Goal: Transaction & Acquisition: Purchase product/service

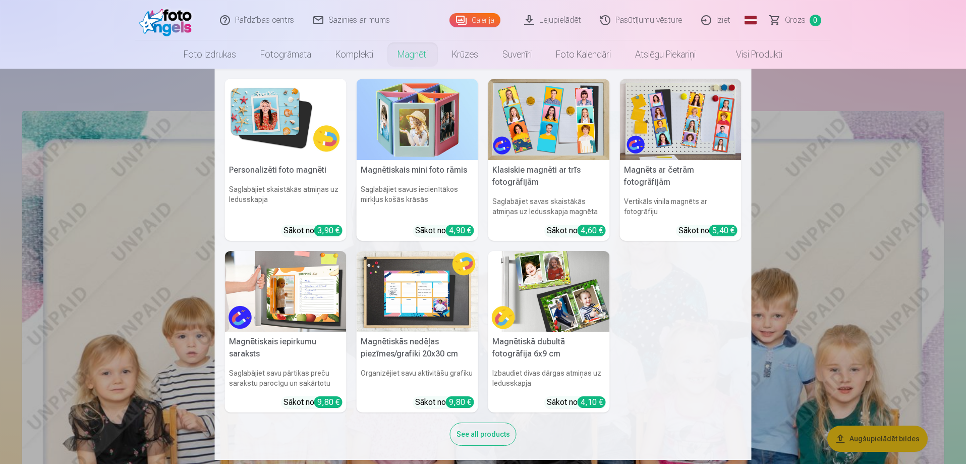
click at [415, 54] on link "Magnēti" at bounding box center [413, 54] width 55 height 28
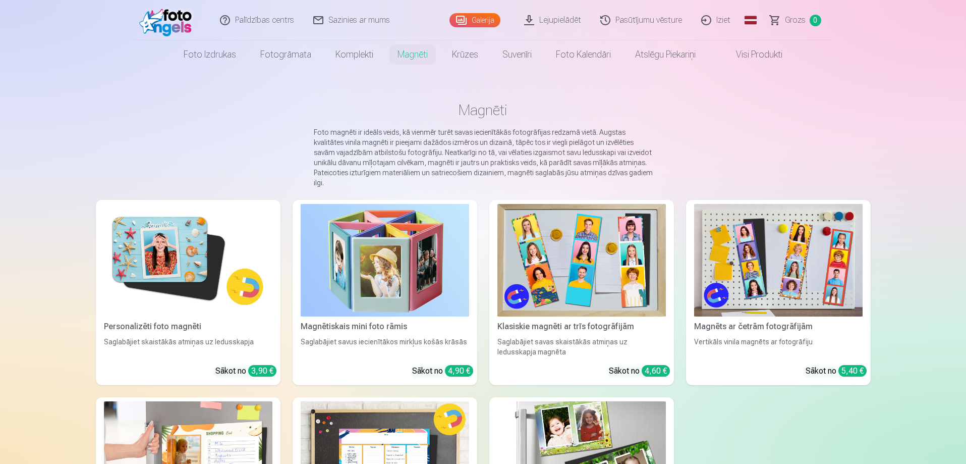
click at [205, 250] on img at bounding box center [188, 260] width 169 height 113
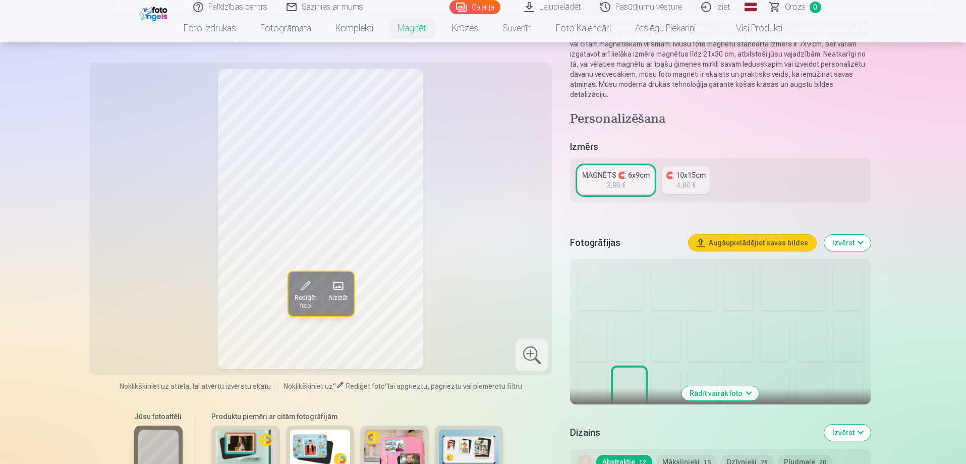
scroll to position [151, 0]
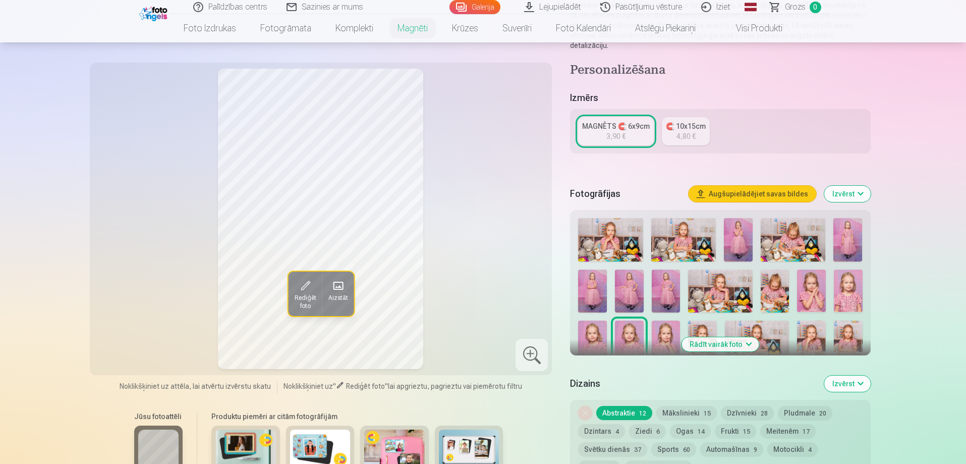
click at [689, 131] on div "4,80 €" at bounding box center [686, 136] width 19 height 10
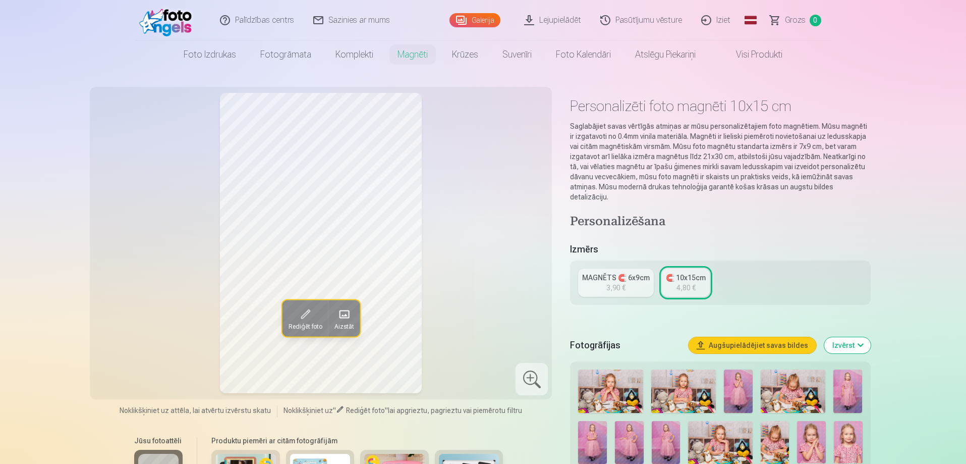
click at [615, 283] on div "3,90 €" at bounding box center [616, 288] width 19 height 10
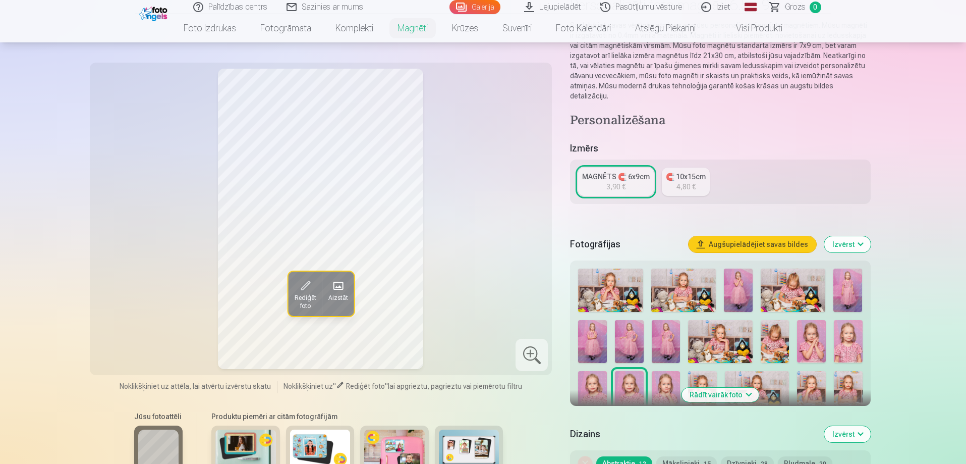
scroll to position [151, 0]
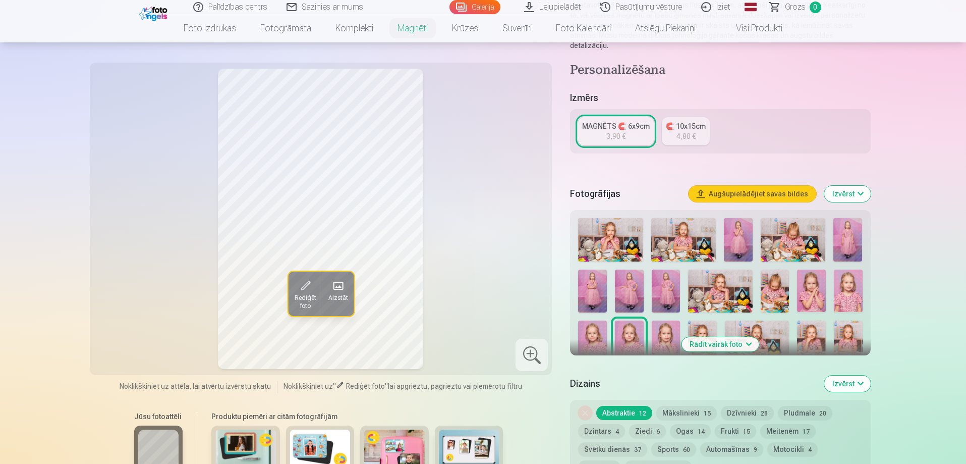
click at [728, 337] on button "Rādīt vairāk foto" at bounding box center [720, 344] width 77 height 14
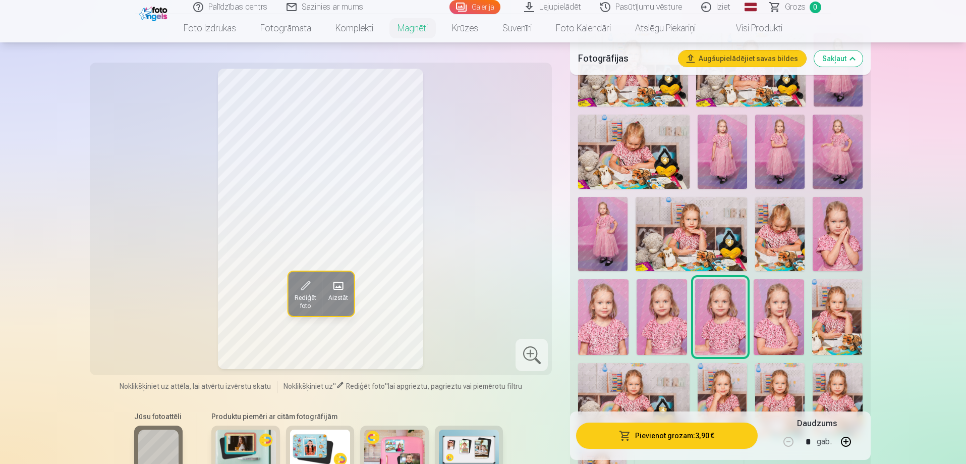
scroll to position [353, 0]
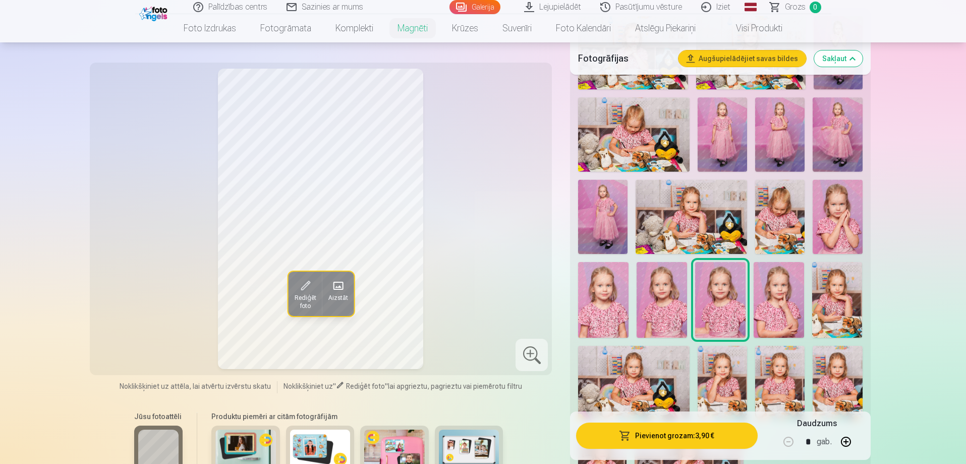
click at [618, 300] on img at bounding box center [603, 300] width 50 height 76
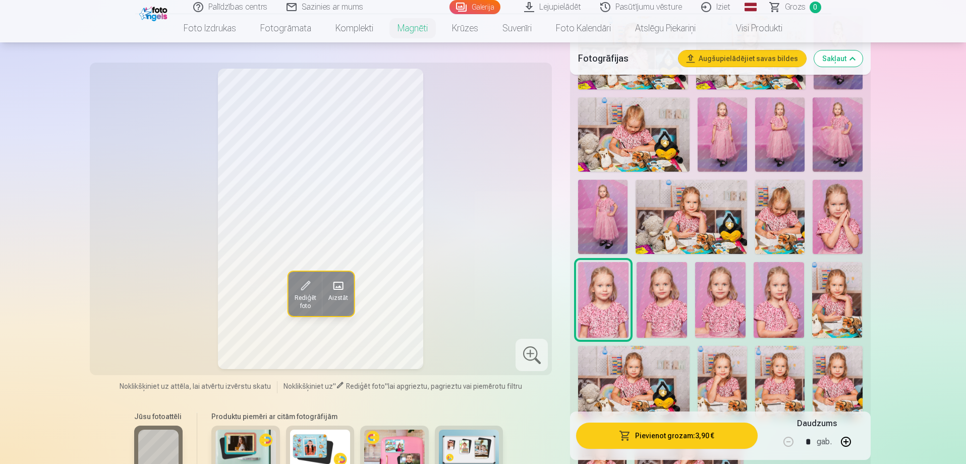
click at [656, 293] on img at bounding box center [662, 300] width 50 height 76
click at [716, 293] on img at bounding box center [720, 300] width 50 height 76
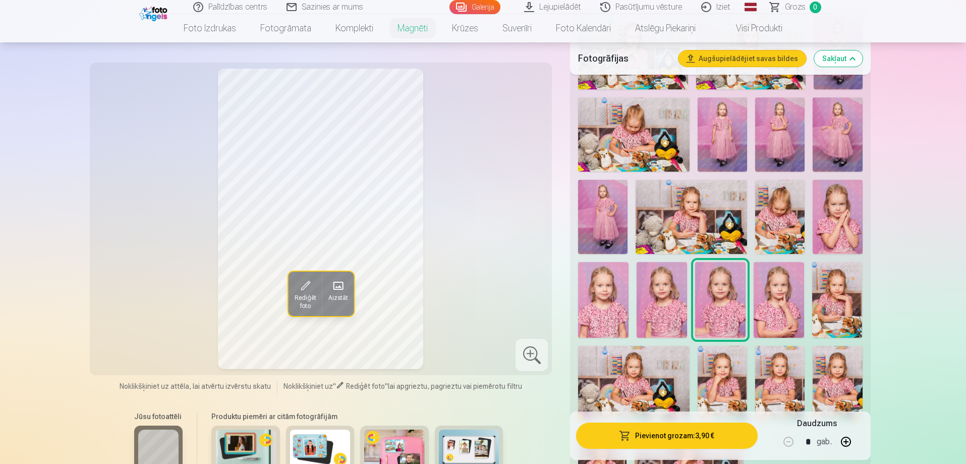
click at [784, 303] on img at bounding box center [779, 300] width 50 height 76
click at [833, 300] on img at bounding box center [837, 300] width 50 height 76
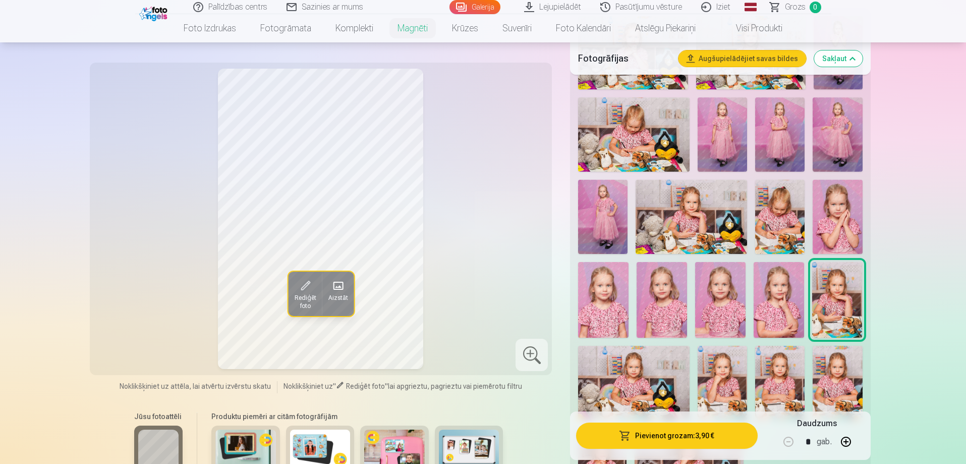
click at [838, 214] on img at bounding box center [837, 217] width 49 height 74
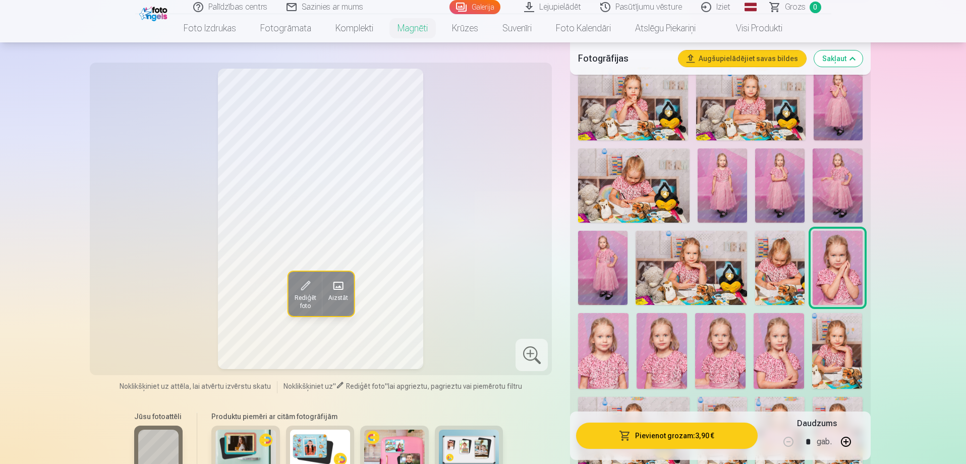
scroll to position [303, 0]
click at [763, 345] on img at bounding box center [779, 350] width 50 height 76
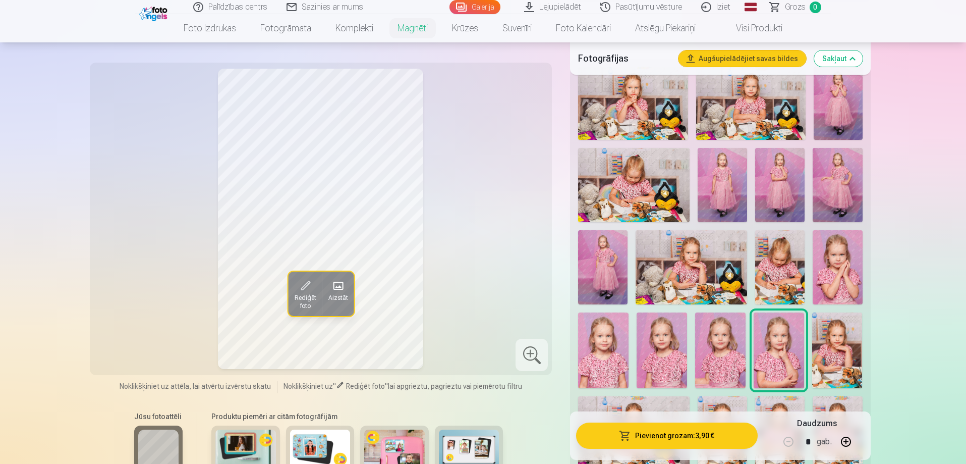
click at [854, 279] on img at bounding box center [837, 267] width 49 height 74
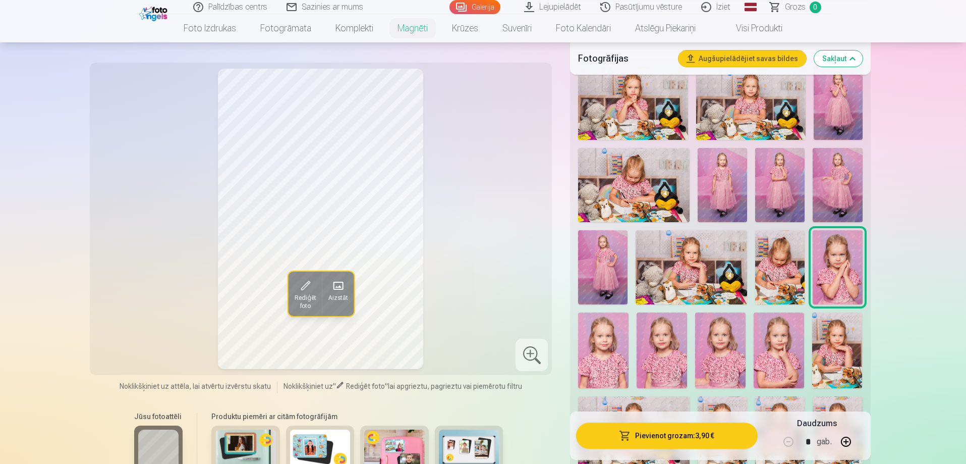
click at [772, 342] on img at bounding box center [779, 350] width 50 height 76
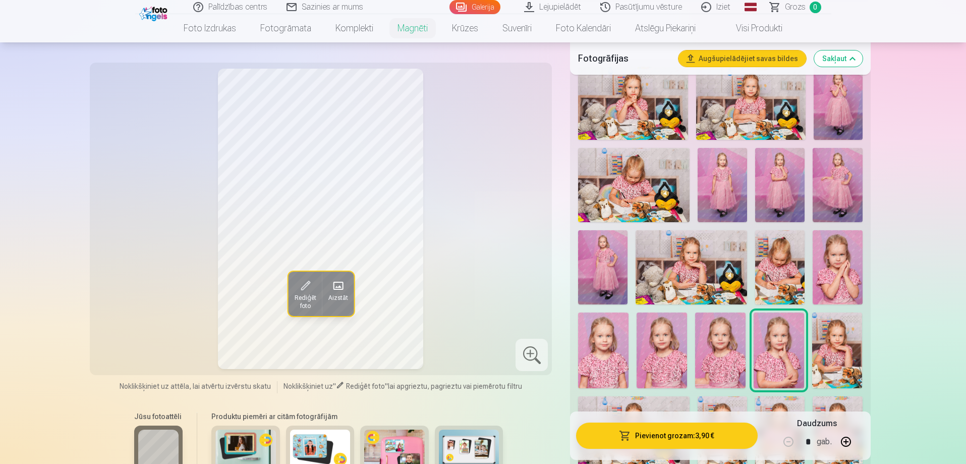
click at [740, 356] on img at bounding box center [720, 350] width 50 height 76
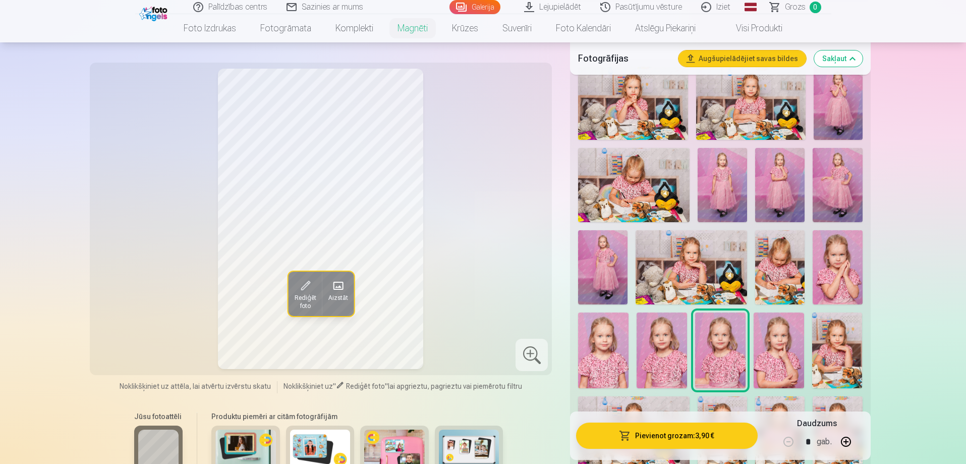
click at [607, 312] on img at bounding box center [603, 350] width 50 height 76
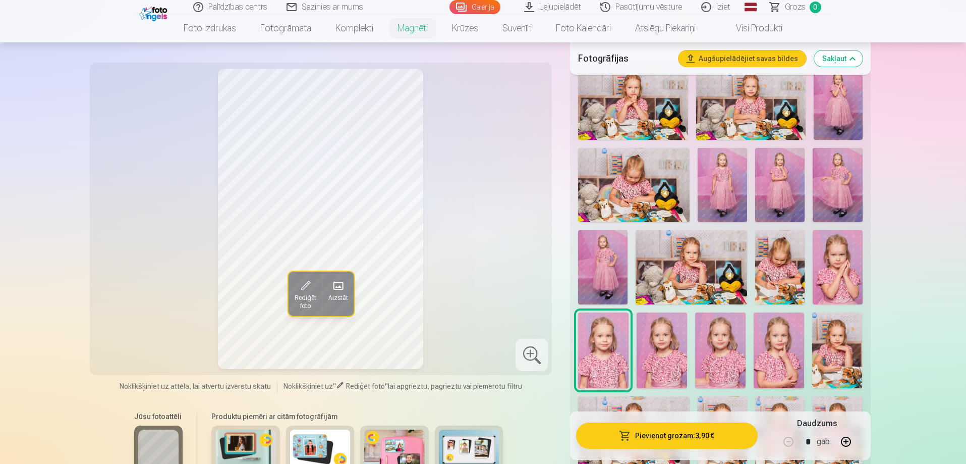
click at [786, 334] on img at bounding box center [779, 350] width 50 height 76
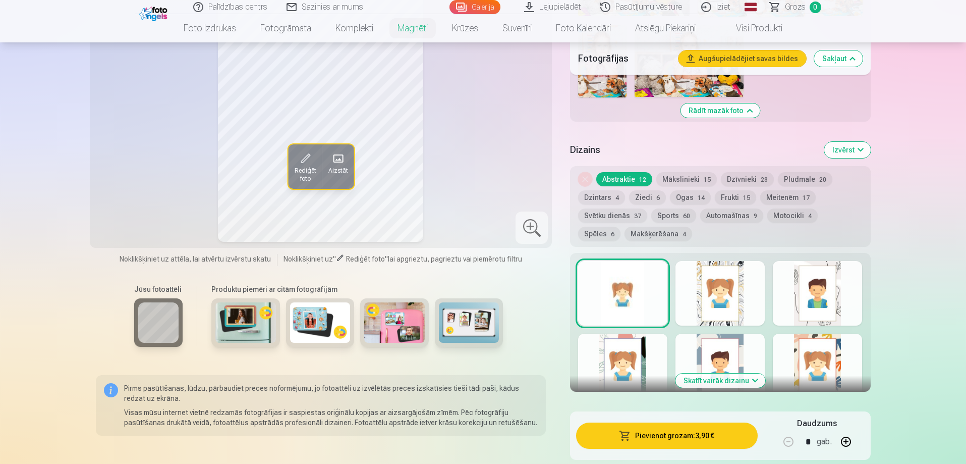
scroll to position [807, 0]
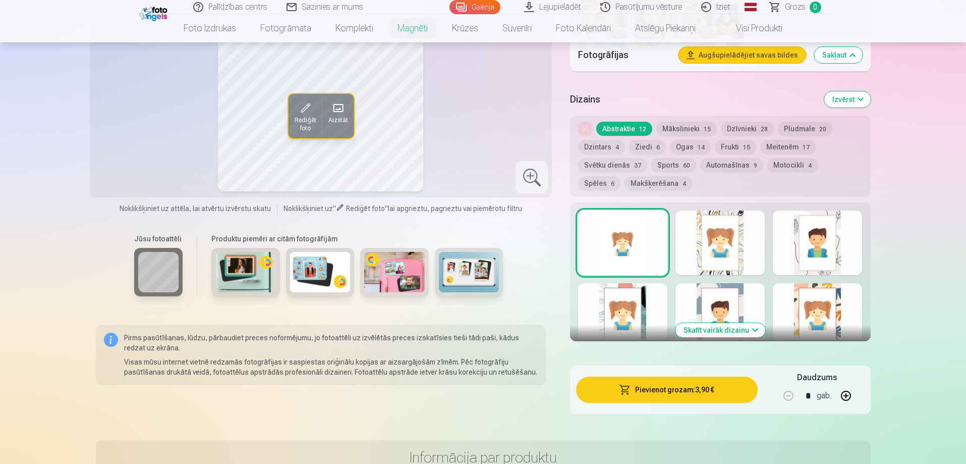
click at [745, 324] on button "Skatīt vairāk dizainu" at bounding box center [721, 330] width 90 height 14
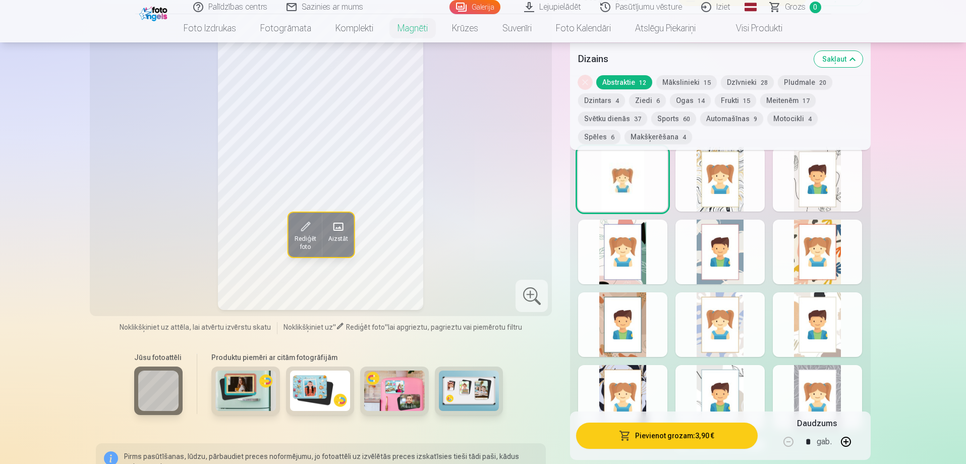
scroll to position [858, 0]
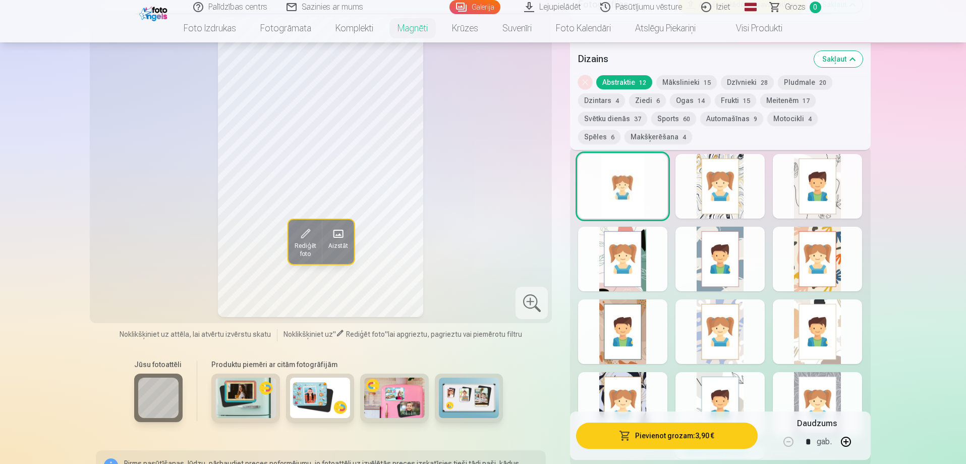
drag, startPoint x: 776, startPoint y: 281, endPoint x: 942, endPoint y: 301, distance: 166.8
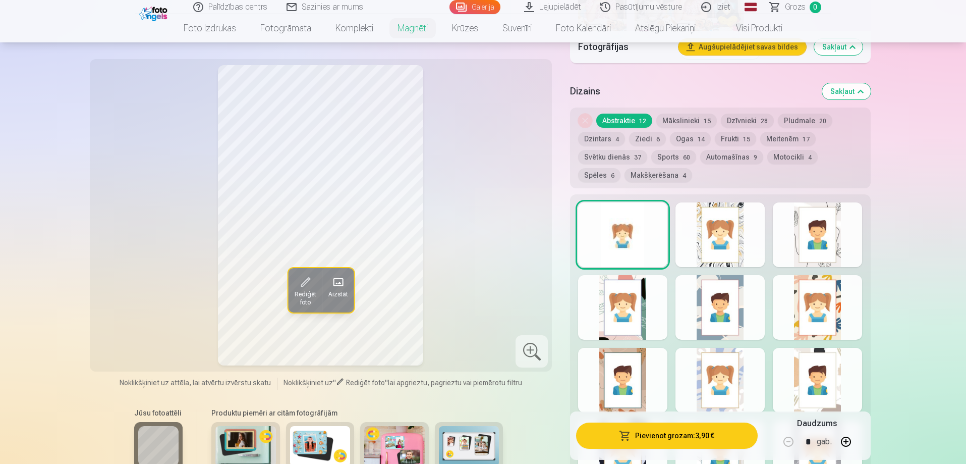
scroll to position [757, 0]
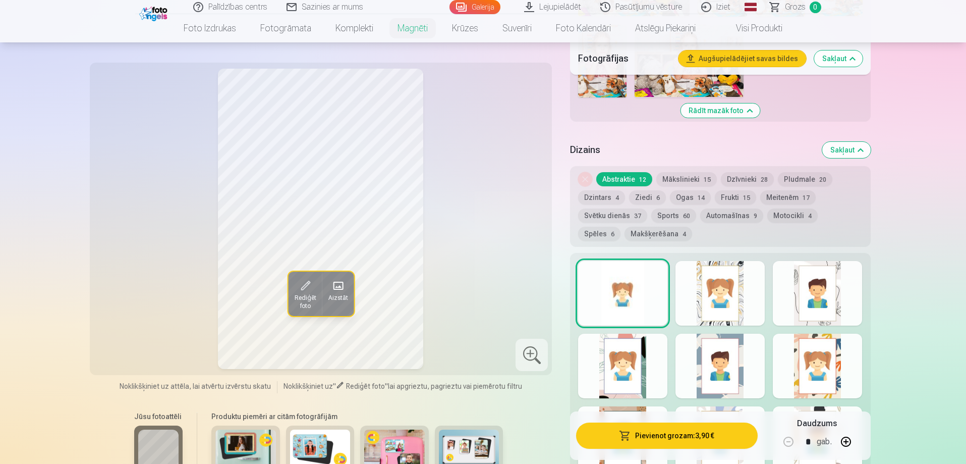
click at [684, 172] on button "Mākslinieki 15" at bounding box center [687, 179] width 61 height 14
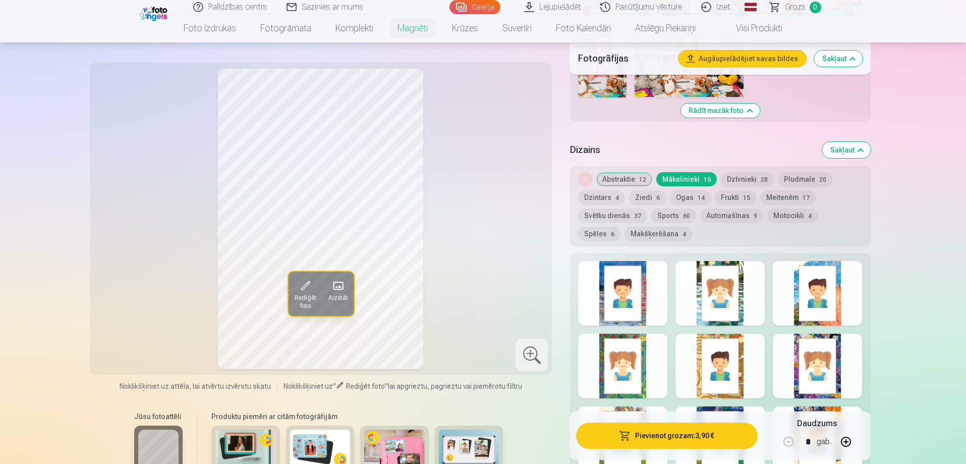
click at [622, 172] on button "Abstraktie 12" at bounding box center [625, 179] width 56 height 14
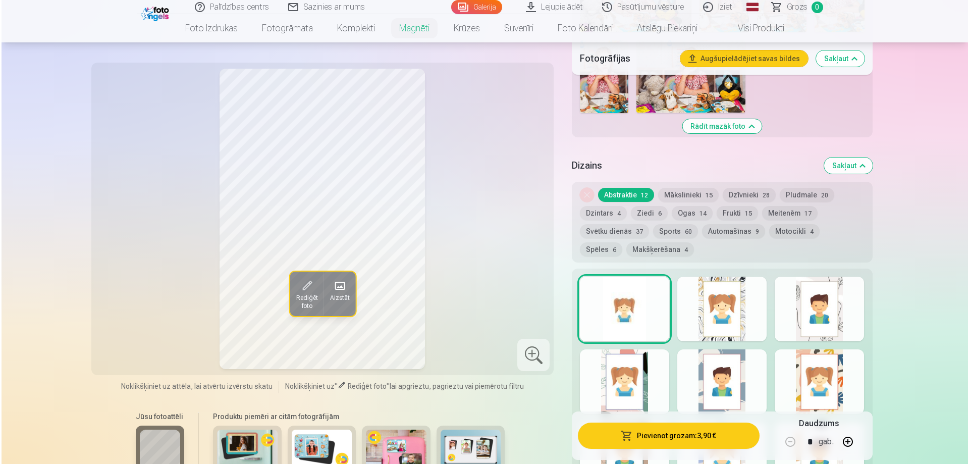
scroll to position [707, 0]
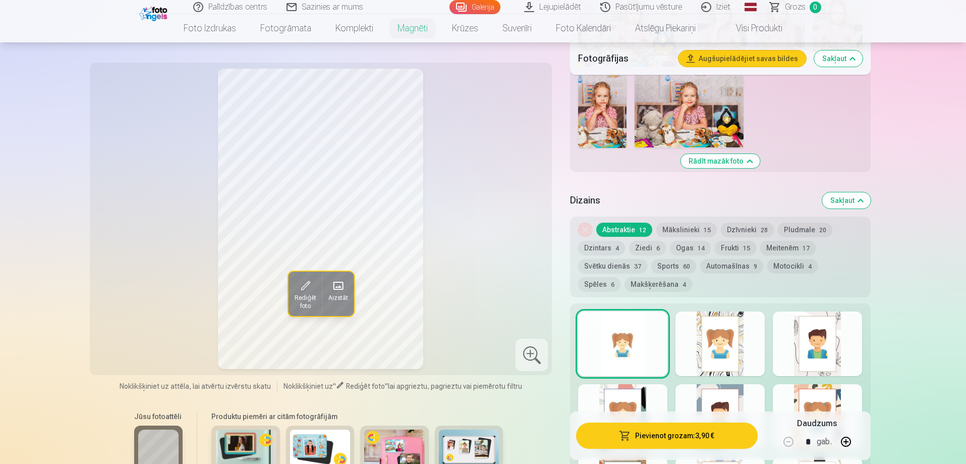
click at [811, 223] on button "Pludmale 20" at bounding box center [805, 230] width 55 height 14
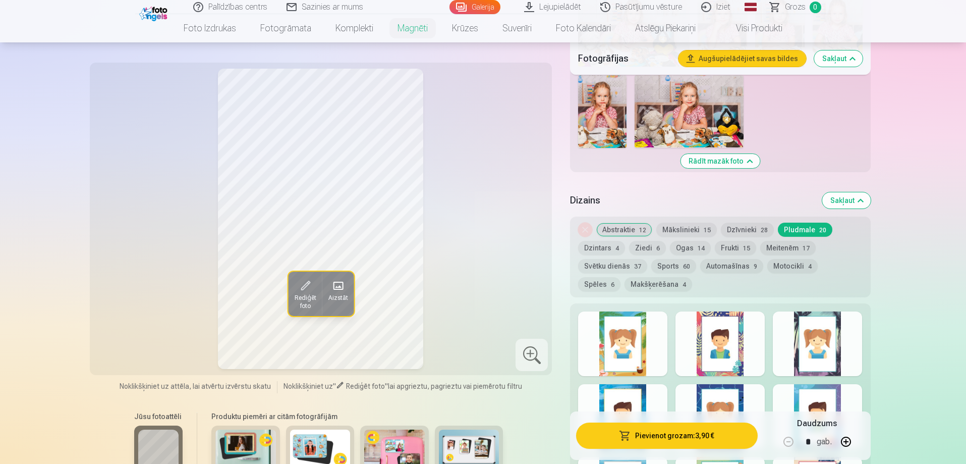
click at [604, 223] on button "Abstraktie 12" at bounding box center [625, 230] width 56 height 14
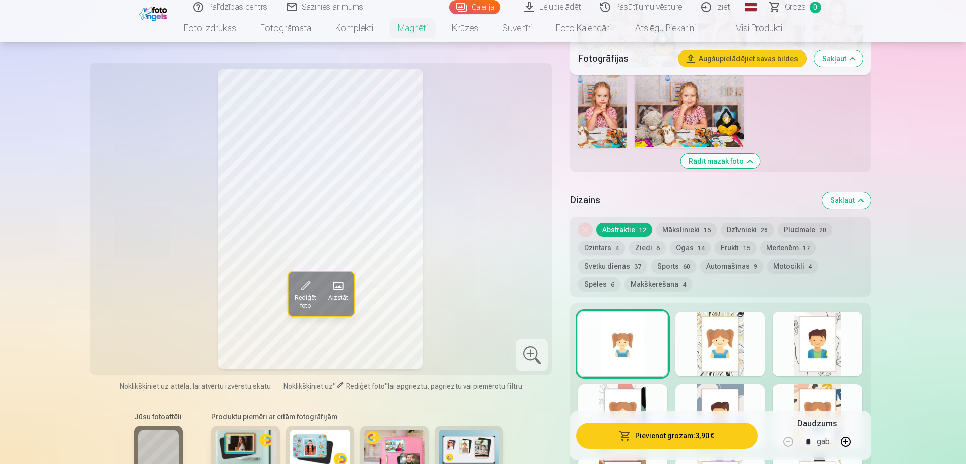
click at [628, 333] on div at bounding box center [622, 343] width 89 height 65
click at [700, 435] on button "Pievienot grozam : 3,90 €" at bounding box center [666, 435] width 181 height 26
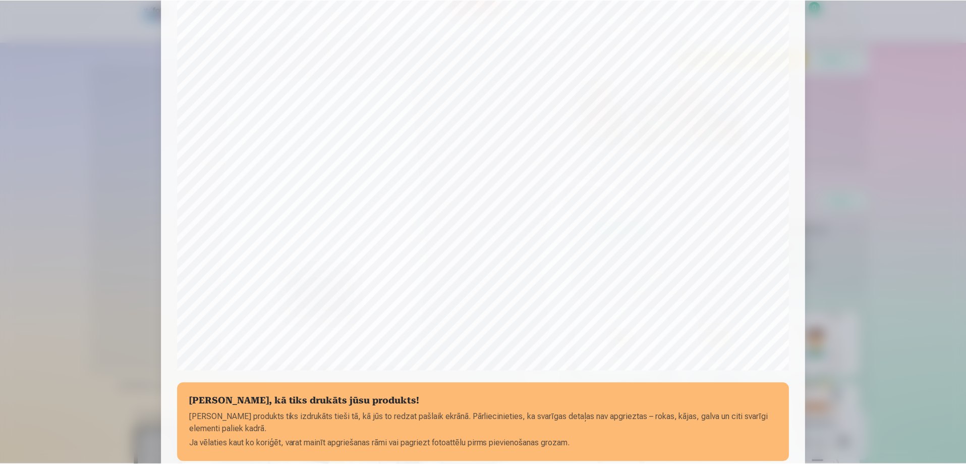
scroll to position [263, 0]
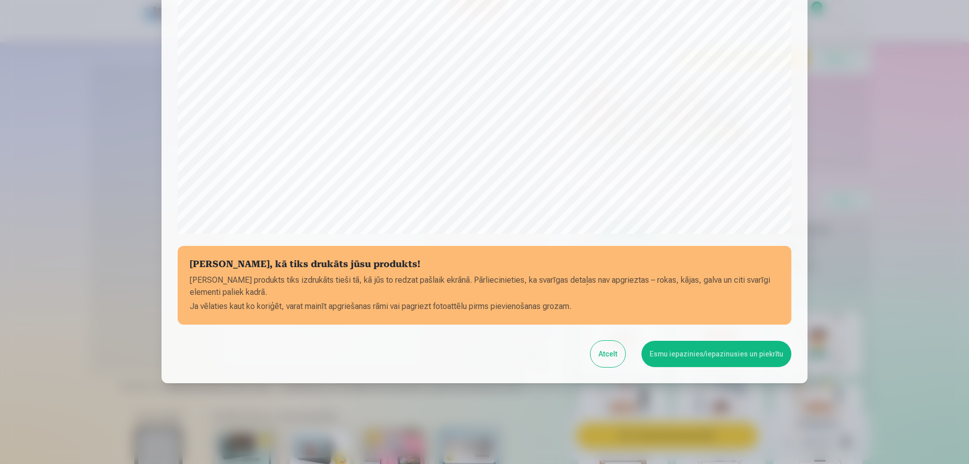
click at [710, 363] on button "Esmu iepazinies/iepazinusies un piekrītu" at bounding box center [716, 354] width 150 height 26
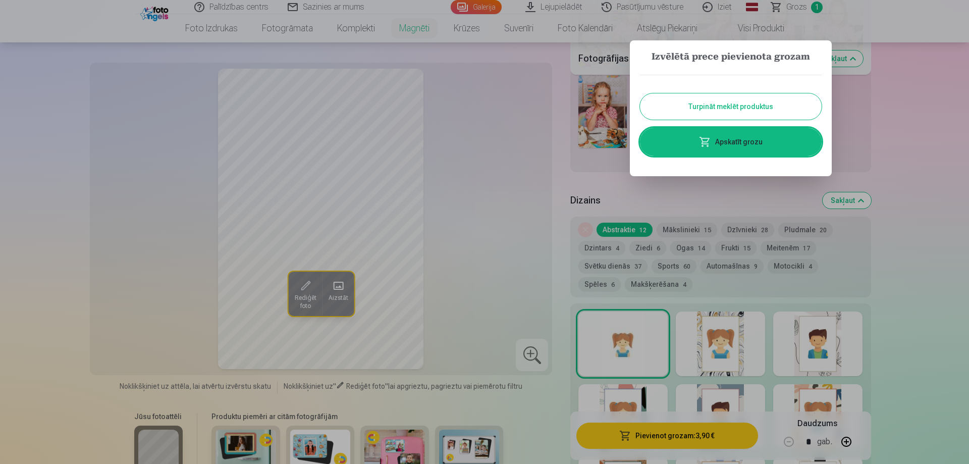
click at [722, 103] on button "Turpināt meklēt produktus" at bounding box center [731, 106] width 182 height 26
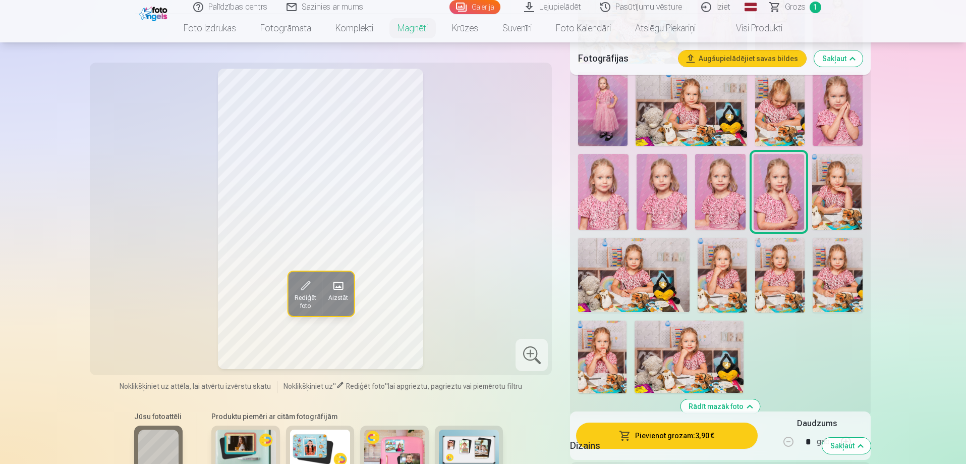
scroll to position [454, 0]
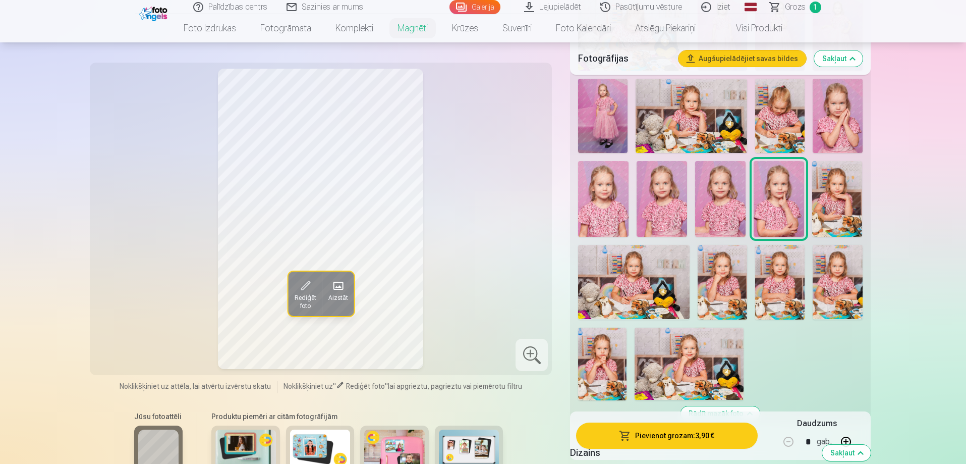
click at [847, 128] on img at bounding box center [837, 116] width 49 height 74
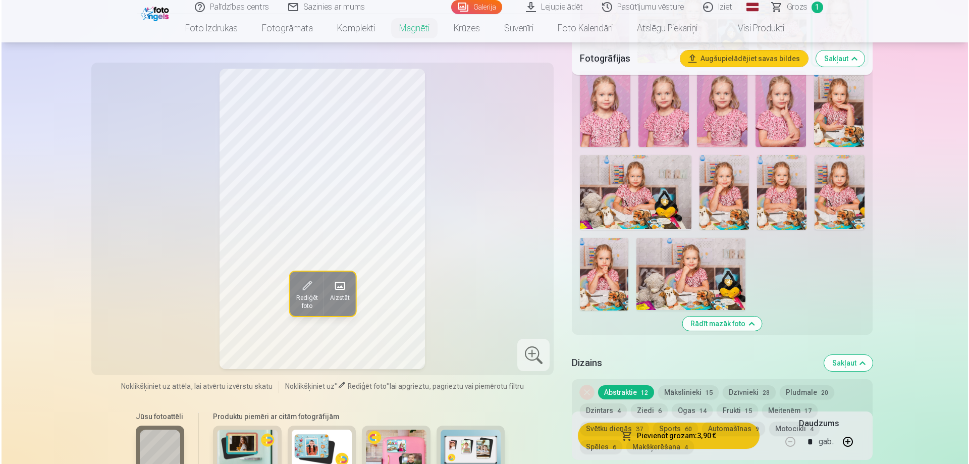
scroll to position [707, 0]
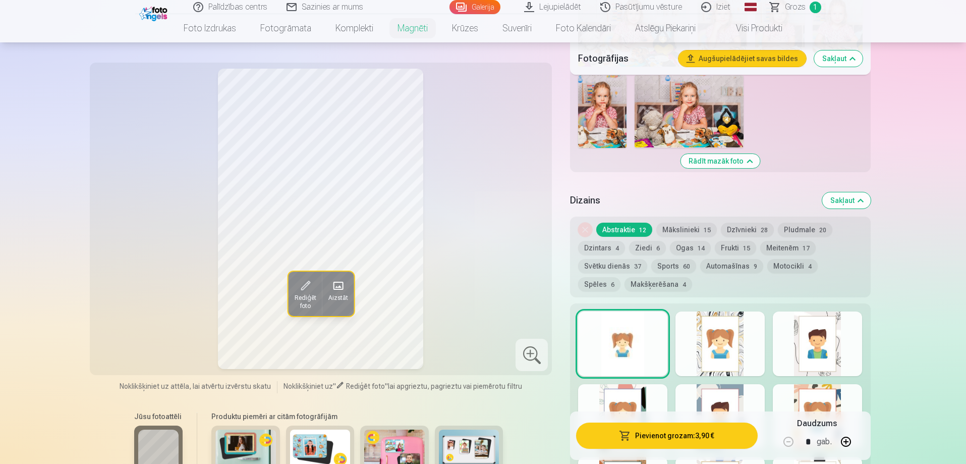
click at [715, 430] on button "Pievienot grozam : 3,90 €" at bounding box center [666, 435] width 181 height 26
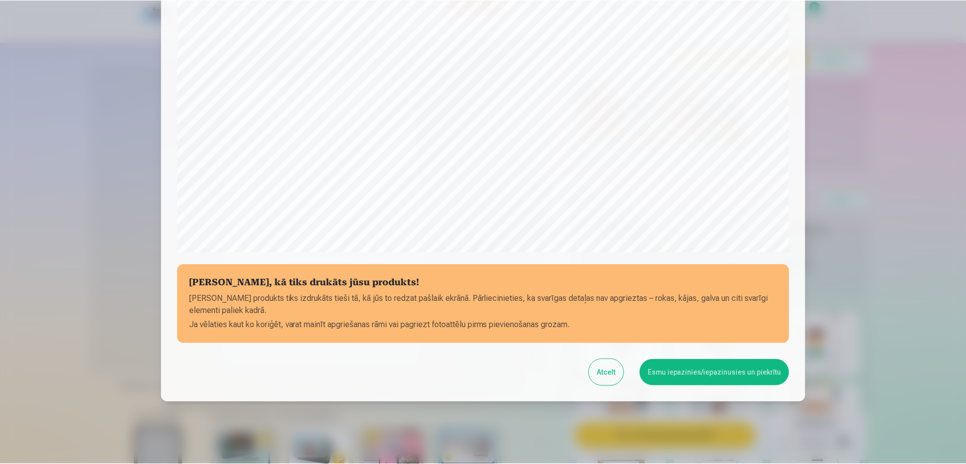
scroll to position [263, 0]
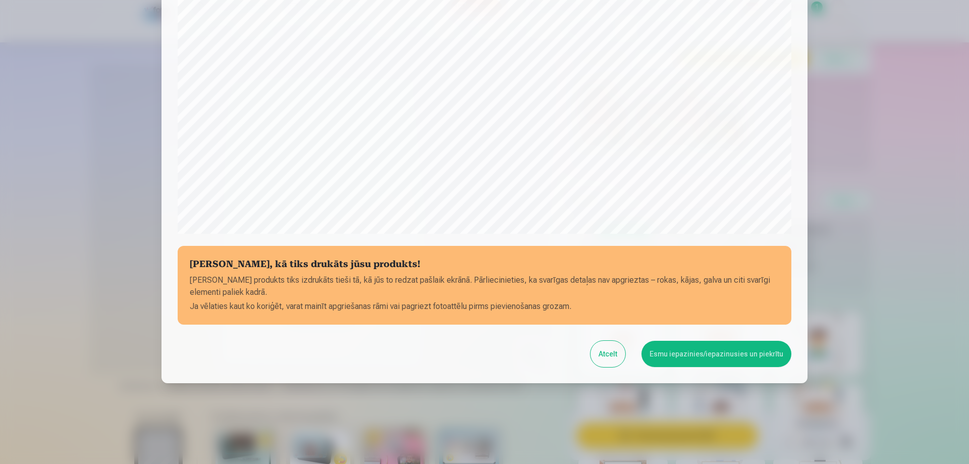
click at [705, 357] on button "Esmu iepazinies/iepazinusies un piekrītu" at bounding box center [716, 354] width 150 height 26
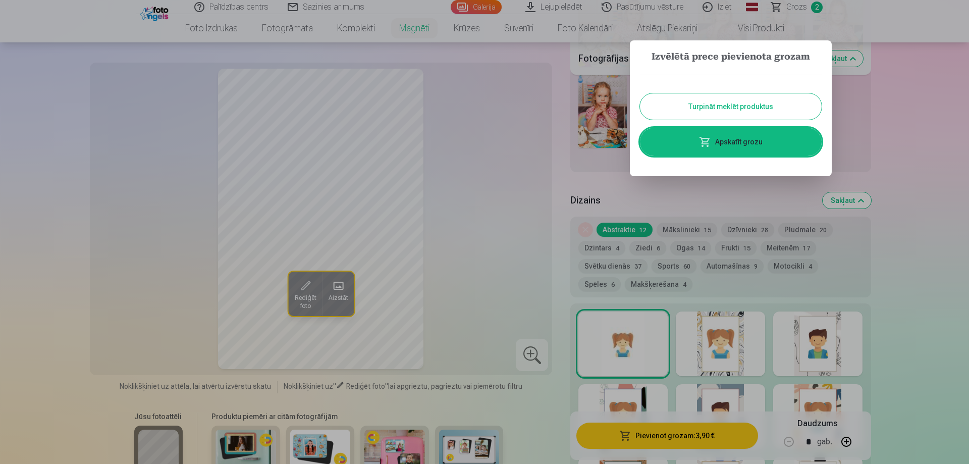
click at [731, 107] on button "Turpināt meklēt produktus" at bounding box center [731, 106] width 182 height 26
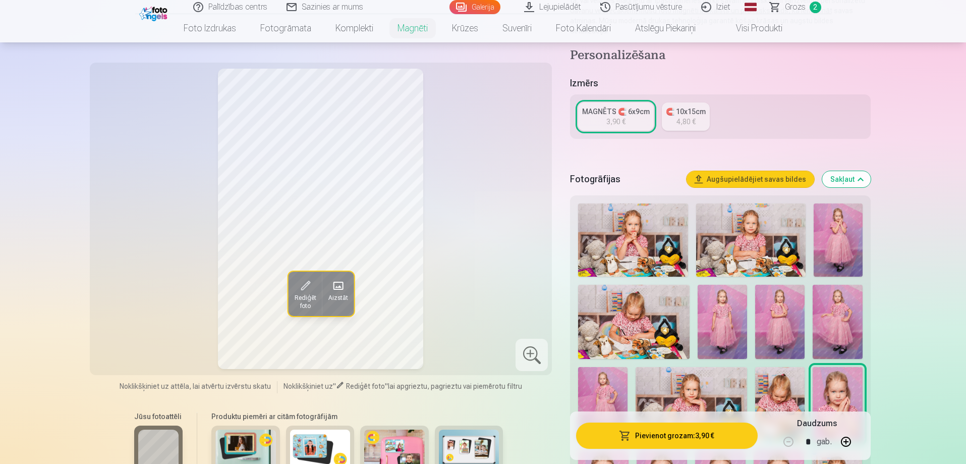
scroll to position [0, 0]
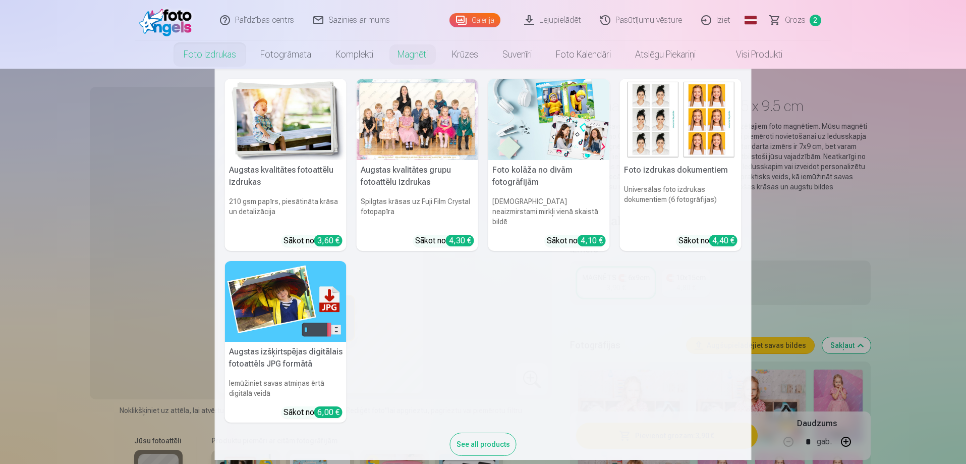
click at [206, 53] on link "Foto izdrukas" at bounding box center [210, 54] width 77 height 28
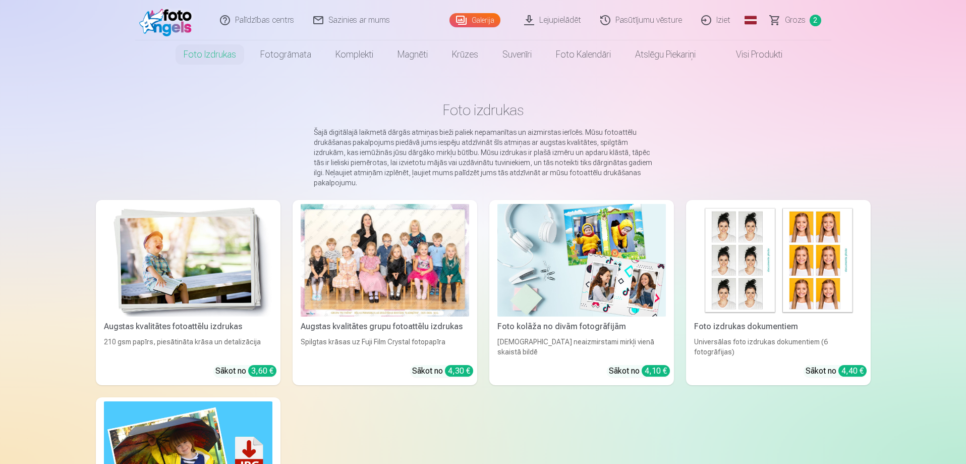
click at [356, 262] on div at bounding box center [385, 260] width 169 height 113
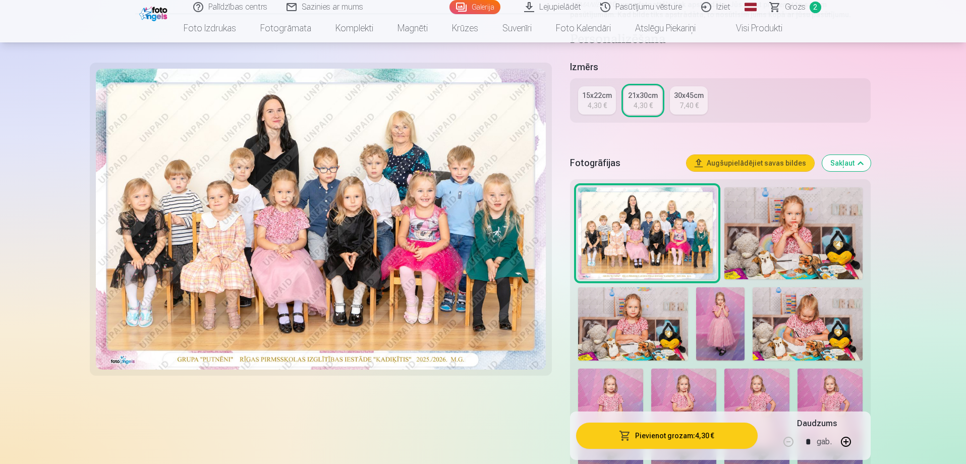
scroll to position [202, 0]
click at [692, 441] on button "Pievienot grozam : 4,30 €" at bounding box center [666, 435] width 181 height 26
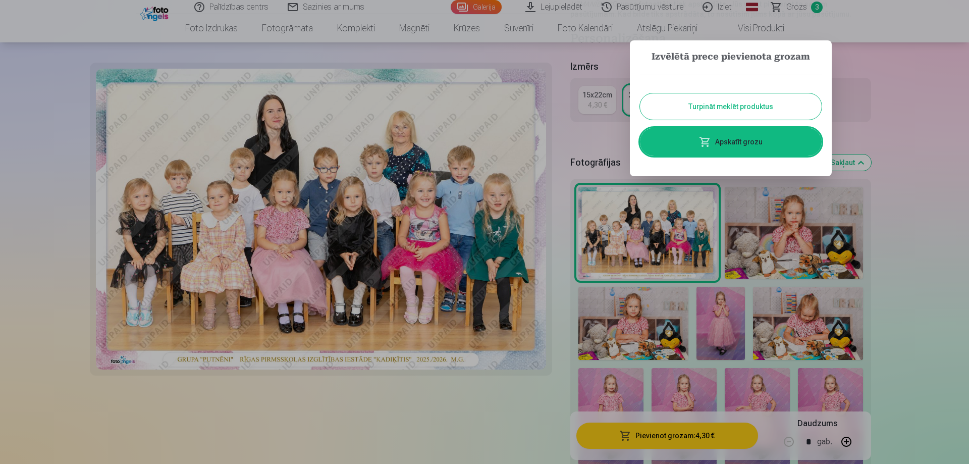
click at [754, 108] on button "Turpināt meklēt produktus" at bounding box center [731, 106] width 182 height 26
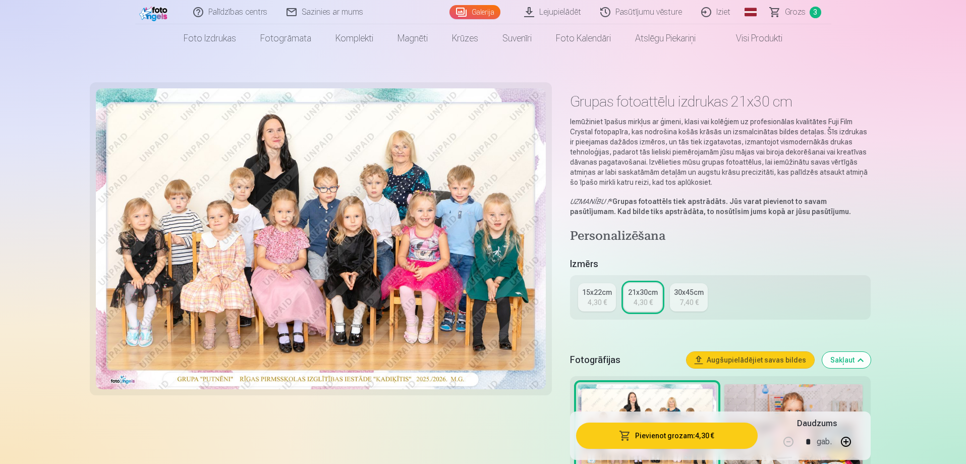
scroll to position [0, 0]
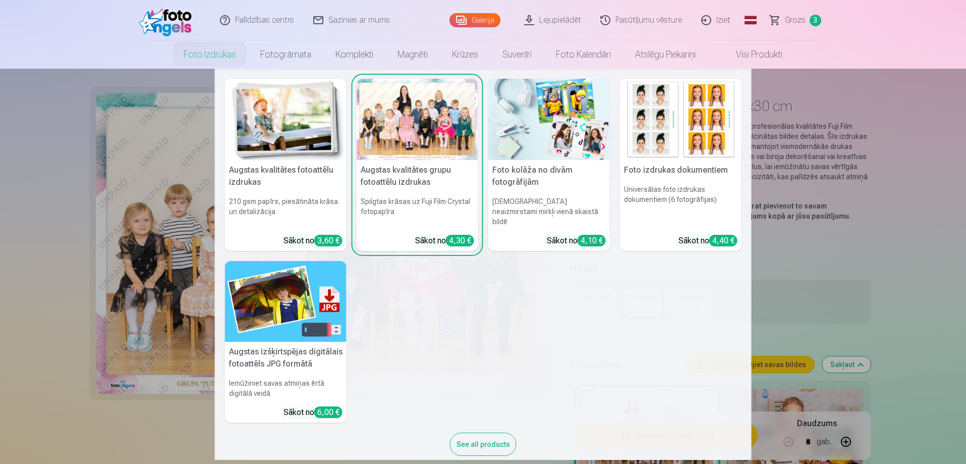
click at [229, 56] on link "Foto izdrukas" at bounding box center [210, 54] width 77 height 28
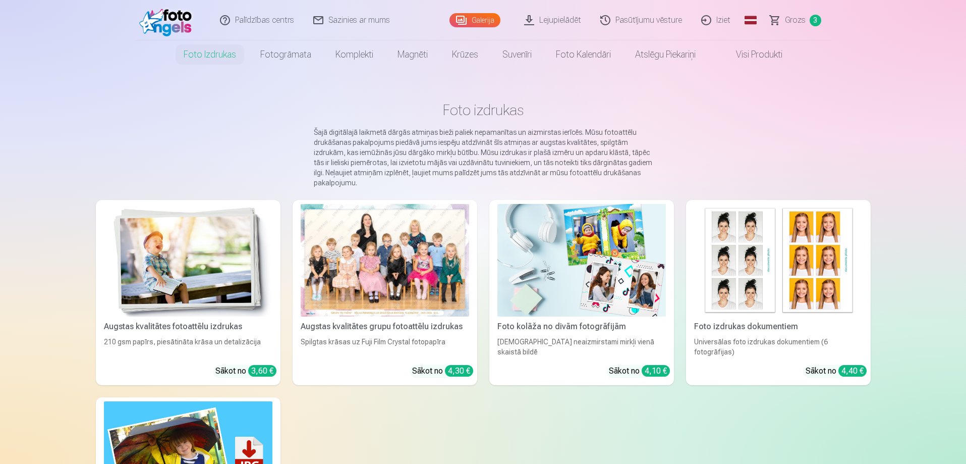
click at [215, 253] on img at bounding box center [188, 260] width 169 height 113
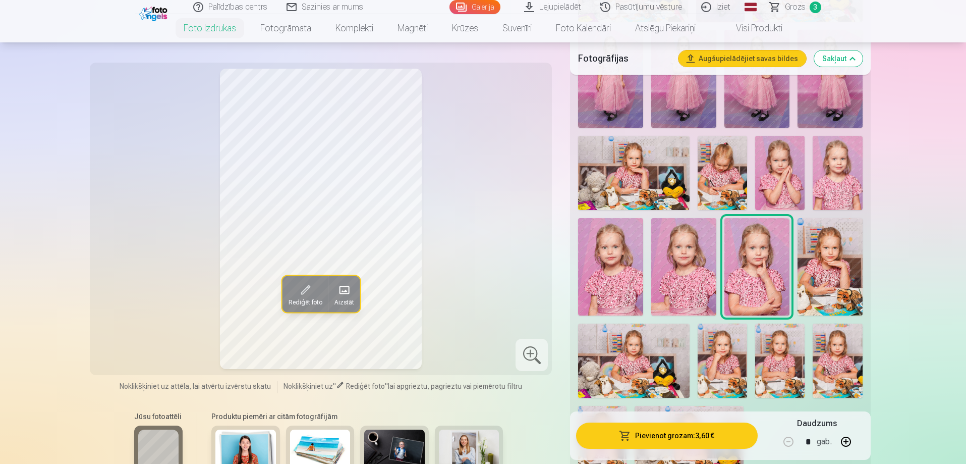
scroll to position [555, 0]
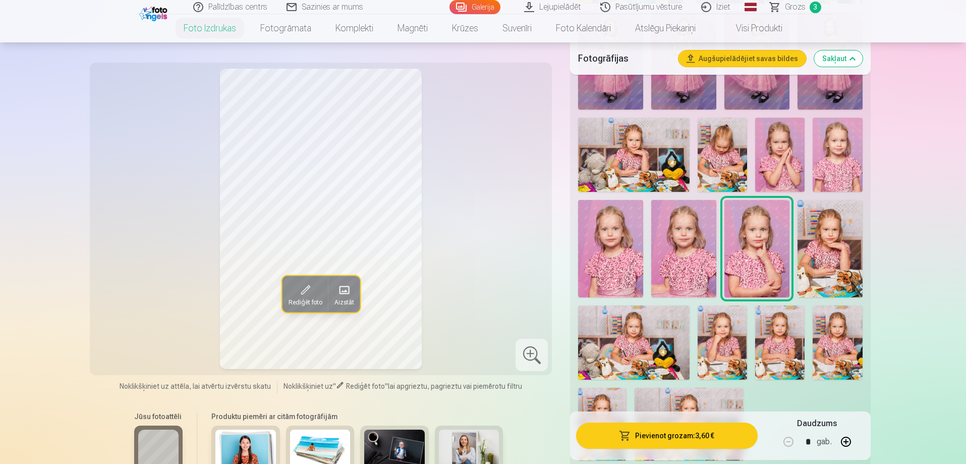
click at [715, 351] on img at bounding box center [722, 342] width 49 height 74
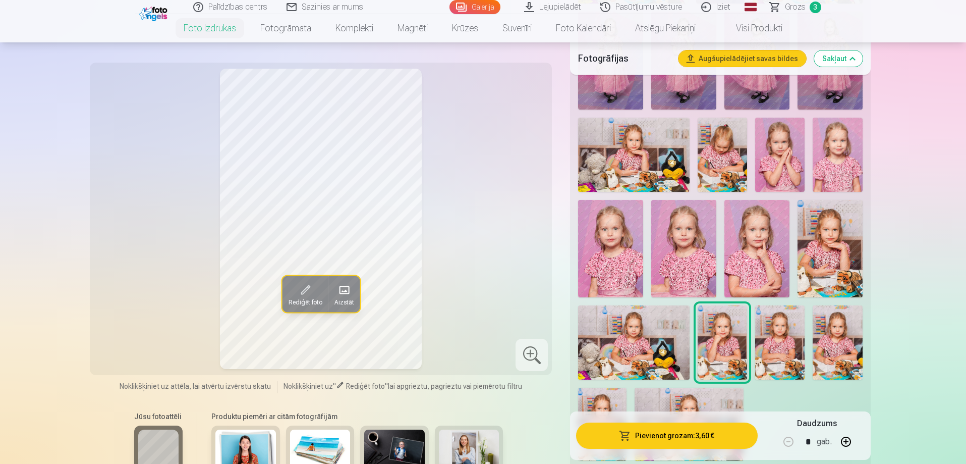
click at [777, 355] on img at bounding box center [779, 342] width 49 height 74
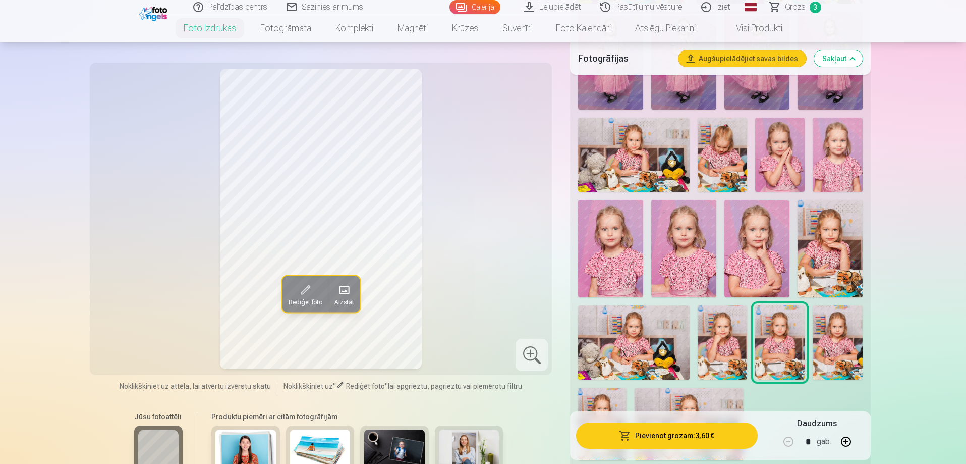
click at [735, 357] on img at bounding box center [722, 342] width 49 height 74
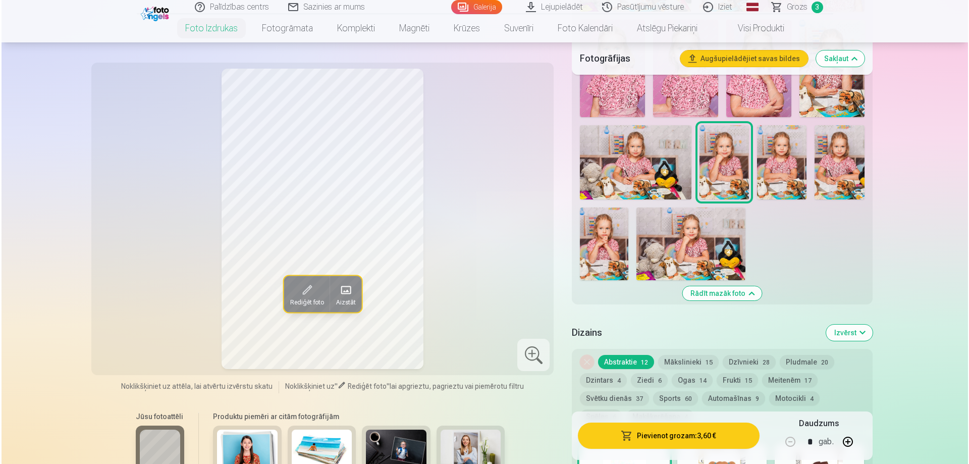
scroll to position [757, 0]
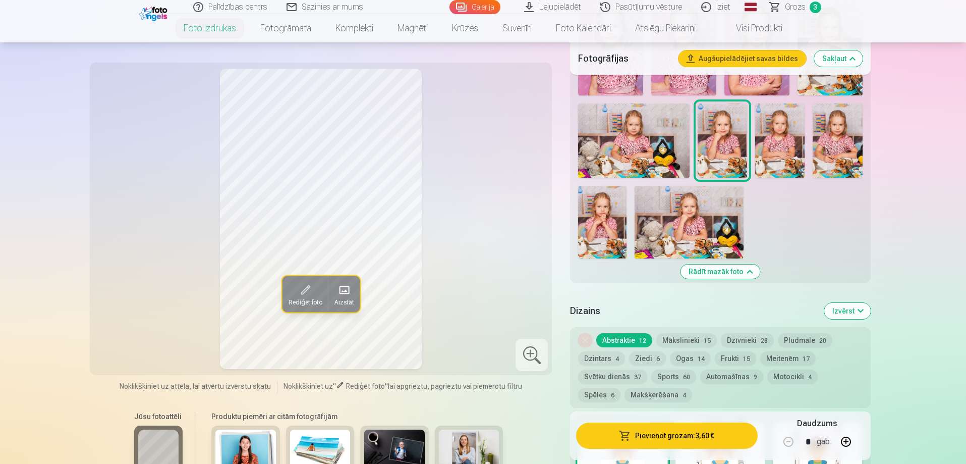
click at [610, 239] on img at bounding box center [602, 222] width 48 height 73
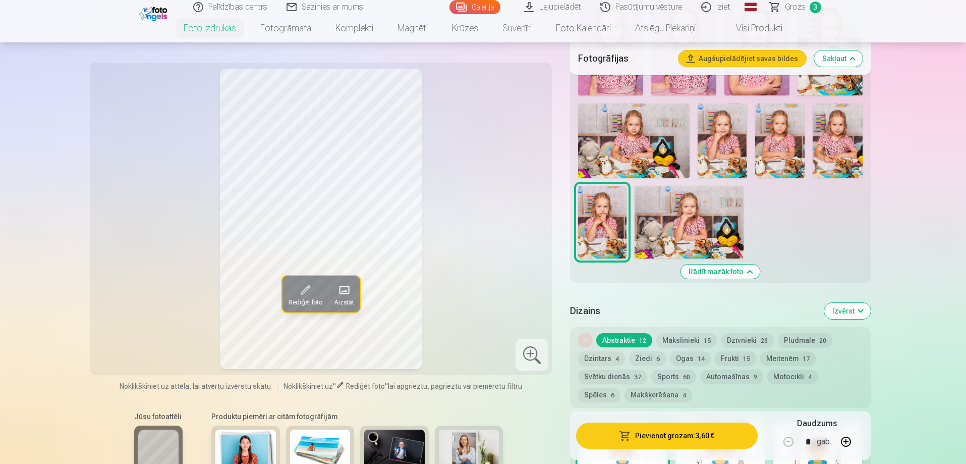
click at [735, 150] on img at bounding box center [722, 140] width 49 height 74
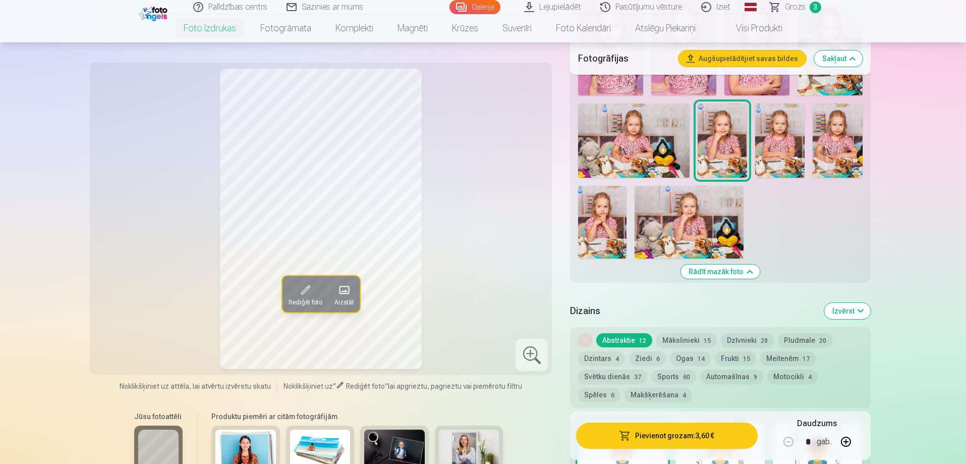
click at [773, 151] on img at bounding box center [779, 140] width 49 height 74
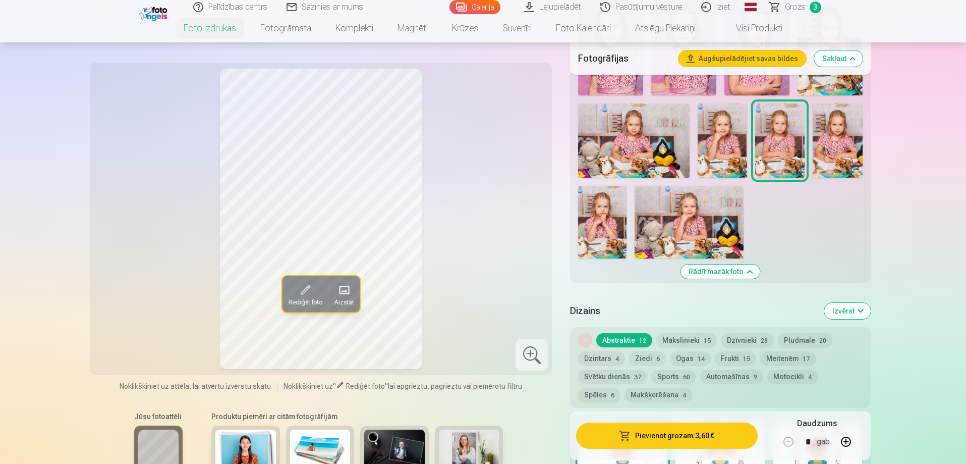
click at [723, 149] on img at bounding box center [722, 140] width 49 height 74
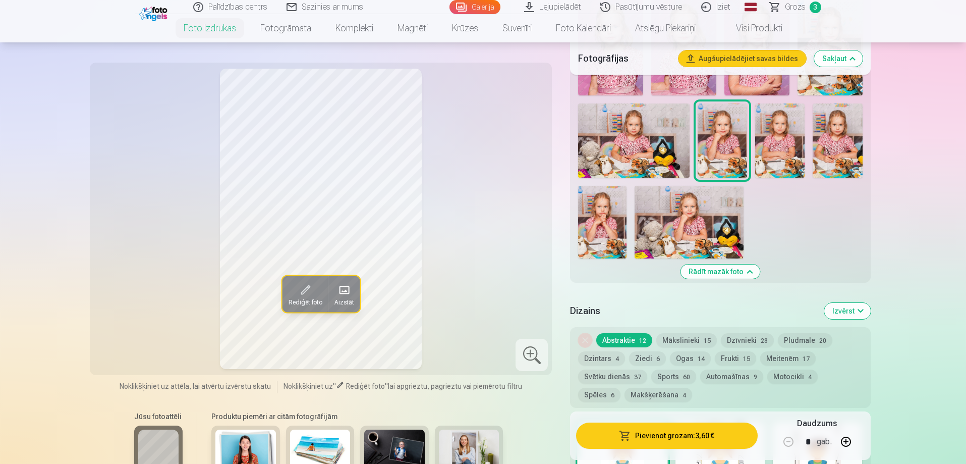
click at [680, 443] on button "Pievienot grozam : 3,60 €" at bounding box center [666, 435] width 181 height 26
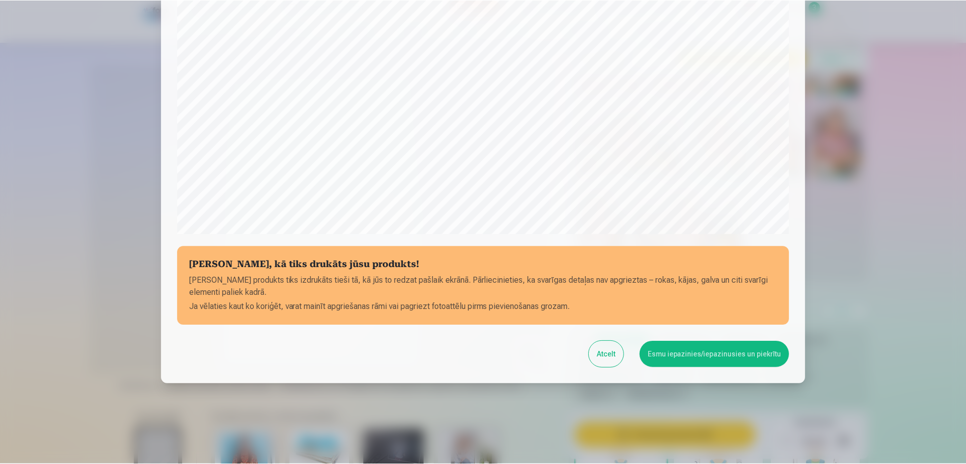
scroll to position [263, 0]
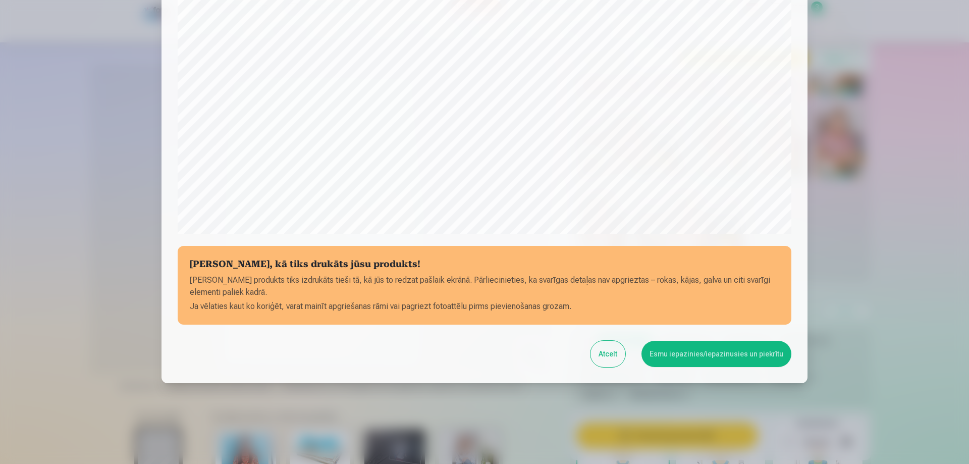
click at [712, 362] on button "Esmu iepazinies/iepazinusies un piekrītu" at bounding box center [716, 354] width 150 height 26
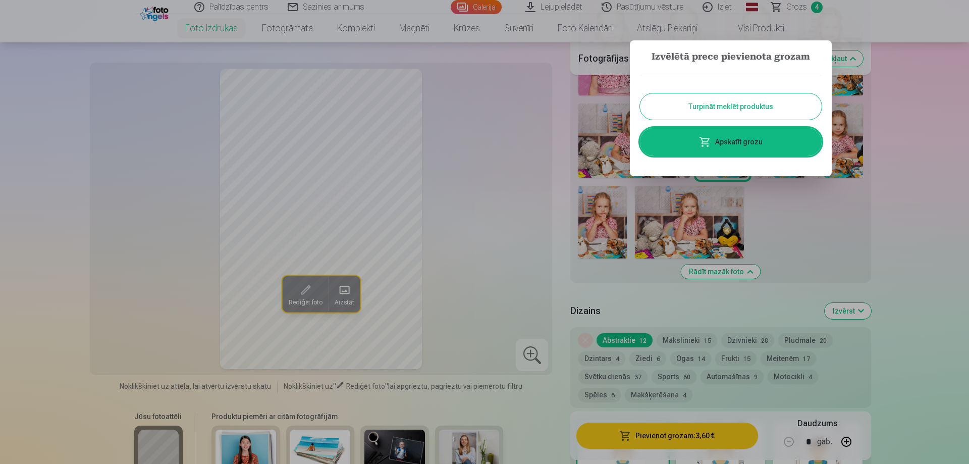
click at [720, 96] on button "Turpināt meklēt produktus" at bounding box center [731, 106] width 182 height 26
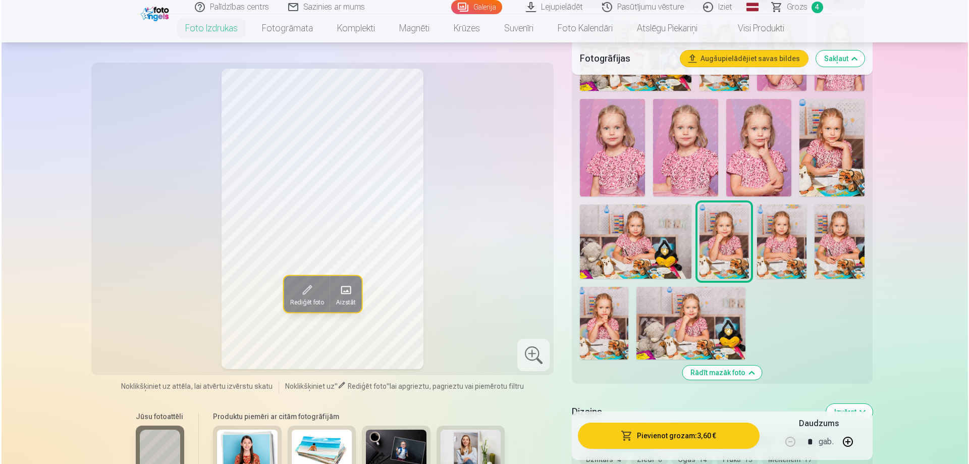
scroll to position [606, 0]
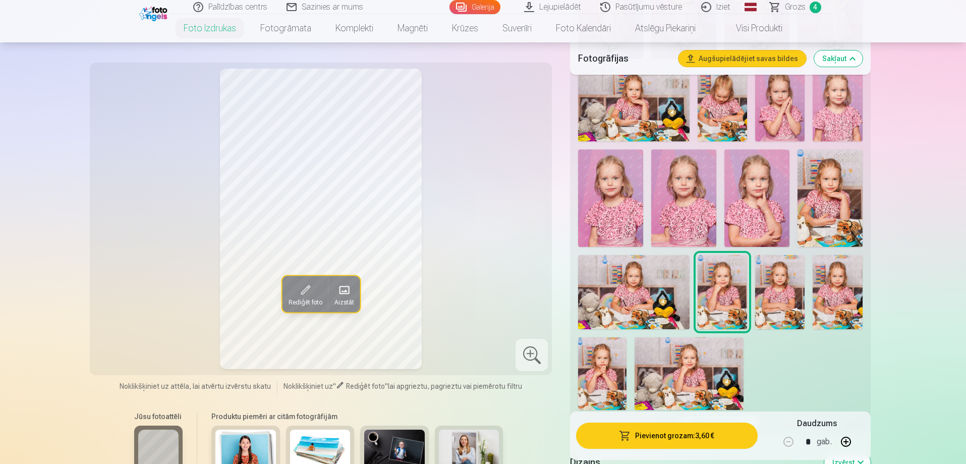
click at [847, 192] on img at bounding box center [830, 197] width 65 height 97
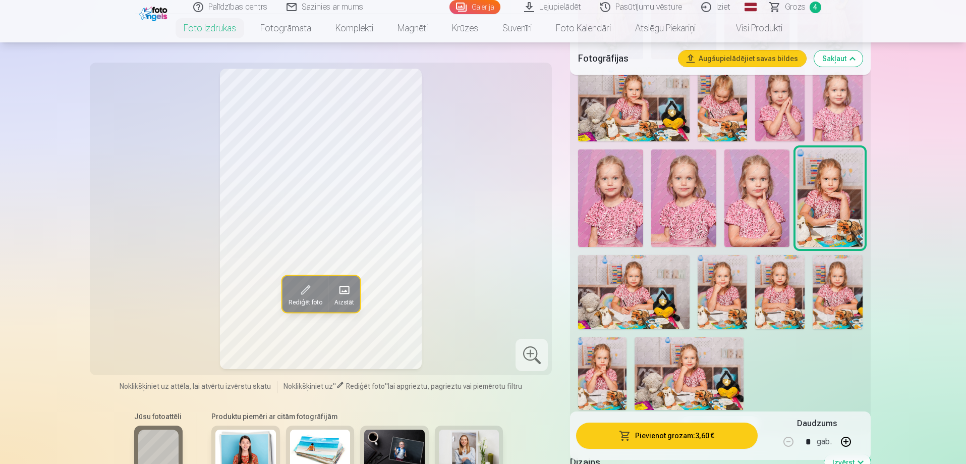
click at [706, 446] on button "Pievienot grozam : 3,60 €" at bounding box center [666, 435] width 181 height 26
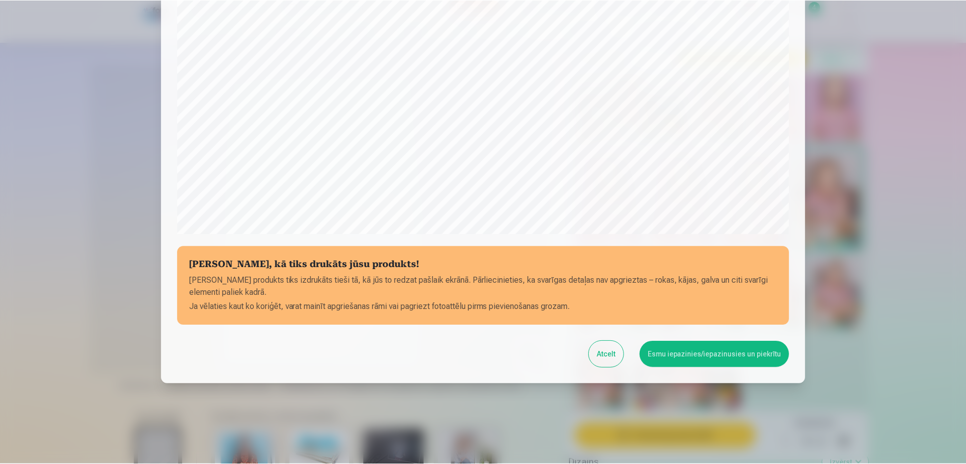
scroll to position [263, 0]
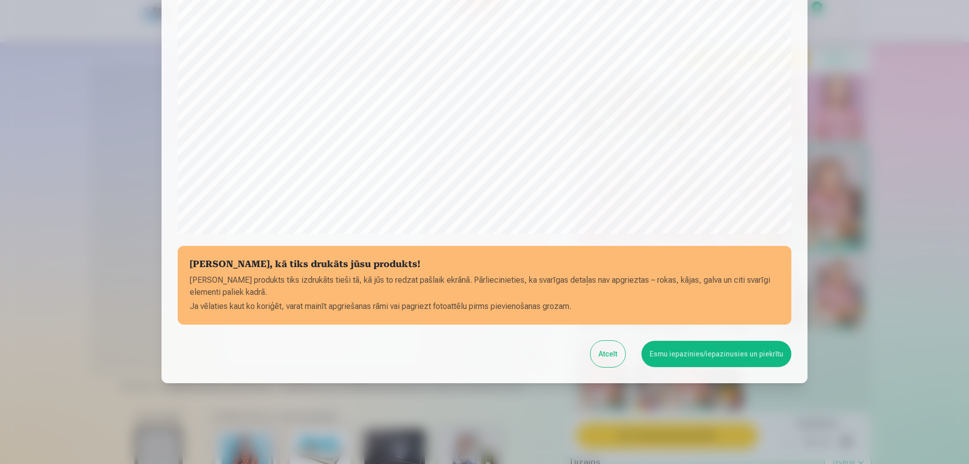
click at [678, 360] on button "Esmu iepazinies/iepazinusies un piekrītu" at bounding box center [716, 354] width 150 height 26
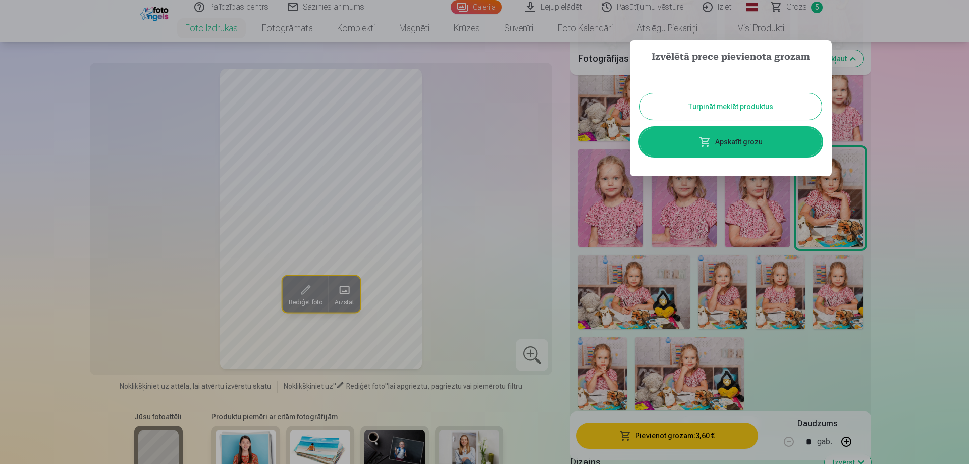
click at [700, 107] on button "Turpināt meklēt produktus" at bounding box center [731, 106] width 182 height 26
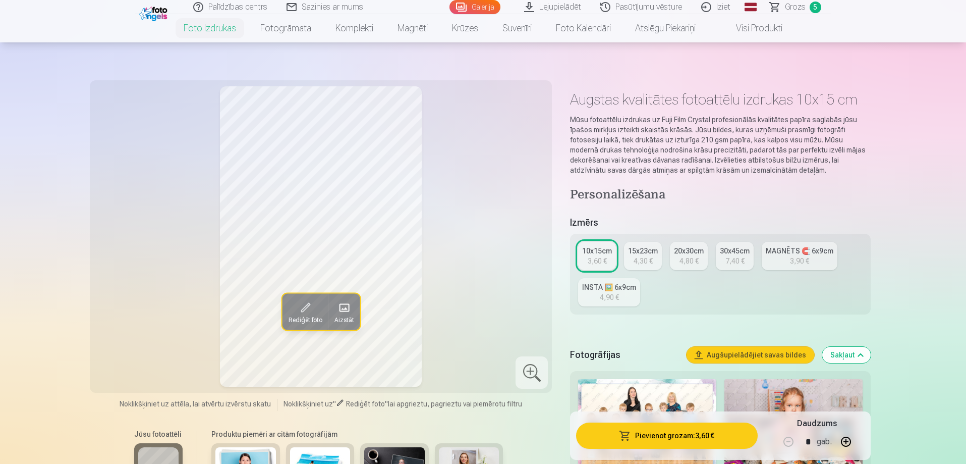
scroll to position [0, 0]
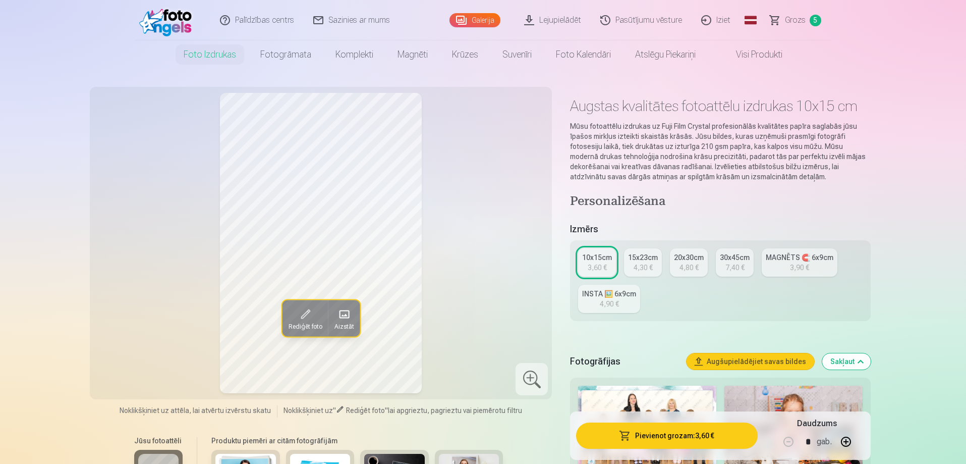
click at [805, 23] on link "Grozs 5" at bounding box center [796, 20] width 71 height 40
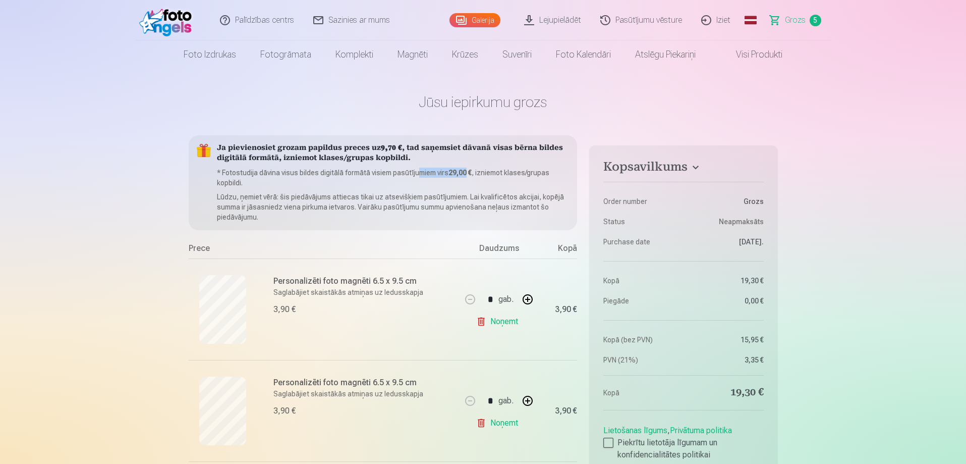
drag, startPoint x: 418, startPoint y: 172, endPoint x: 465, endPoint y: 171, distance: 46.4
click at [467, 171] on p "* Fotostudija dāvina visus bildes digitālā formātā visiem pasūtījumiem virs 29,…" at bounding box center [393, 178] width 353 height 20
click at [465, 171] on b "29,00 €" at bounding box center [460, 173] width 23 height 8
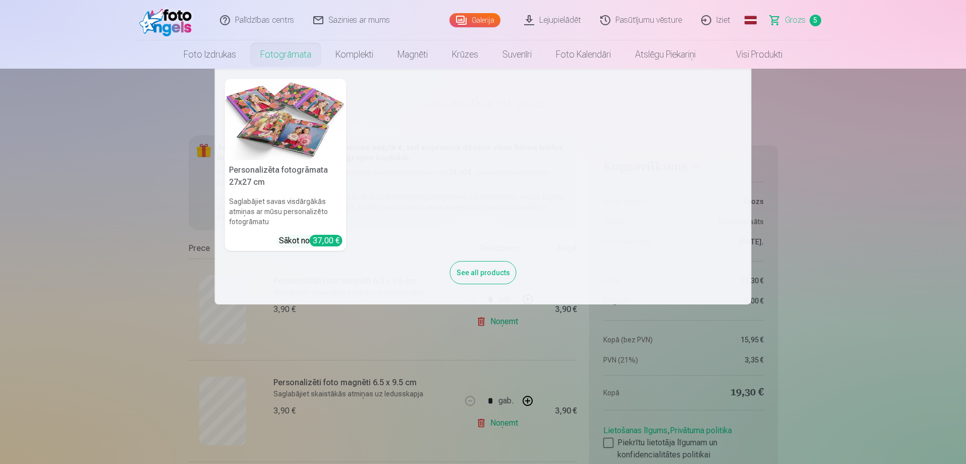
click at [278, 61] on link "Fotogrāmata" at bounding box center [285, 54] width 75 height 28
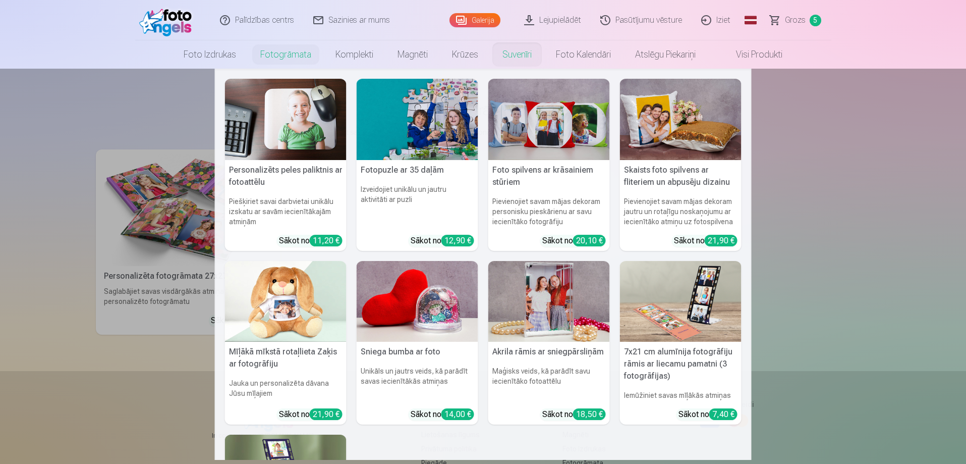
click at [558, 300] on img at bounding box center [550, 301] width 122 height 81
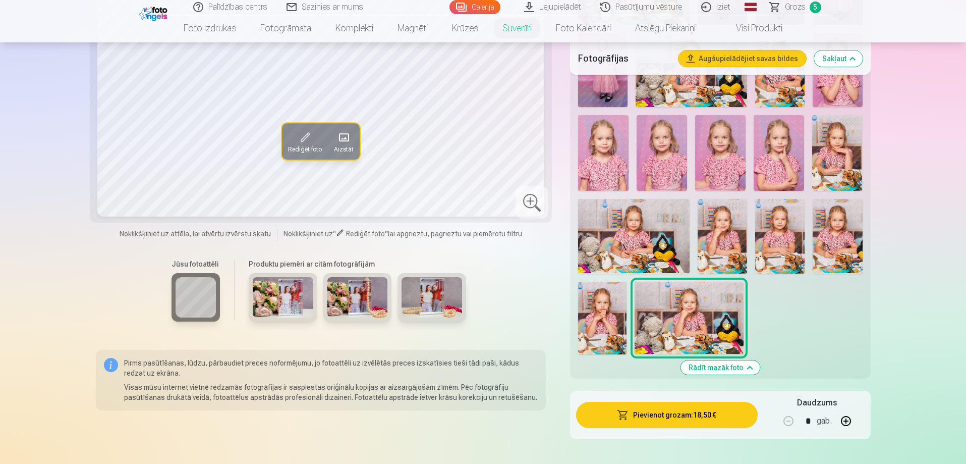
scroll to position [404, 0]
click at [426, 294] on img at bounding box center [432, 297] width 61 height 40
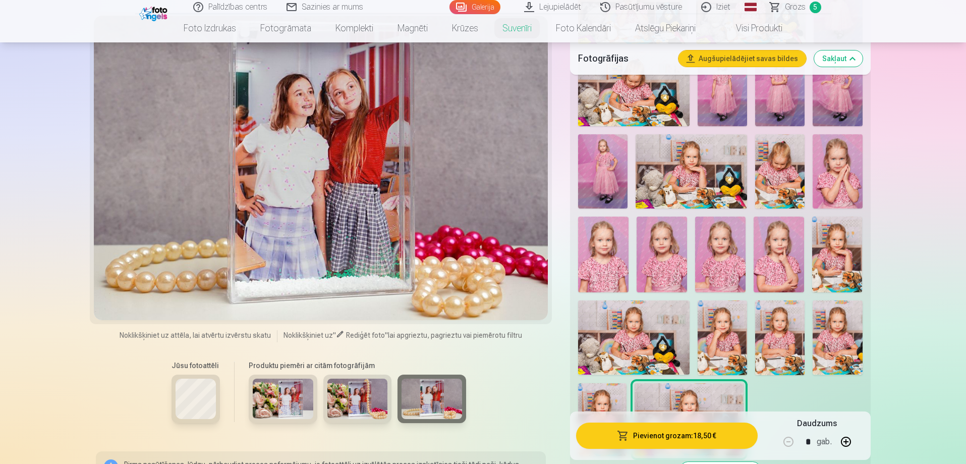
scroll to position [303, 0]
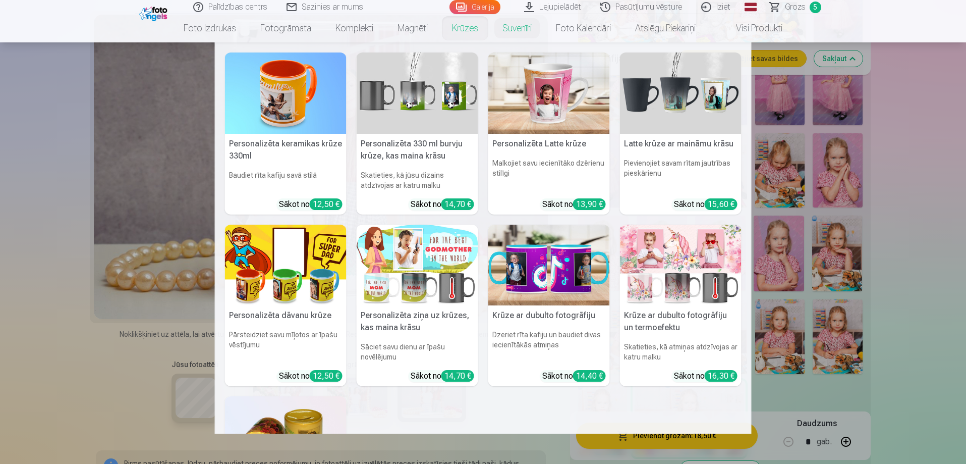
click at [456, 31] on link "Krūzes" at bounding box center [465, 28] width 50 height 28
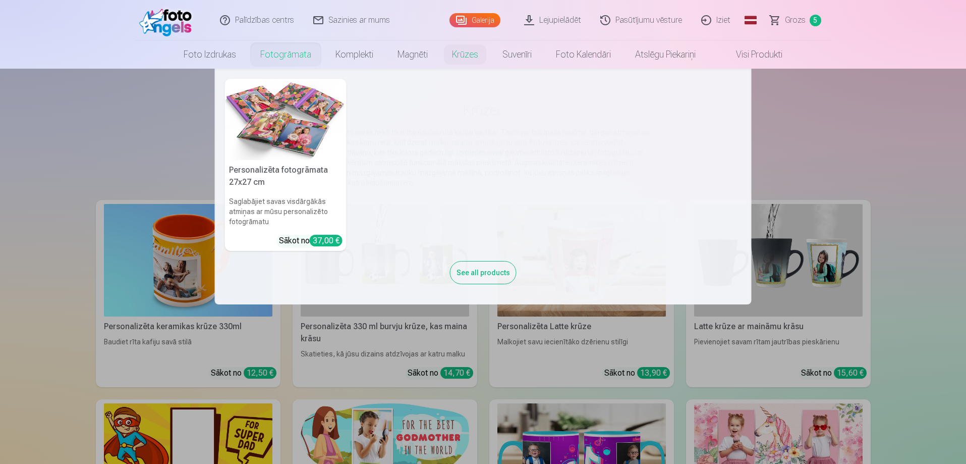
click at [280, 58] on link "Fotogrāmata" at bounding box center [285, 54] width 75 height 28
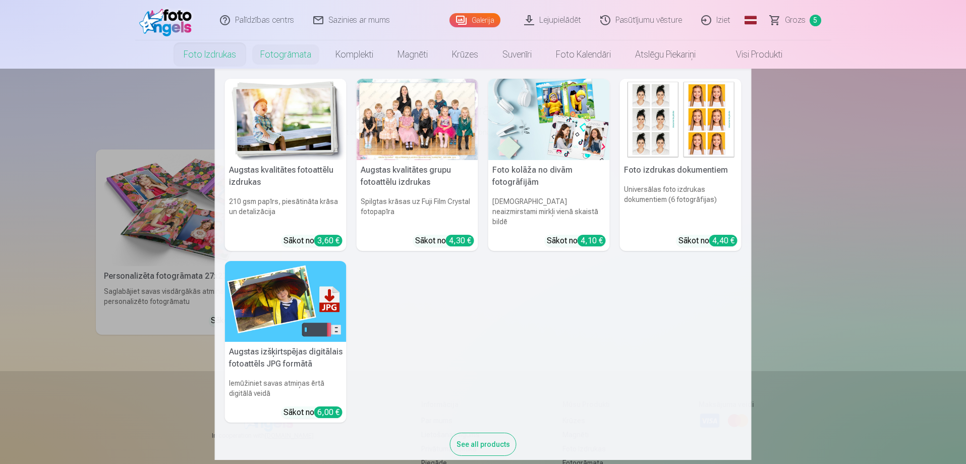
click at [218, 56] on link "Foto izdrukas" at bounding box center [210, 54] width 77 height 28
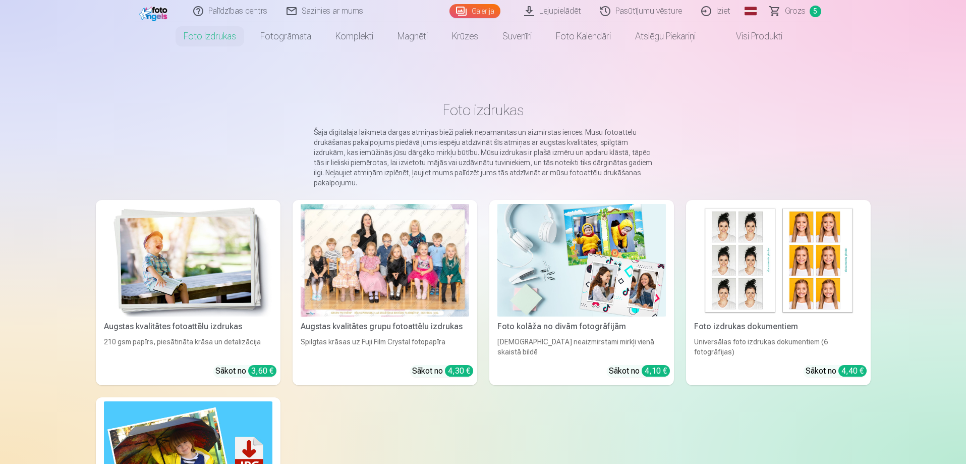
scroll to position [50, 0]
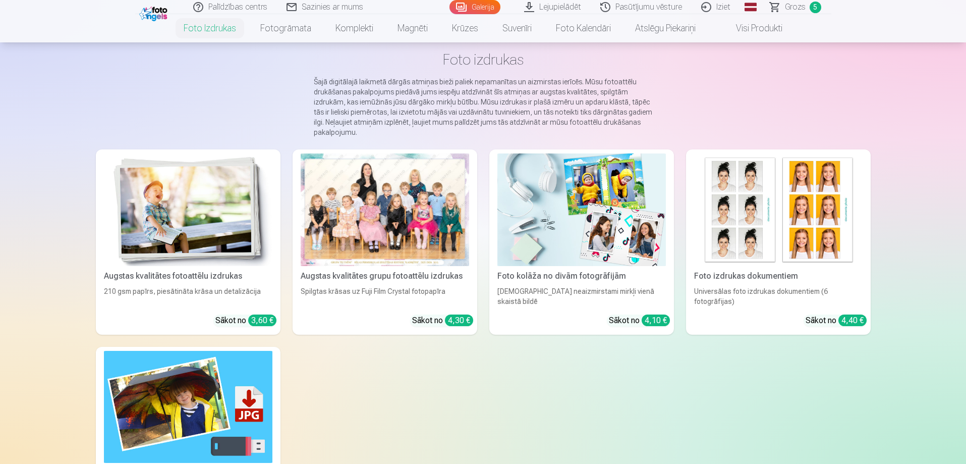
click at [194, 409] on img at bounding box center [188, 407] width 169 height 113
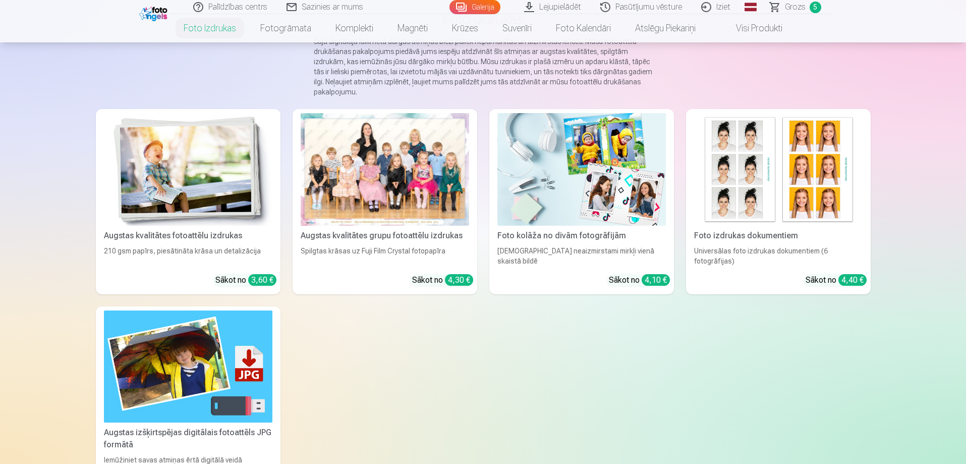
scroll to position [303, 0]
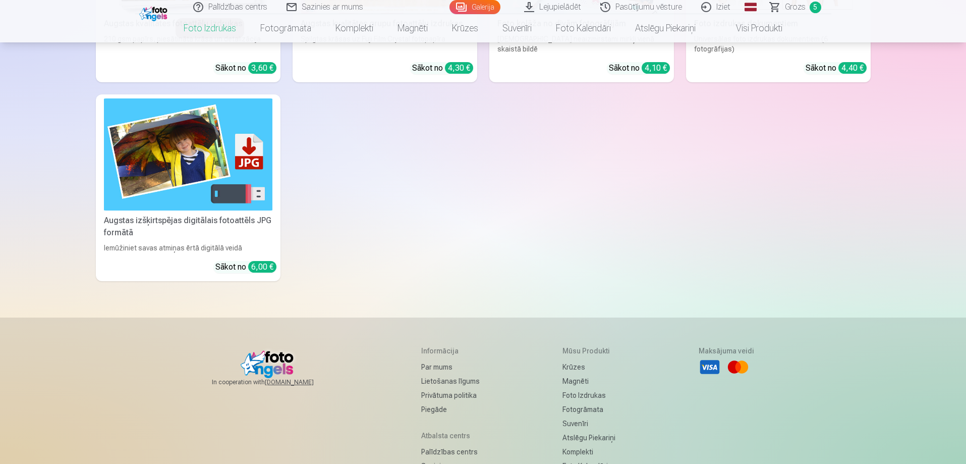
click at [157, 254] on link "Augstas izšķirtspējas digitālais fotoattēls JPG formātā Iemūžiniet savas atmiņa…" at bounding box center [188, 187] width 185 height 187
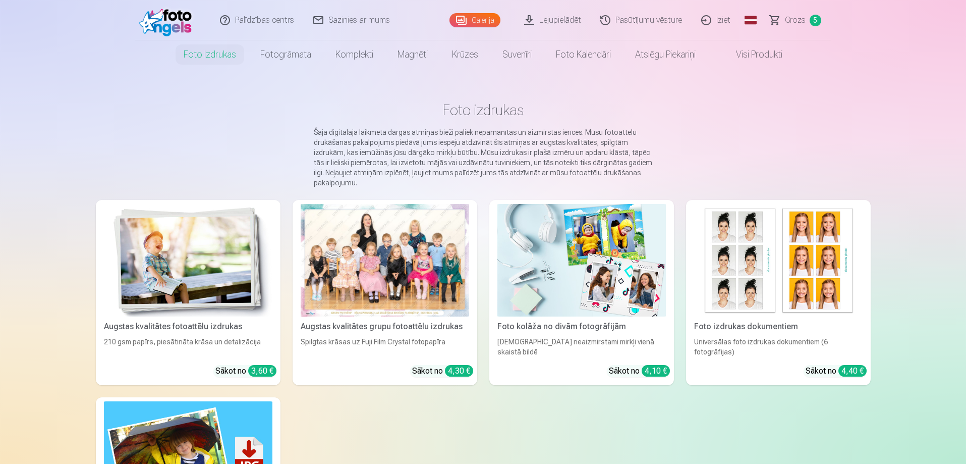
click at [582, 279] on img at bounding box center [582, 260] width 169 height 113
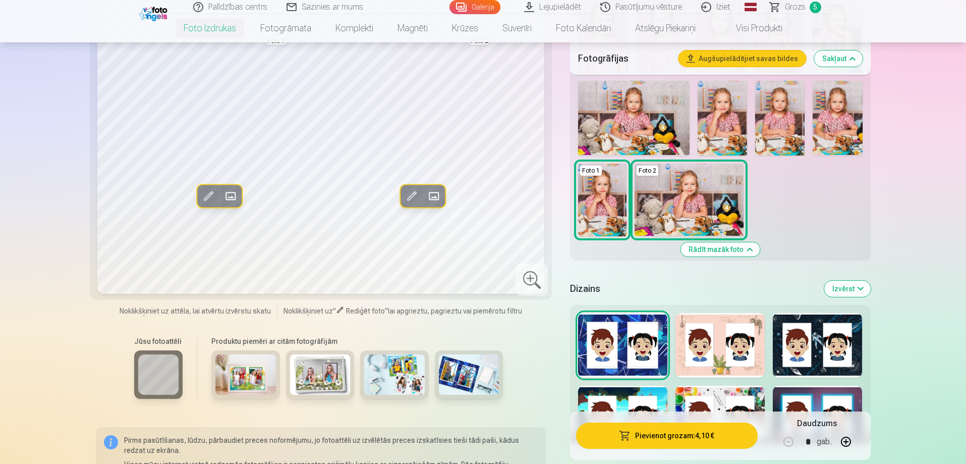
scroll to position [606, 0]
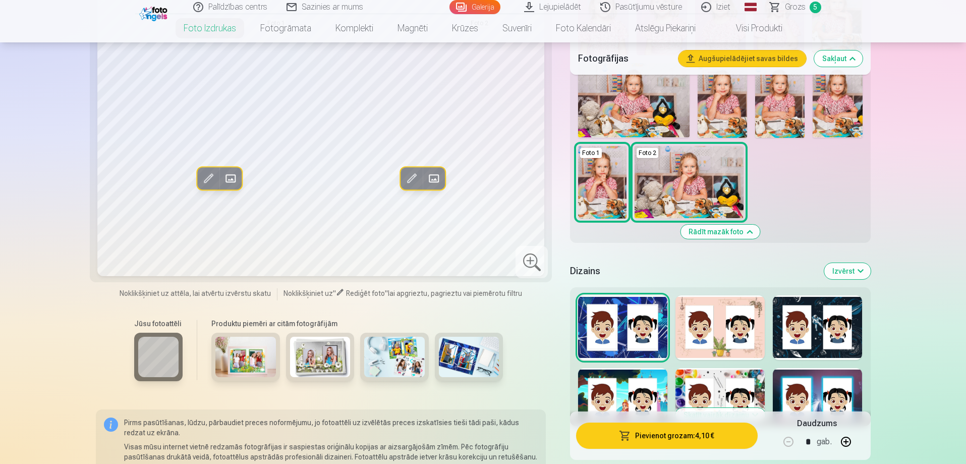
click at [253, 353] on img at bounding box center [245, 357] width 61 height 40
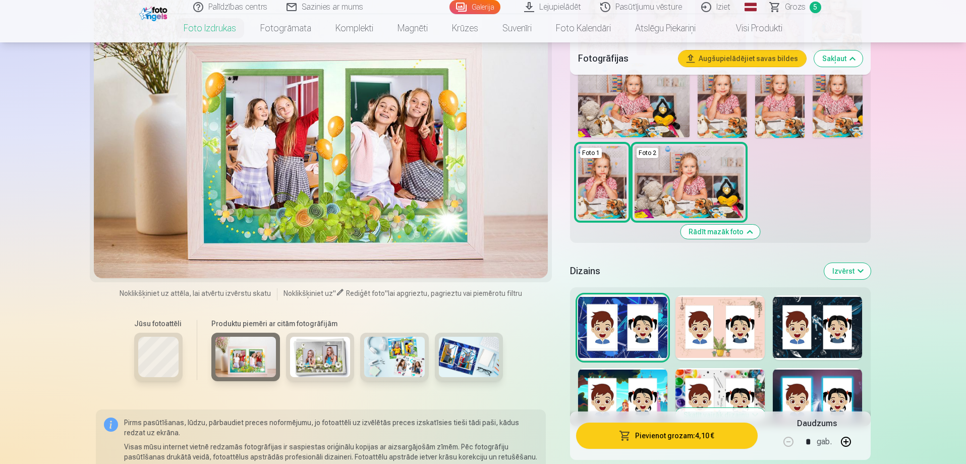
click at [314, 363] on img at bounding box center [320, 357] width 61 height 40
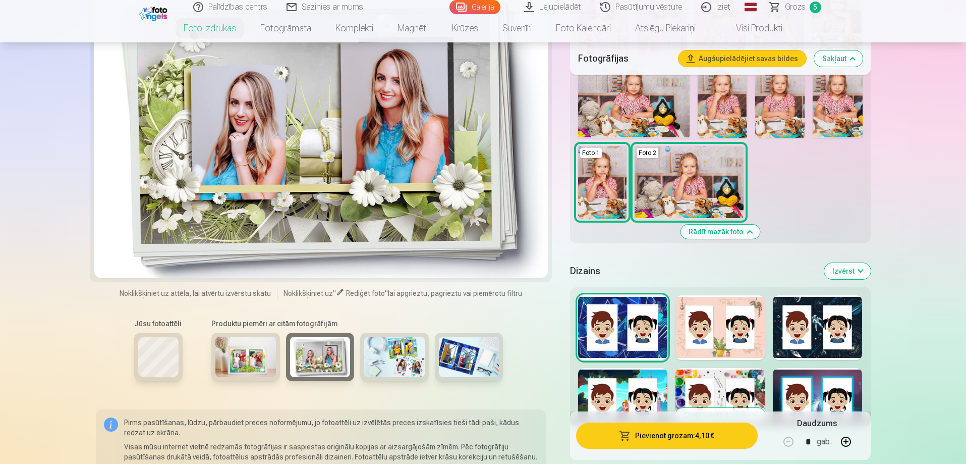
click at [399, 366] on img at bounding box center [394, 357] width 61 height 40
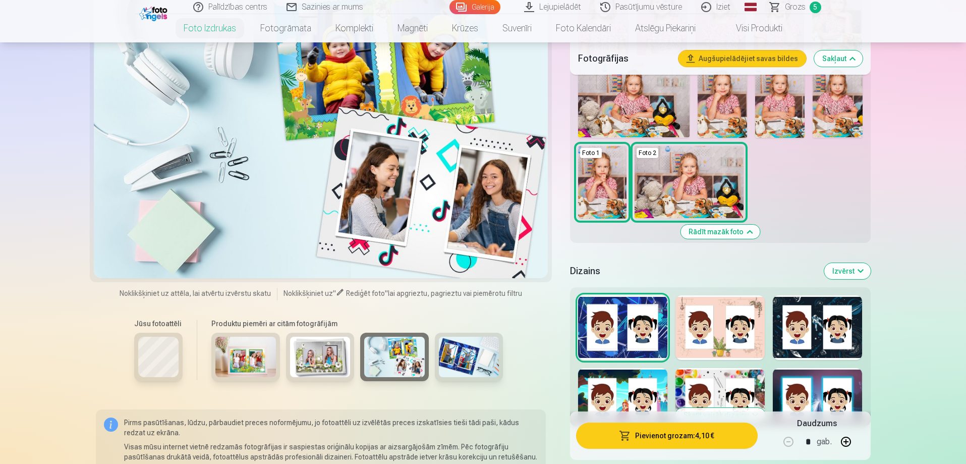
click at [466, 358] on img at bounding box center [469, 357] width 61 height 40
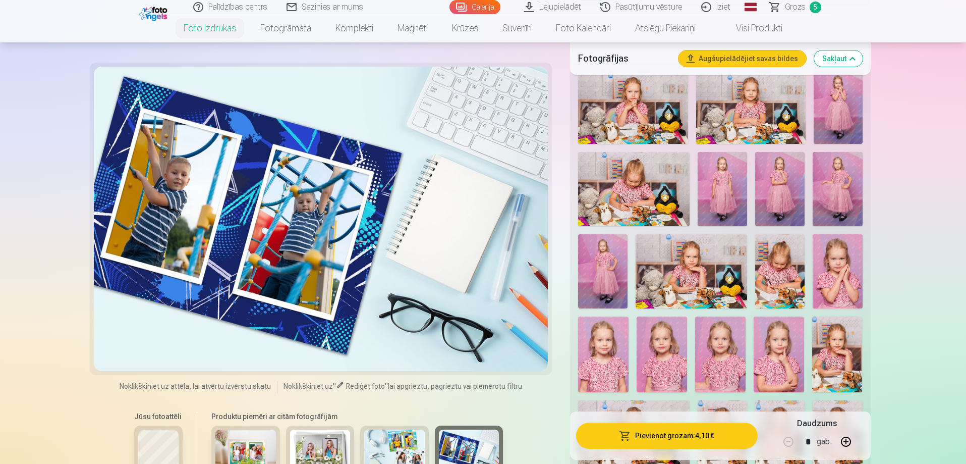
scroll to position [252, 0]
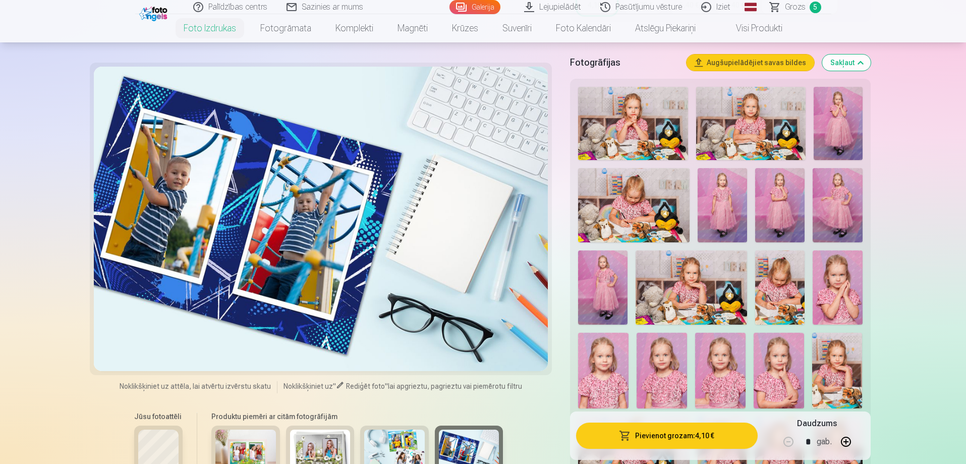
click at [551, 8] on link "Lejupielādēt" at bounding box center [553, 7] width 76 height 14
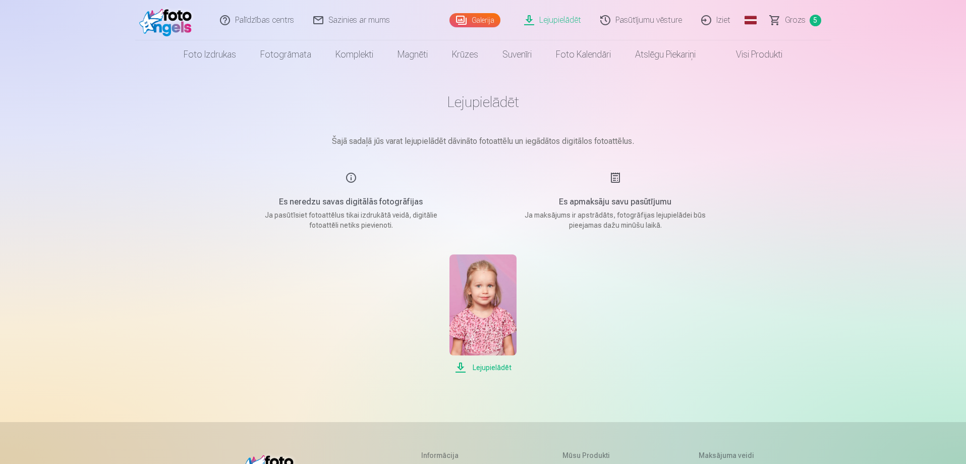
click at [503, 368] on span "Lejupielādēt" at bounding box center [483, 367] width 67 height 12
click at [925, 154] on div "Palīdzības centrs Sazinies ar mums Galerija Lejupielādēt Pasūtījumu vēsture Izi…" at bounding box center [483, 349] width 966 height 699
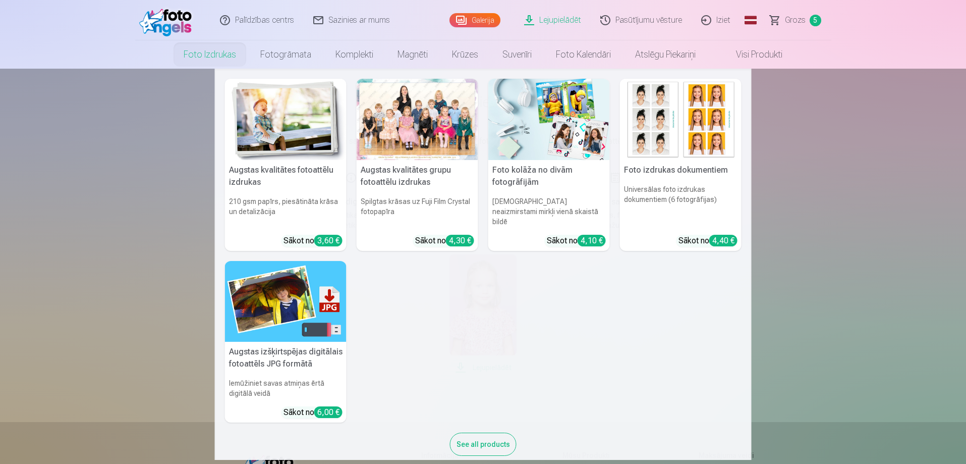
click at [550, 126] on img at bounding box center [550, 119] width 122 height 81
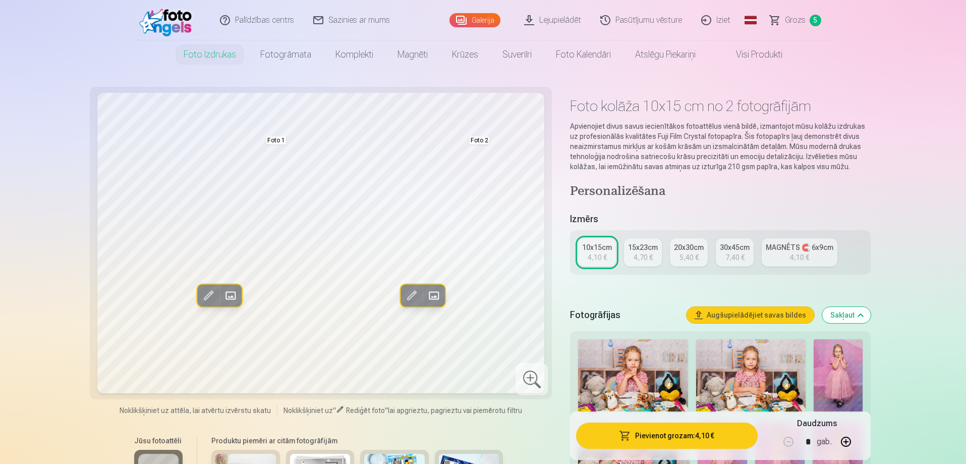
click at [752, 314] on button "Augšupielādējiet savas bildes" at bounding box center [751, 315] width 128 height 16
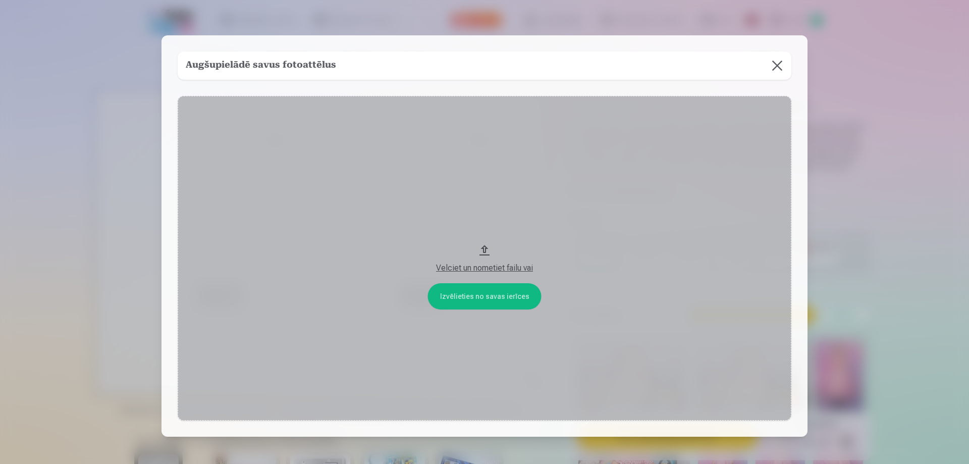
click at [476, 301] on button "Velciet un nometiet failu vai" at bounding box center [485, 258] width 614 height 324
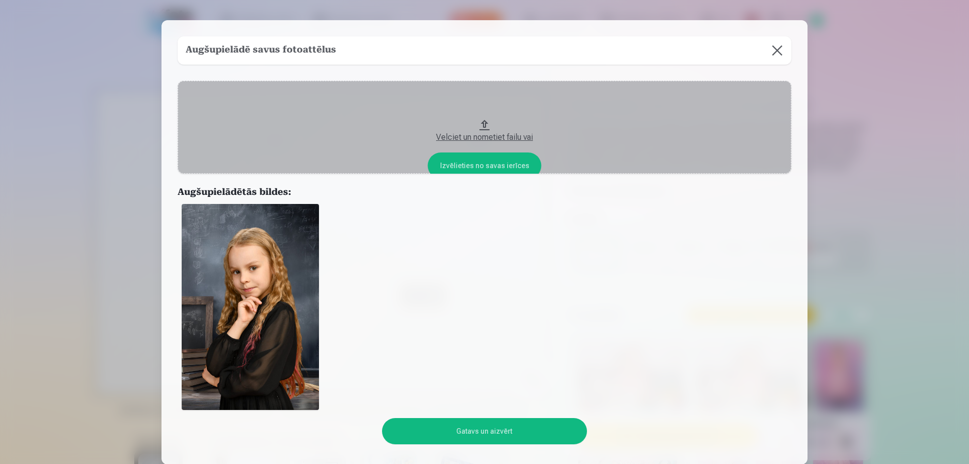
click at [488, 436] on button "Gatavs un aizvērt" at bounding box center [484, 431] width 204 height 26
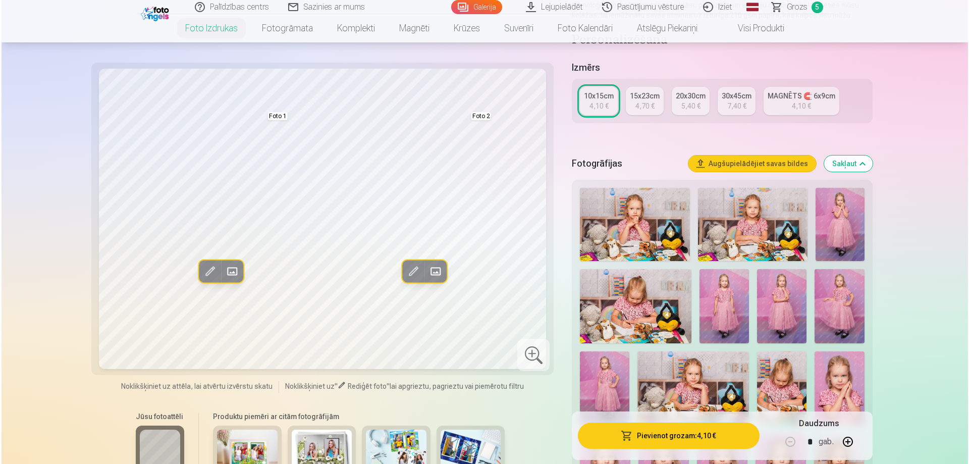
scroll to position [353, 0]
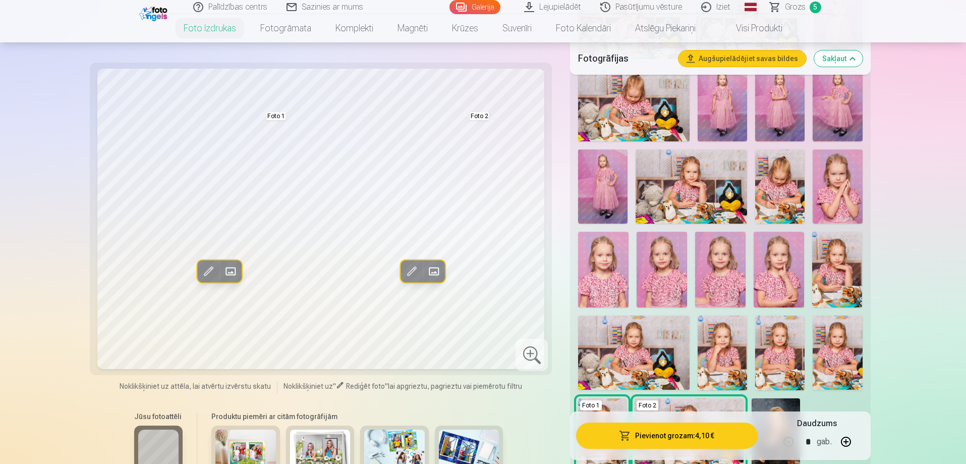
click at [440, 274] on span at bounding box center [433, 271] width 16 height 16
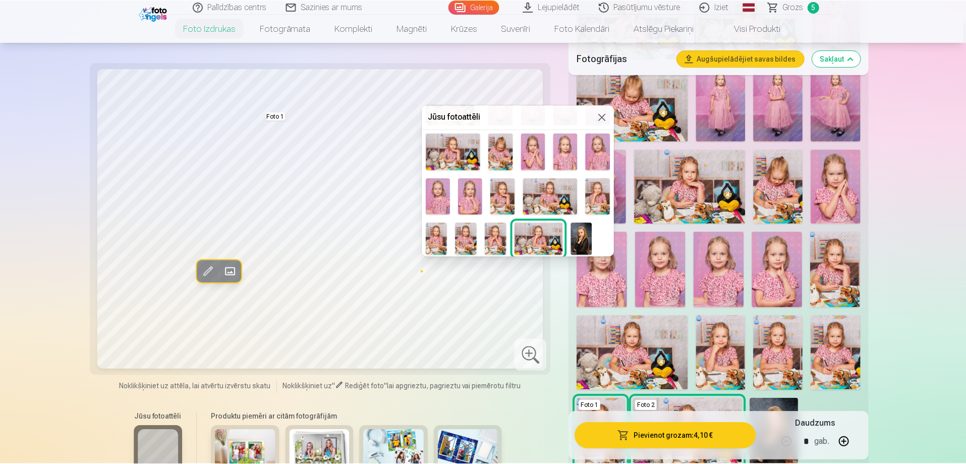
scroll to position [93, 0]
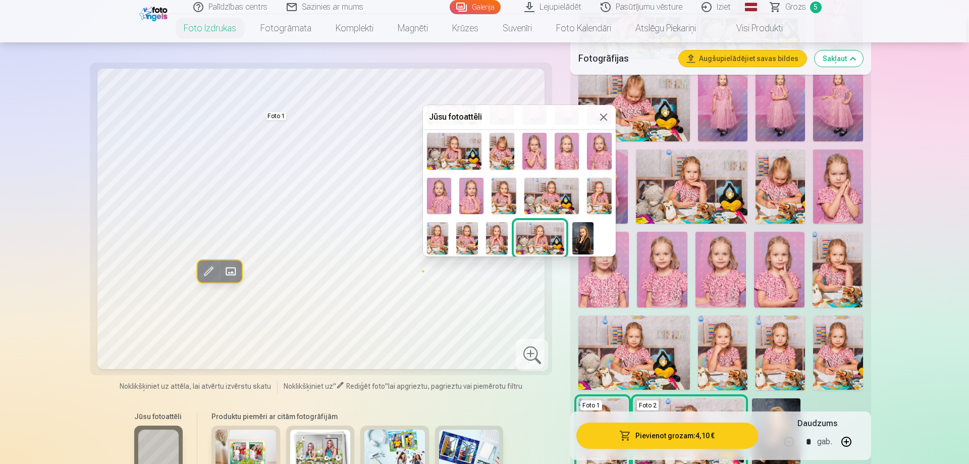
click at [588, 245] on img at bounding box center [583, 238] width 22 height 32
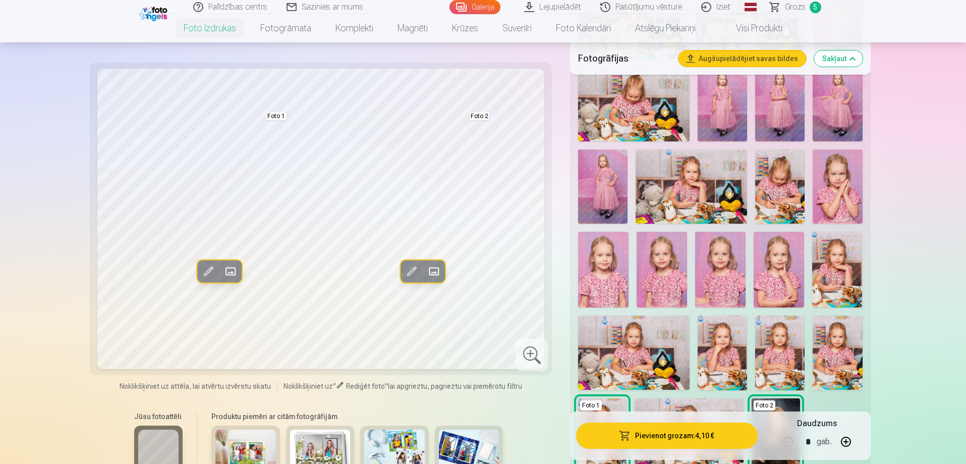
click at [782, 264] on img at bounding box center [779, 270] width 50 height 76
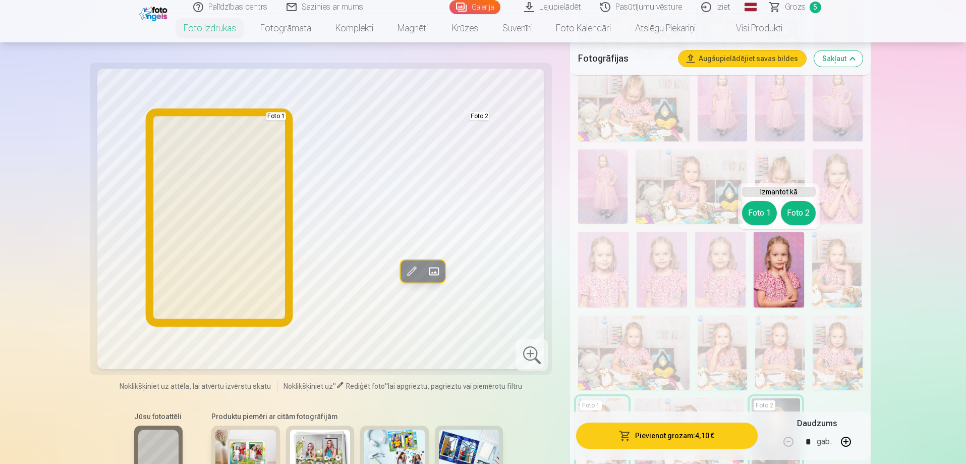
click at [763, 210] on button "Foto 1" at bounding box center [759, 213] width 35 height 24
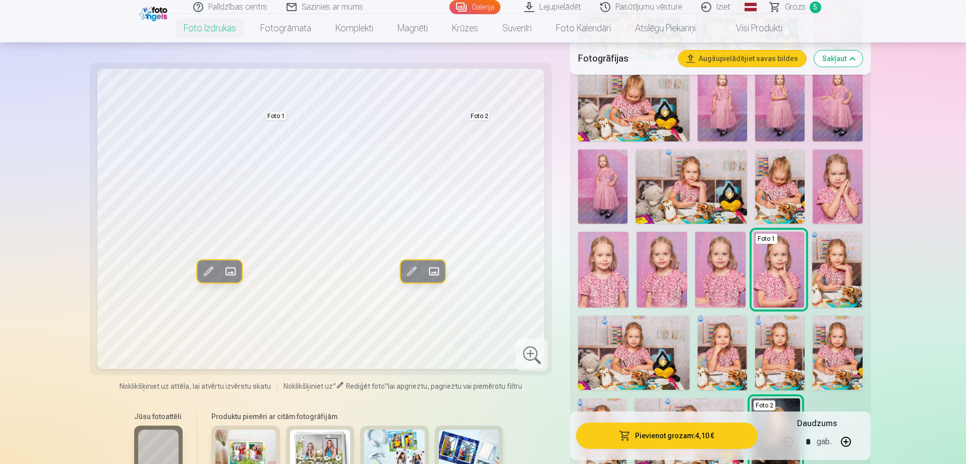
click at [835, 270] on img at bounding box center [837, 270] width 50 height 76
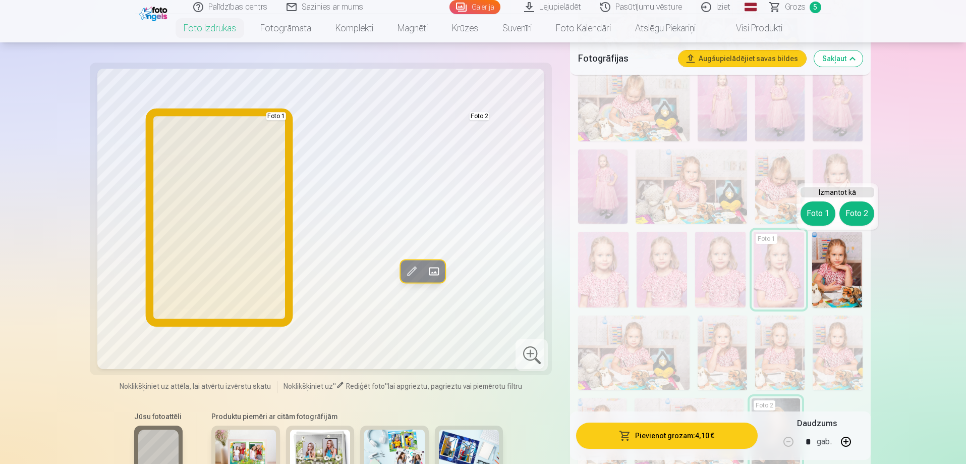
click at [830, 209] on button "Foto 1" at bounding box center [818, 213] width 35 height 24
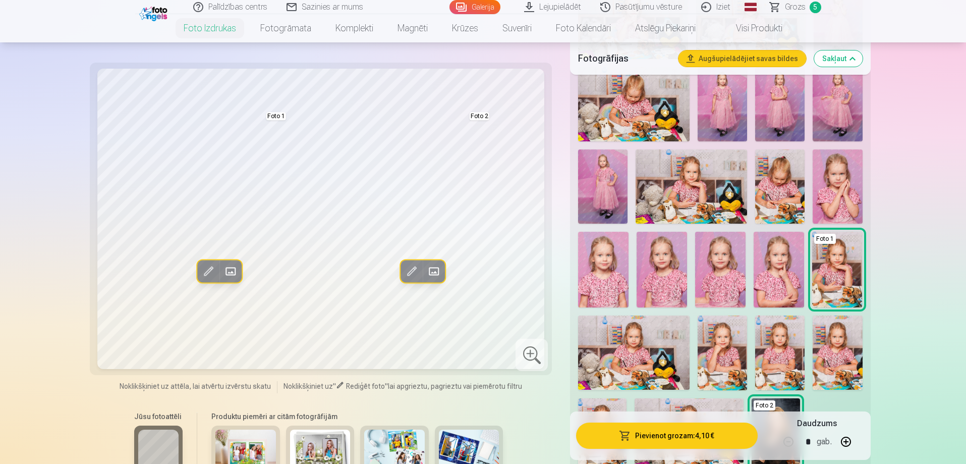
click at [433, 270] on span at bounding box center [433, 271] width 16 height 16
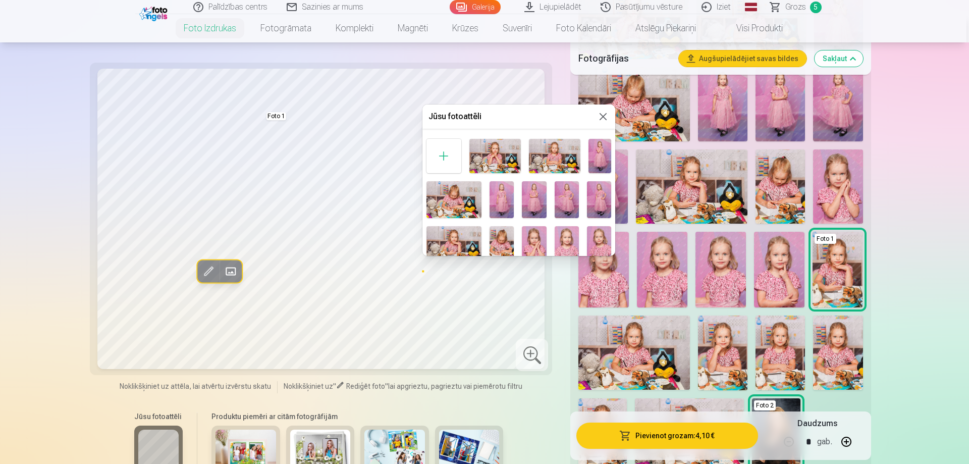
click at [599, 114] on button at bounding box center [603, 117] width 12 height 12
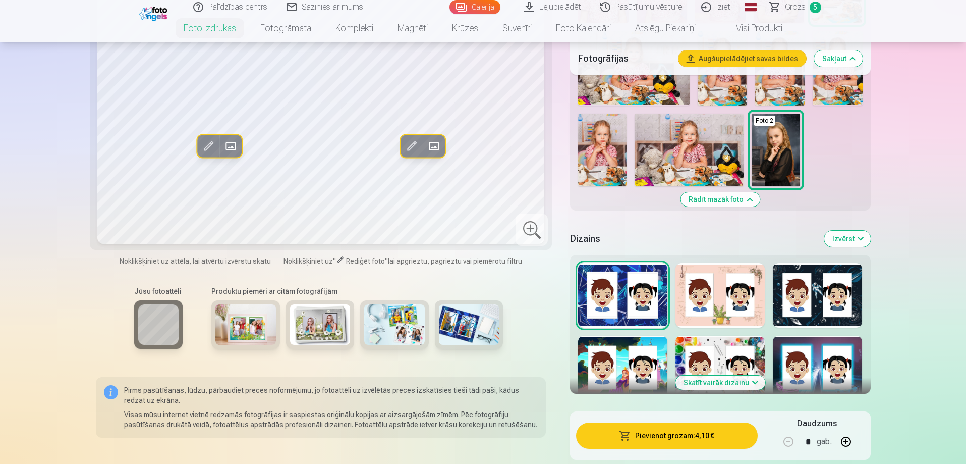
scroll to position [656, 0]
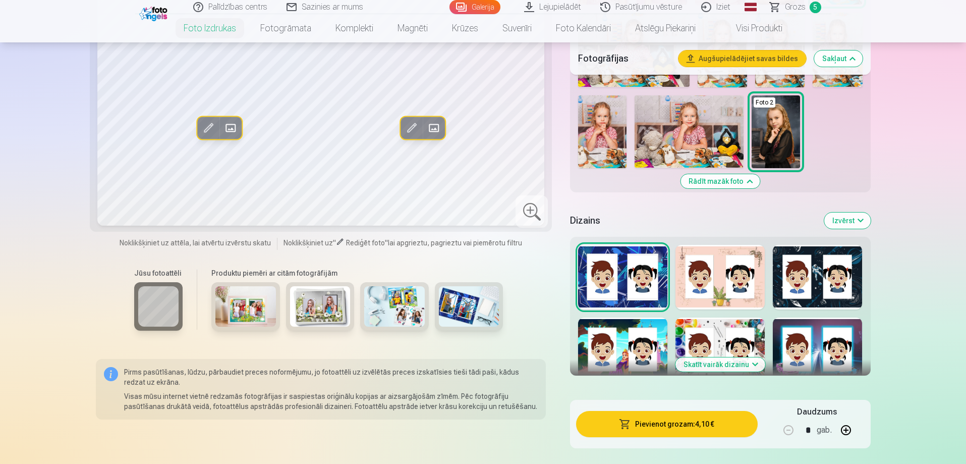
click at [740, 364] on button "Skatīt vairāk dizainu" at bounding box center [721, 364] width 90 height 14
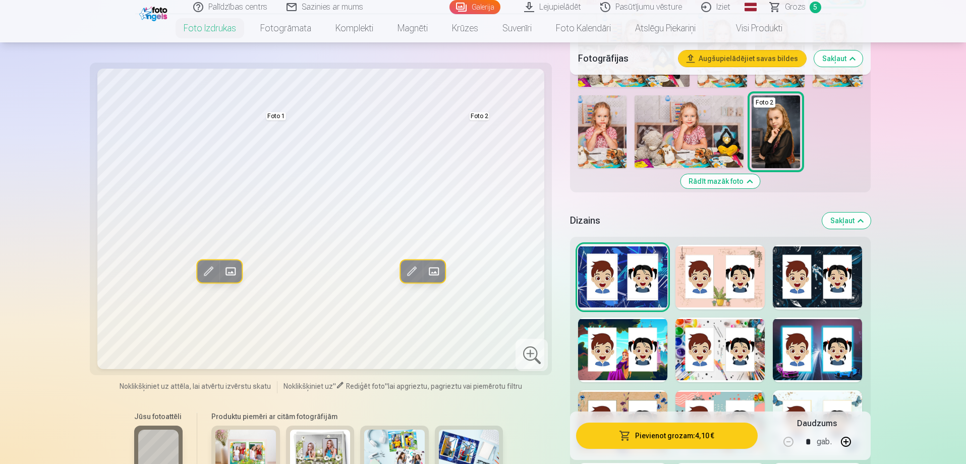
click at [627, 353] on div at bounding box center [622, 349] width 89 height 65
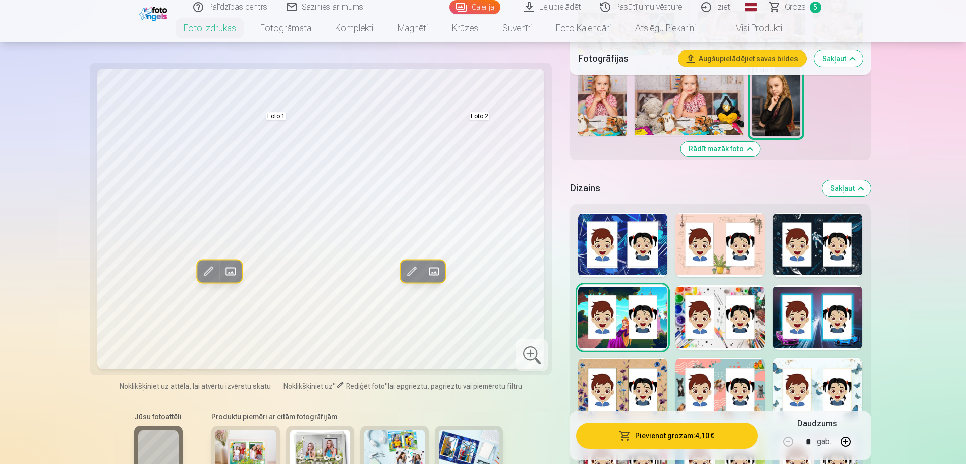
scroll to position [707, 0]
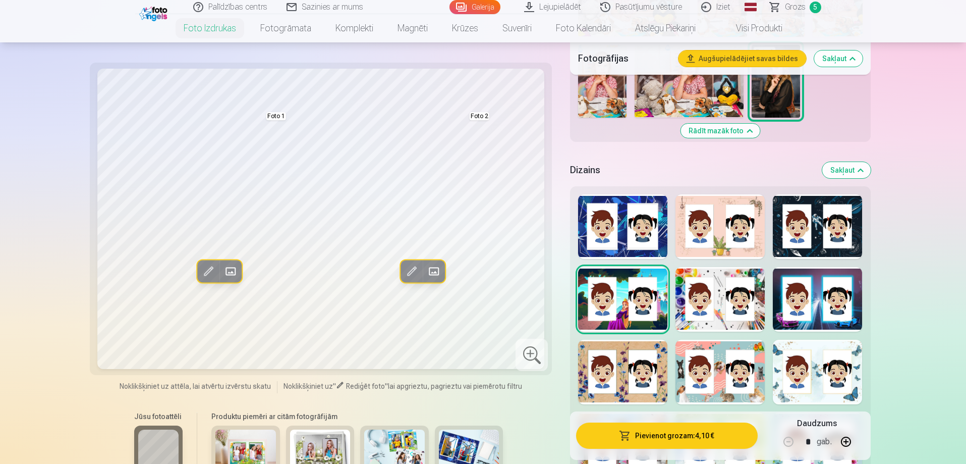
click at [837, 374] on div at bounding box center [817, 372] width 89 height 65
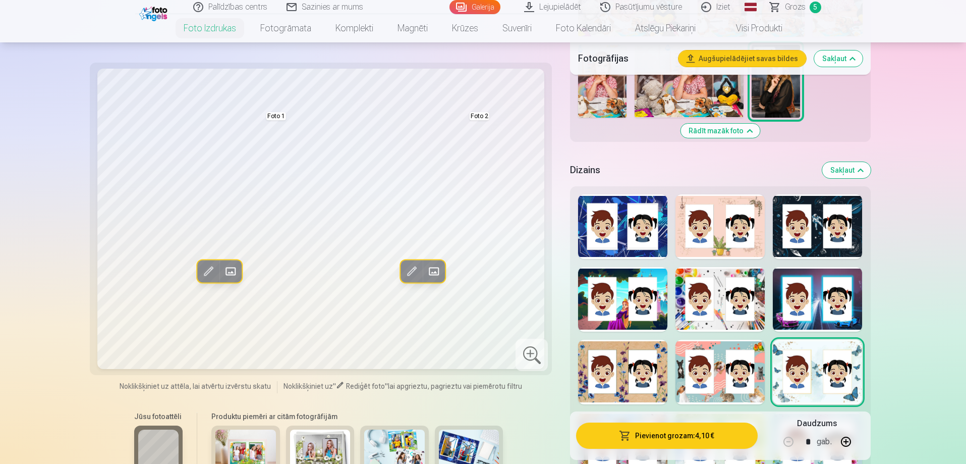
click at [637, 312] on div at bounding box center [622, 299] width 89 height 65
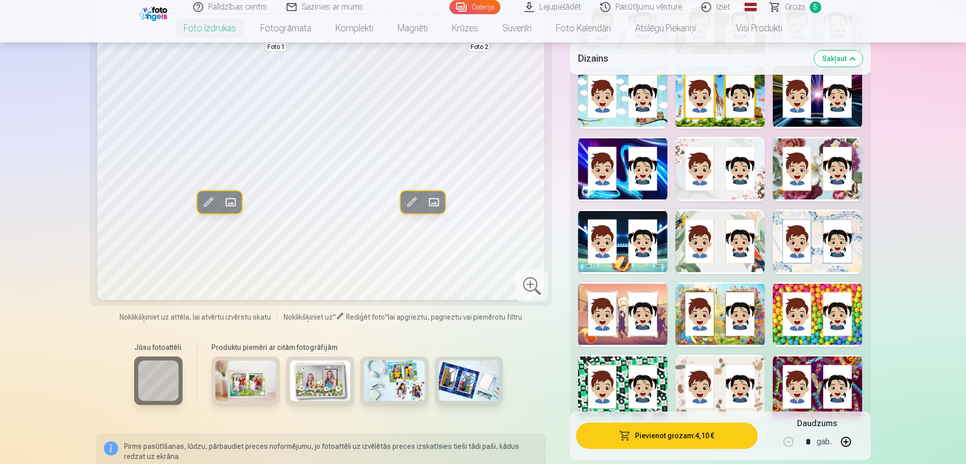
scroll to position [1211, 0]
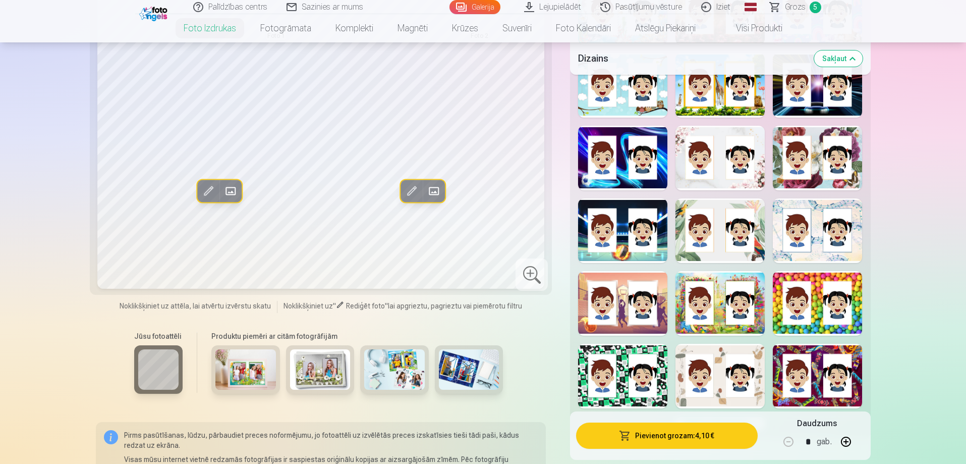
click at [822, 308] on div at bounding box center [817, 303] width 89 height 65
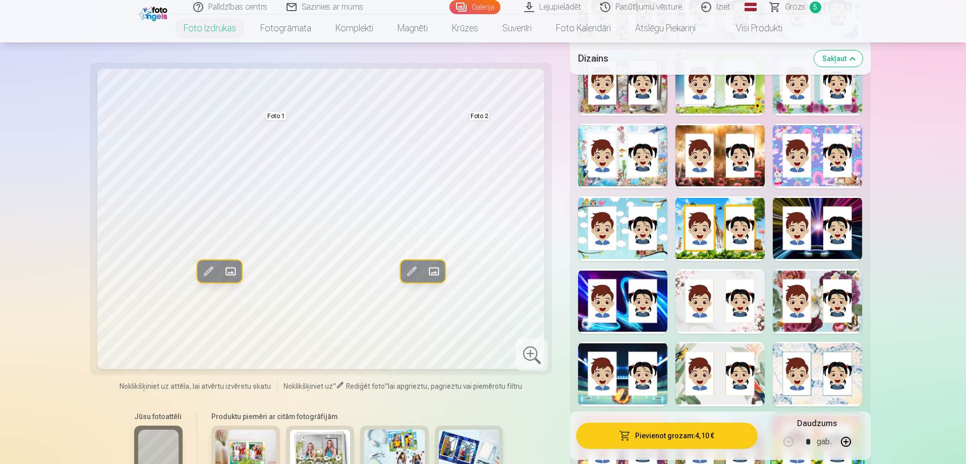
scroll to position [1009, 0]
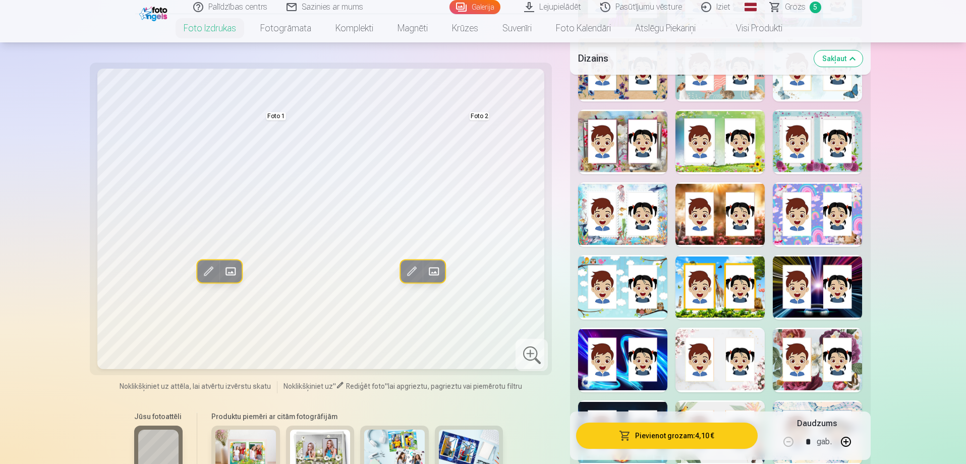
click at [817, 231] on div at bounding box center [817, 214] width 89 height 65
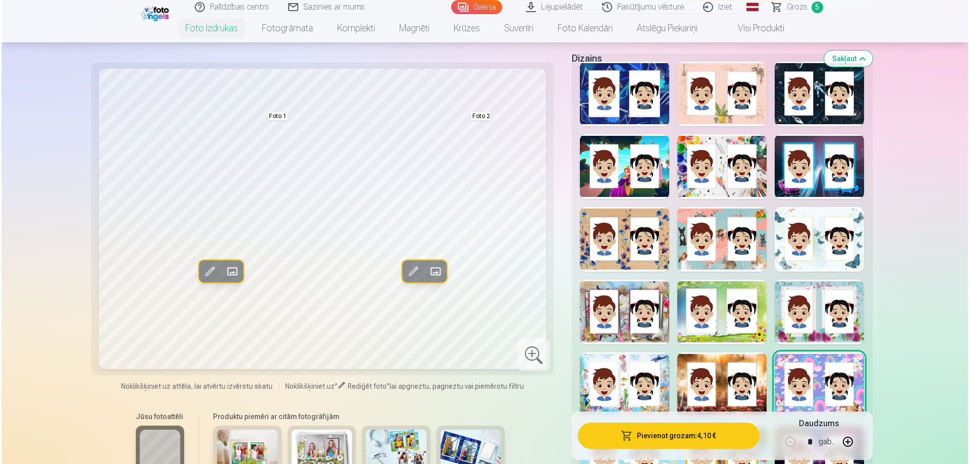
scroll to position [807, 0]
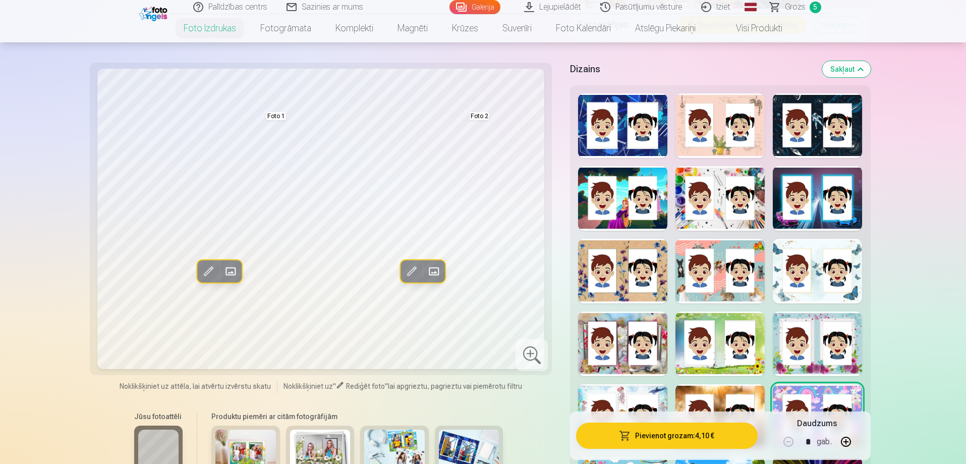
click at [830, 279] on div at bounding box center [817, 271] width 89 height 65
click at [648, 430] on button "Pievienot grozam : 4,10 €" at bounding box center [666, 435] width 181 height 26
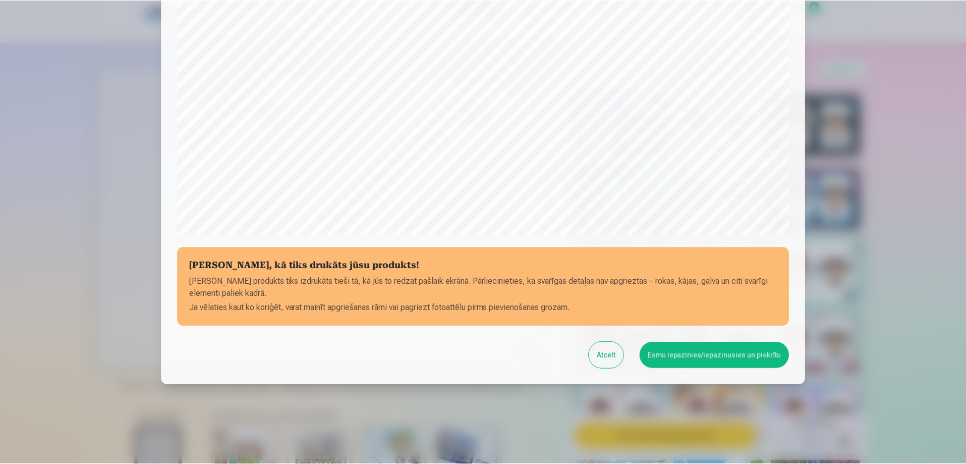
scroll to position [263, 0]
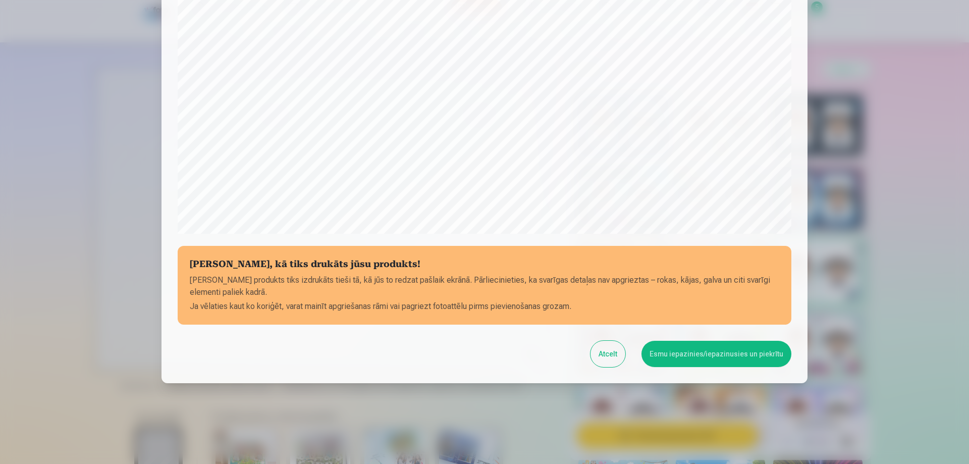
click at [686, 356] on button "Esmu iepazinies/iepazinusies un piekrītu" at bounding box center [716, 354] width 150 height 26
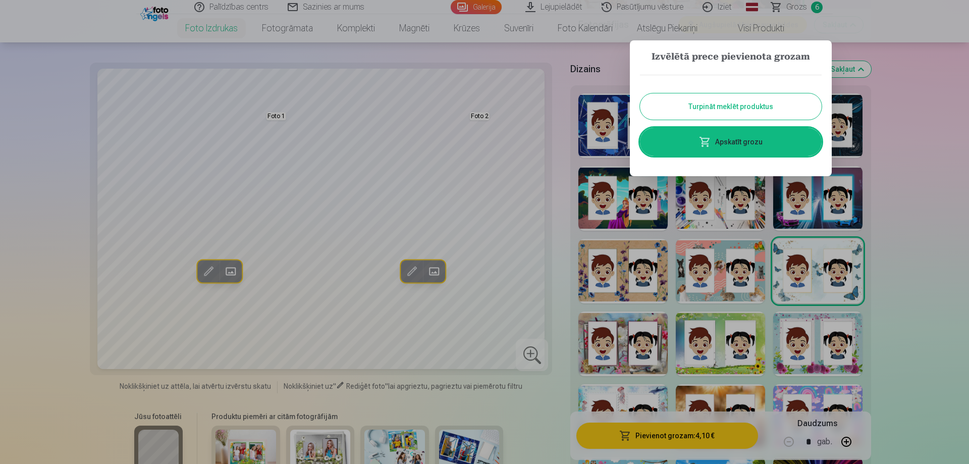
click at [733, 99] on button "Turpināt meklēt produktus" at bounding box center [731, 106] width 182 height 26
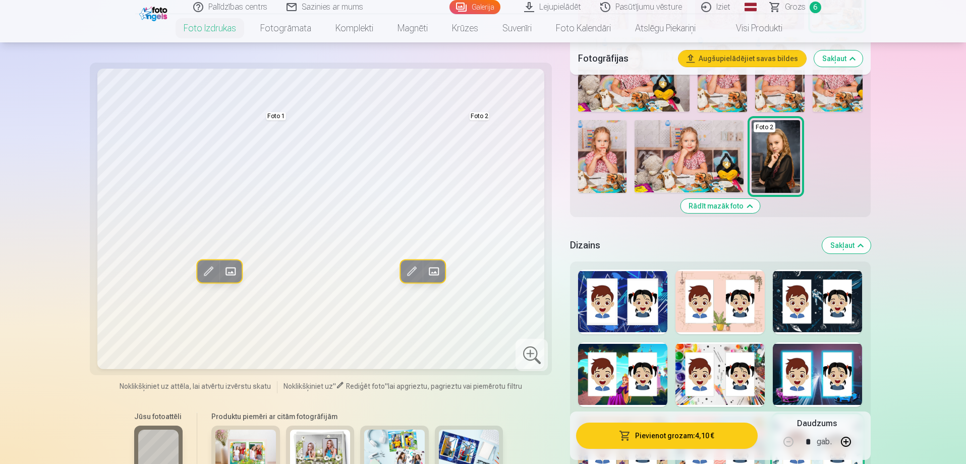
scroll to position [606, 0]
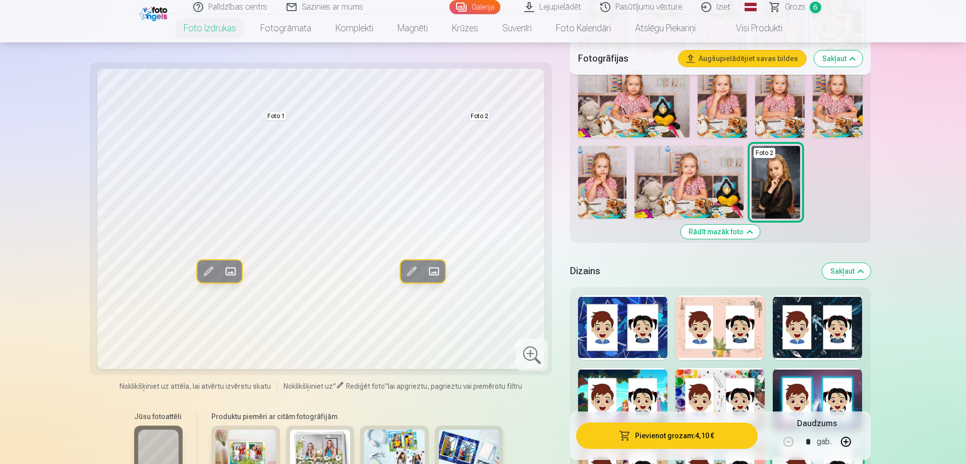
click at [799, 8] on span "Grozs" at bounding box center [795, 7] width 21 height 12
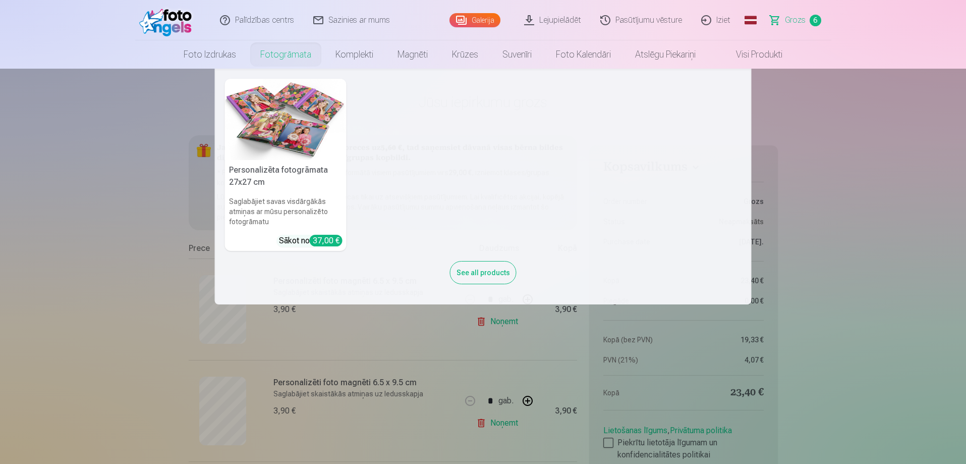
click at [286, 58] on link "Fotogrāmata" at bounding box center [285, 54] width 75 height 28
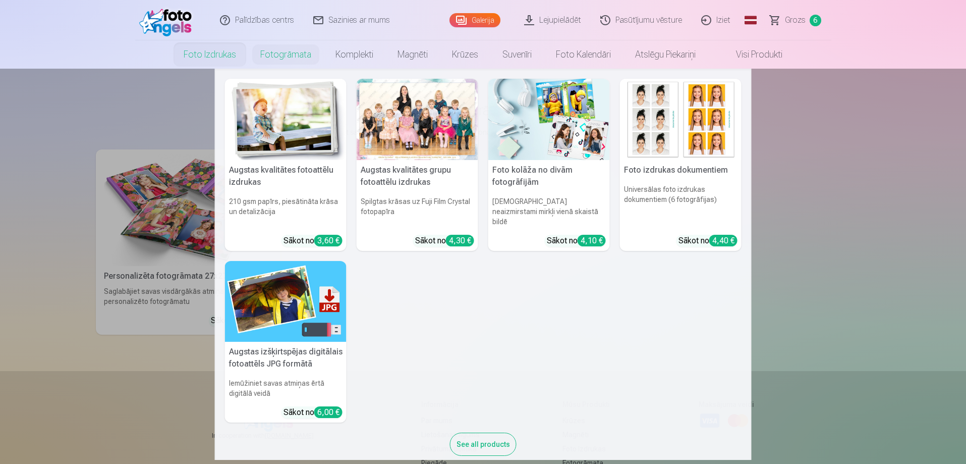
click at [207, 59] on link "Foto izdrukas" at bounding box center [210, 54] width 77 height 28
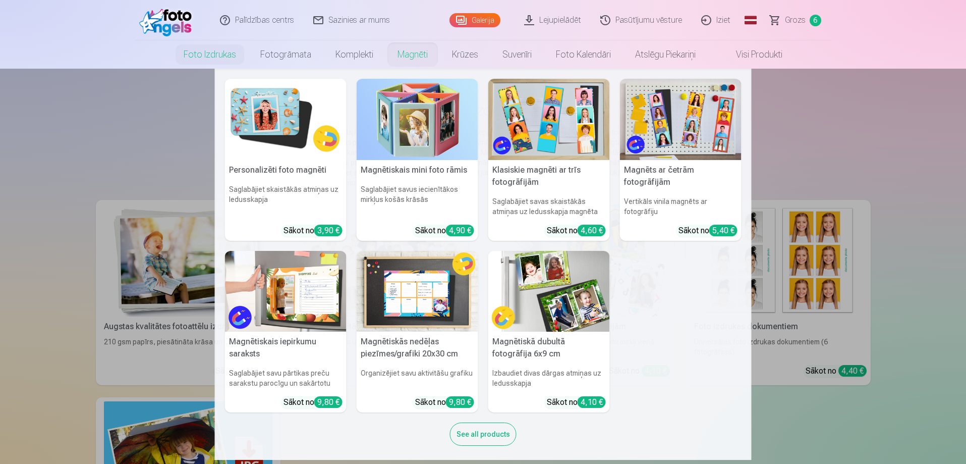
click at [402, 103] on img at bounding box center [418, 119] width 122 height 81
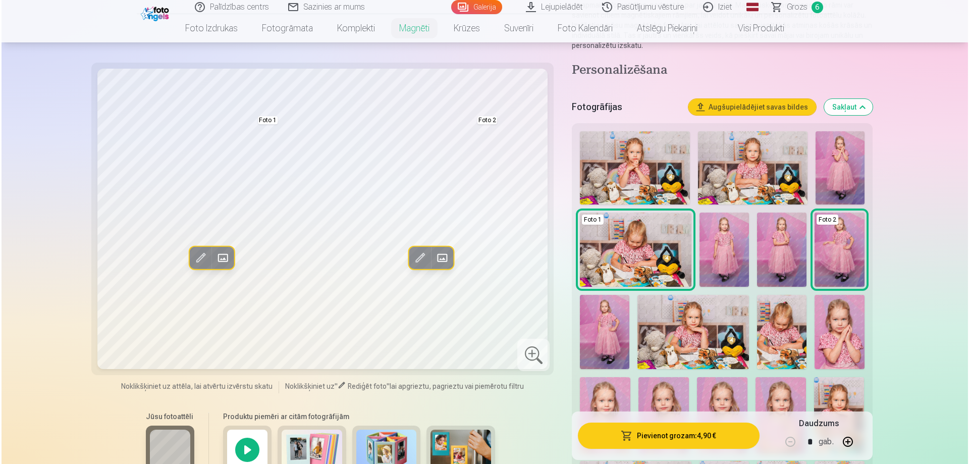
scroll to position [202, 0]
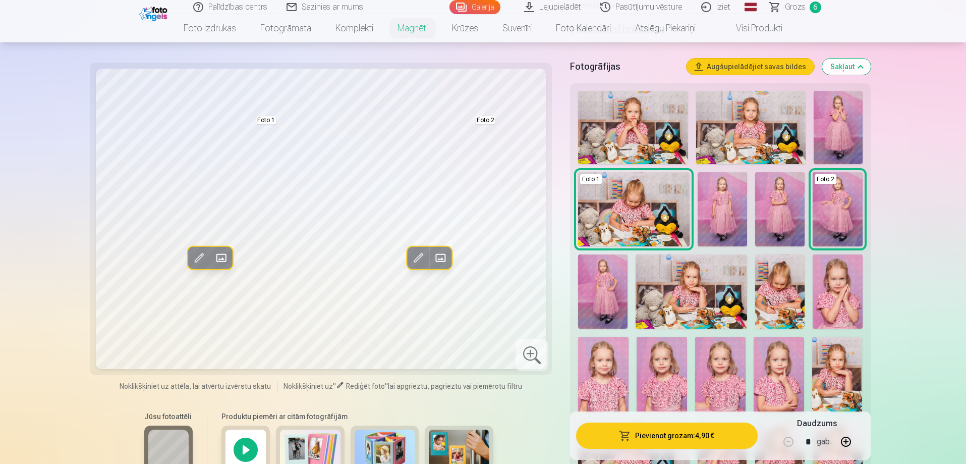
click at [831, 296] on img at bounding box center [837, 291] width 49 height 74
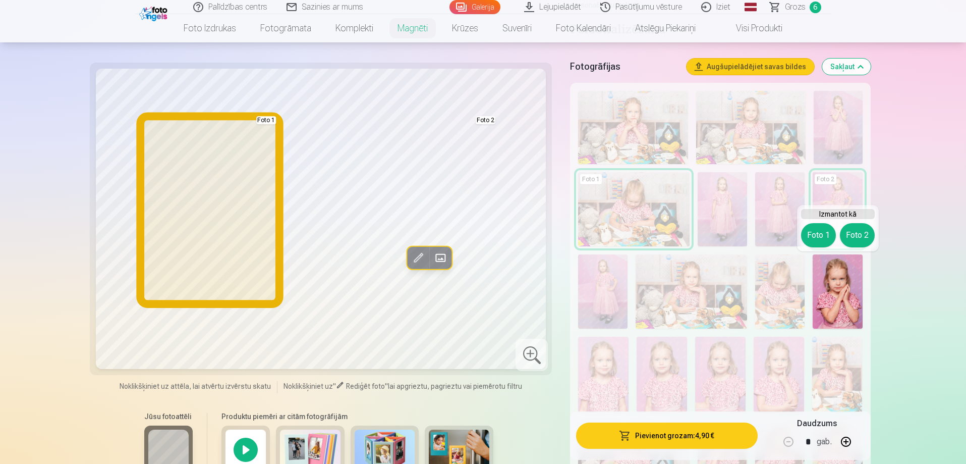
click at [810, 238] on button "Foto 1" at bounding box center [818, 235] width 35 height 24
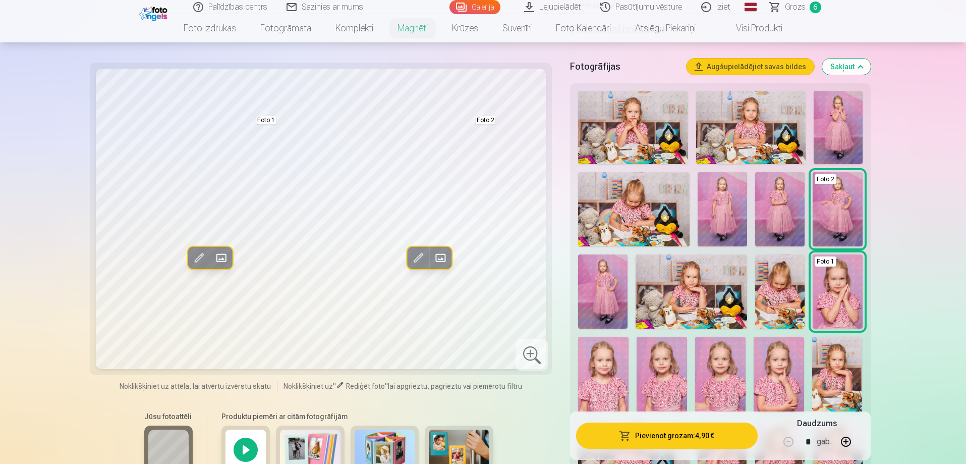
click at [447, 257] on span at bounding box center [440, 258] width 16 height 16
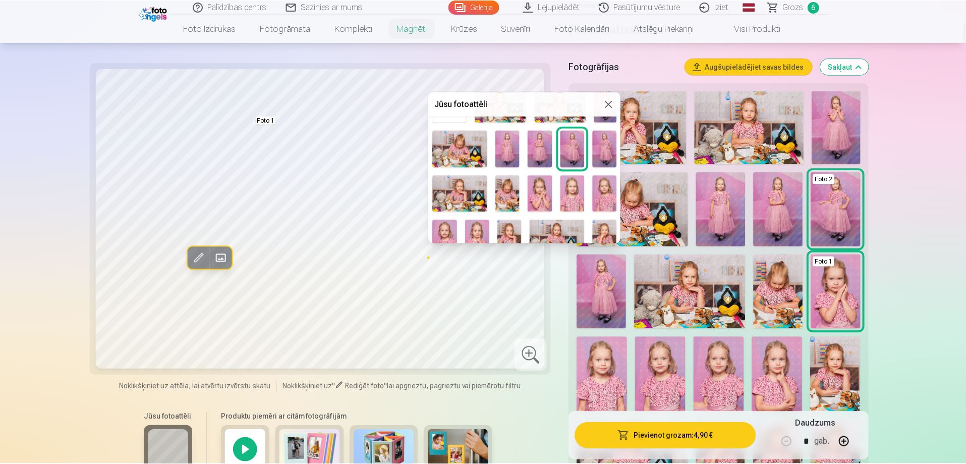
scroll to position [93, 0]
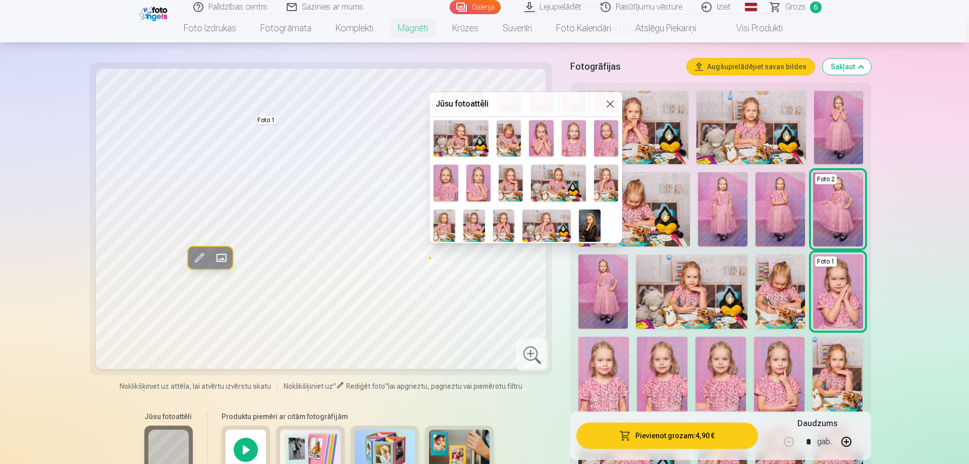
click at [596, 226] on img at bounding box center [590, 225] width 22 height 32
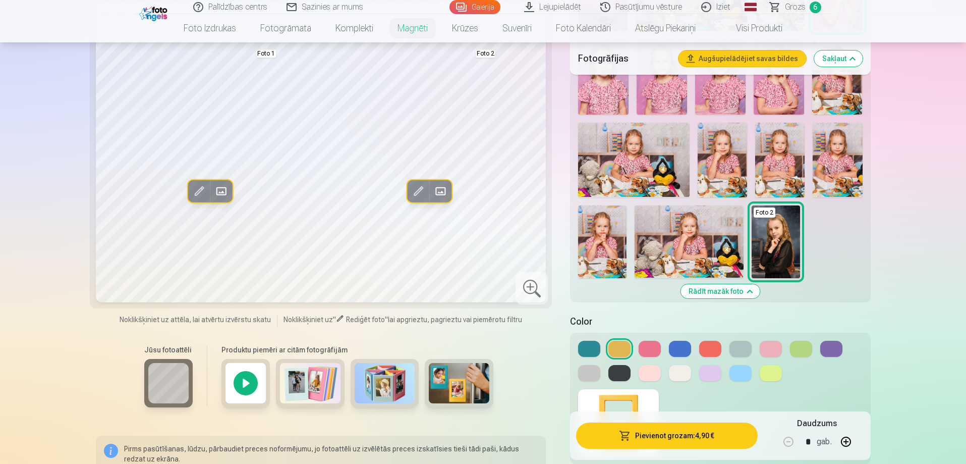
scroll to position [505, 0]
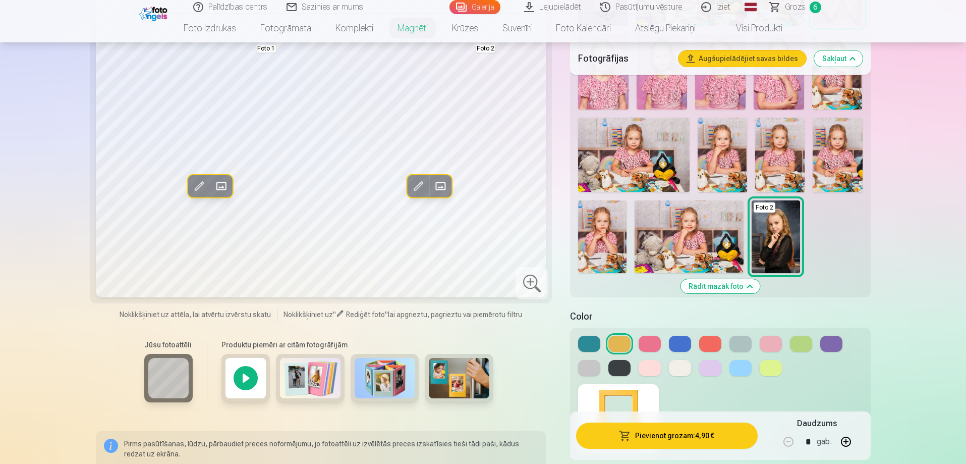
click at [447, 389] on img at bounding box center [459, 378] width 61 height 40
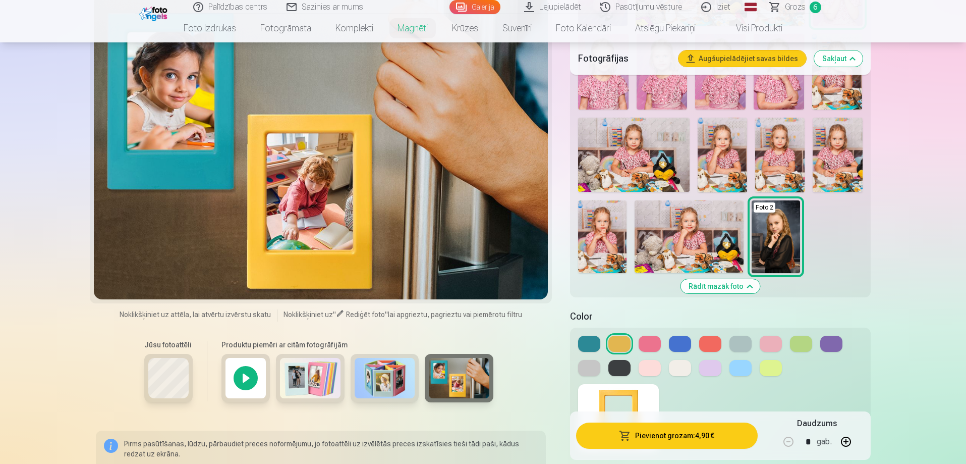
click at [391, 389] on img at bounding box center [385, 378] width 61 height 40
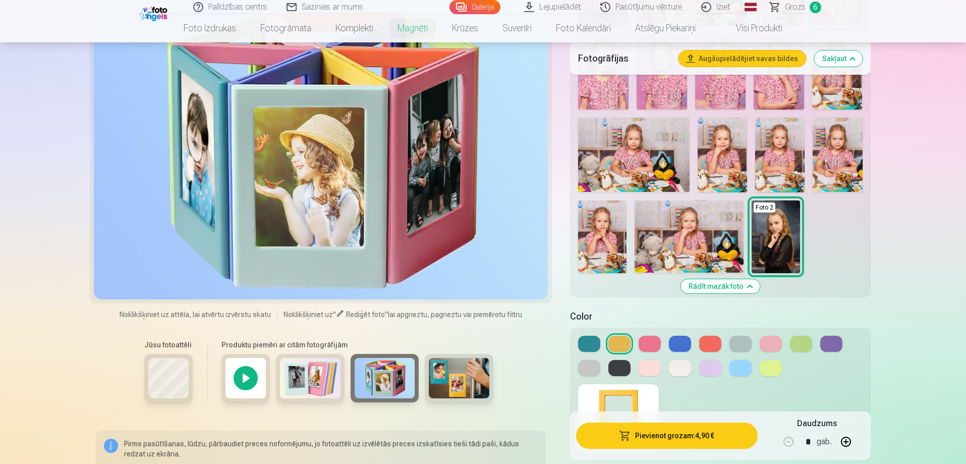
click at [319, 390] on img at bounding box center [310, 378] width 61 height 40
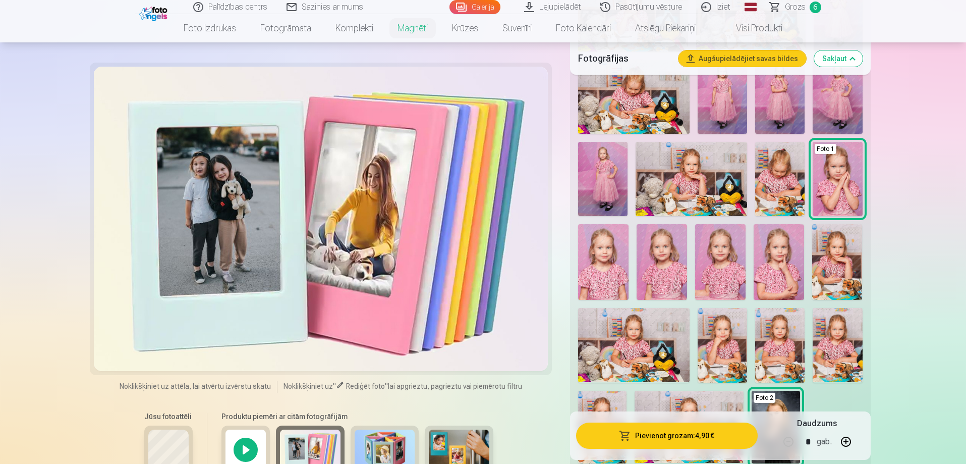
scroll to position [454, 0]
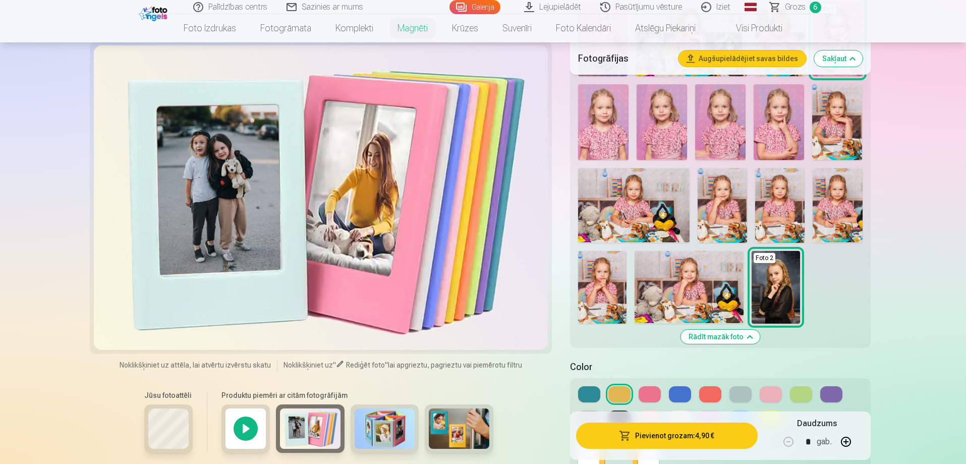
click at [850, 443] on button "button" at bounding box center [846, 441] width 24 height 24
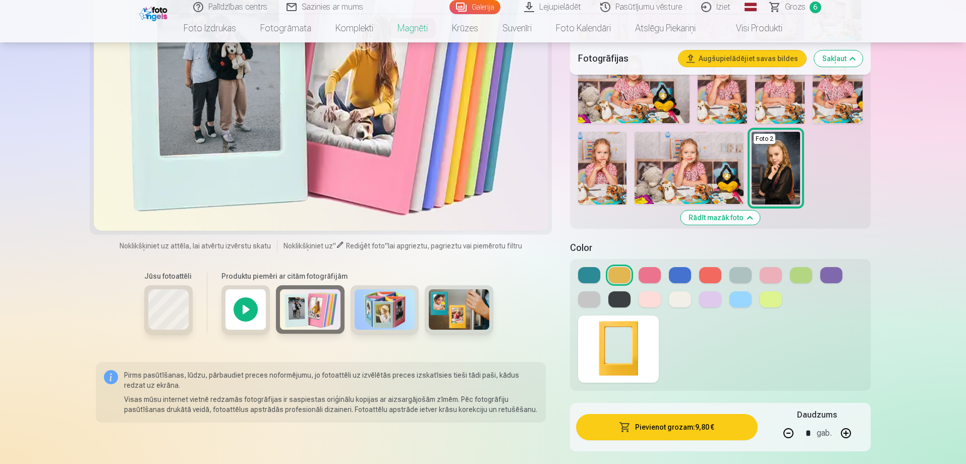
scroll to position [555, 0]
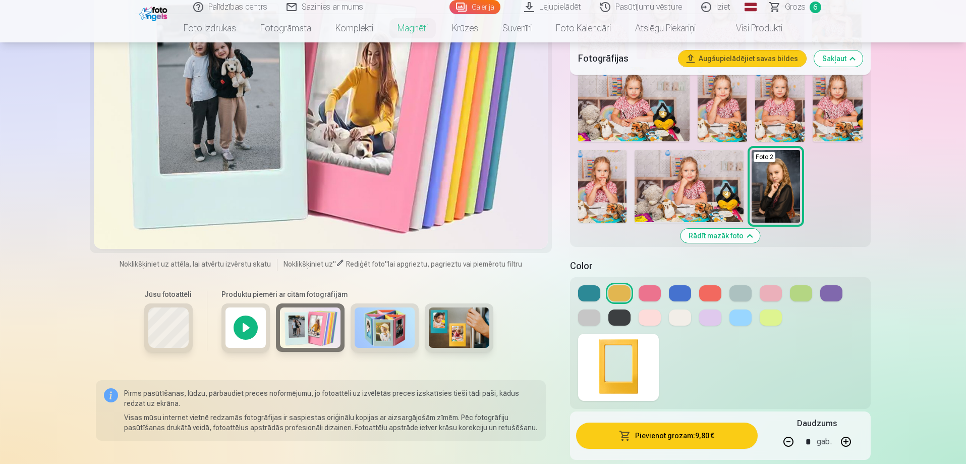
click at [572, 291] on div at bounding box center [720, 343] width 300 height 132
click at [583, 292] on button at bounding box center [589, 293] width 22 height 16
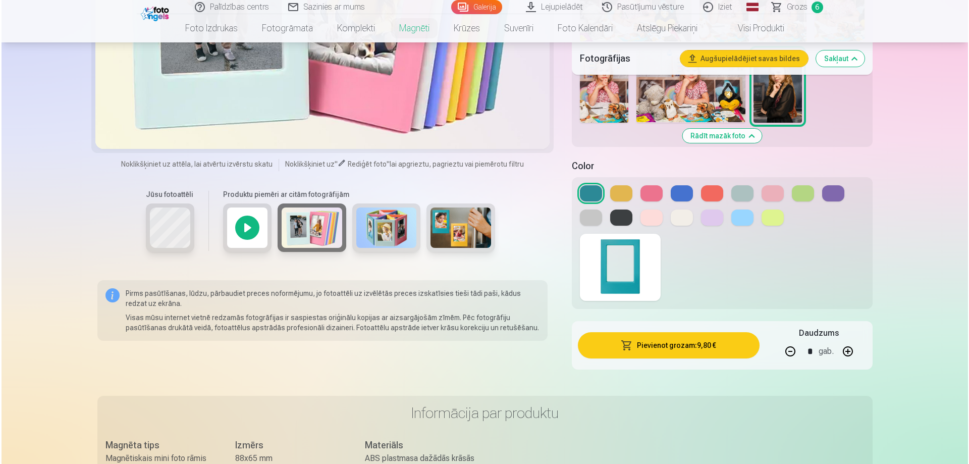
scroll to position [656, 0]
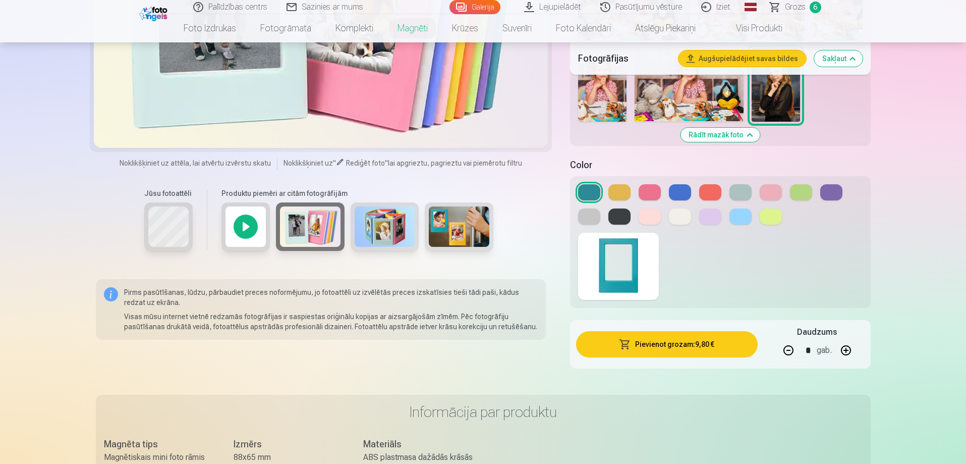
click at [788, 352] on button "button" at bounding box center [789, 350] width 24 height 24
type input "*"
click at [651, 190] on button at bounding box center [650, 192] width 22 height 16
click at [696, 344] on button "Pievienot grozam : 4,90 €" at bounding box center [666, 344] width 181 height 26
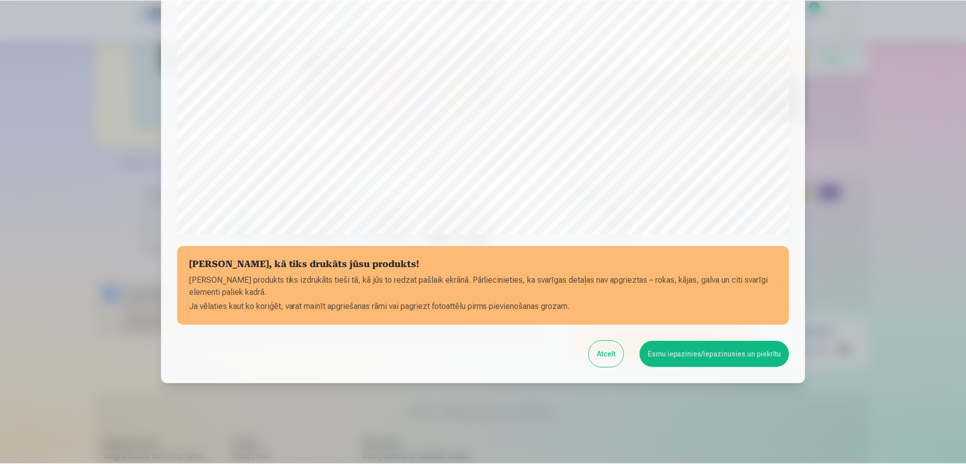
scroll to position [263, 0]
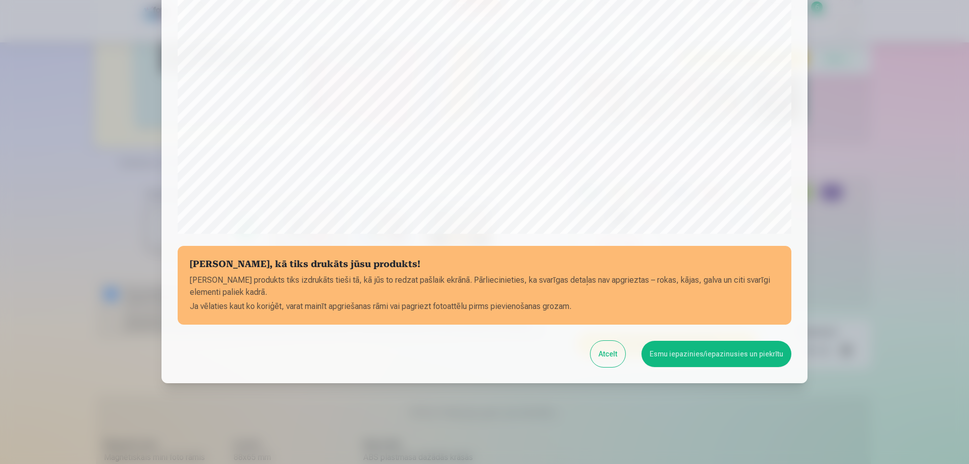
click at [717, 362] on button "Esmu iepazinies/iepazinusies un piekrītu" at bounding box center [716, 354] width 150 height 26
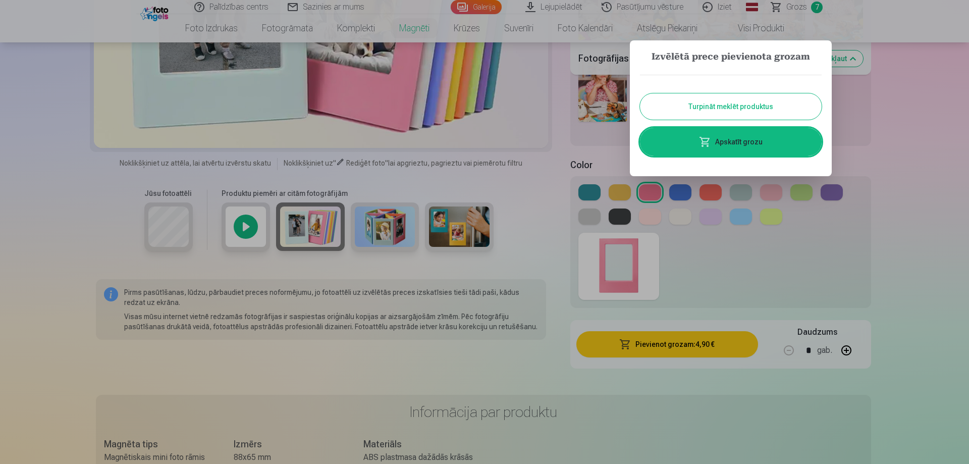
click at [709, 100] on button "Turpināt meklēt produktus" at bounding box center [731, 106] width 182 height 26
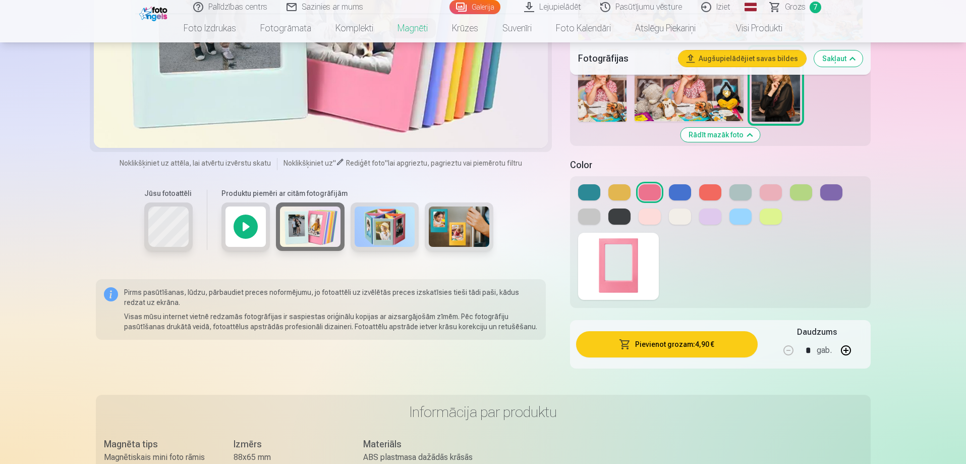
click at [650, 221] on button at bounding box center [650, 216] width 22 height 16
click at [775, 191] on button at bounding box center [771, 192] width 22 height 16
click at [654, 220] on button at bounding box center [650, 216] width 22 height 16
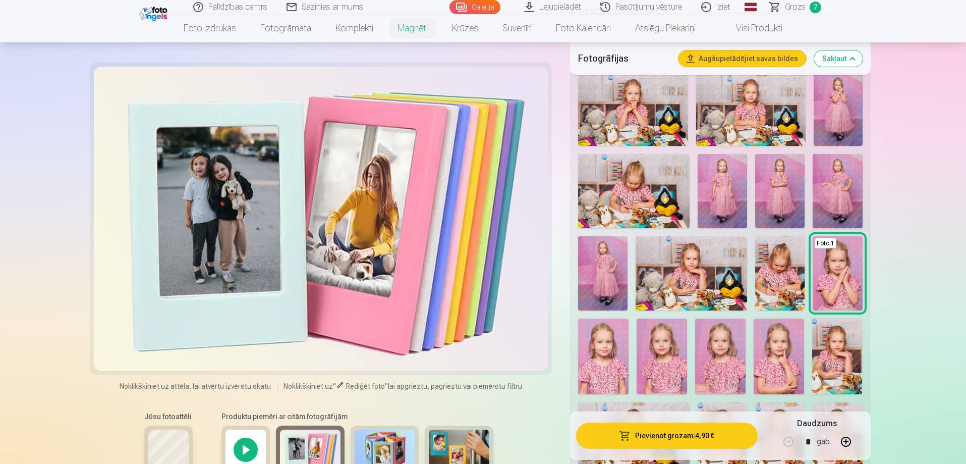
scroll to position [202, 0]
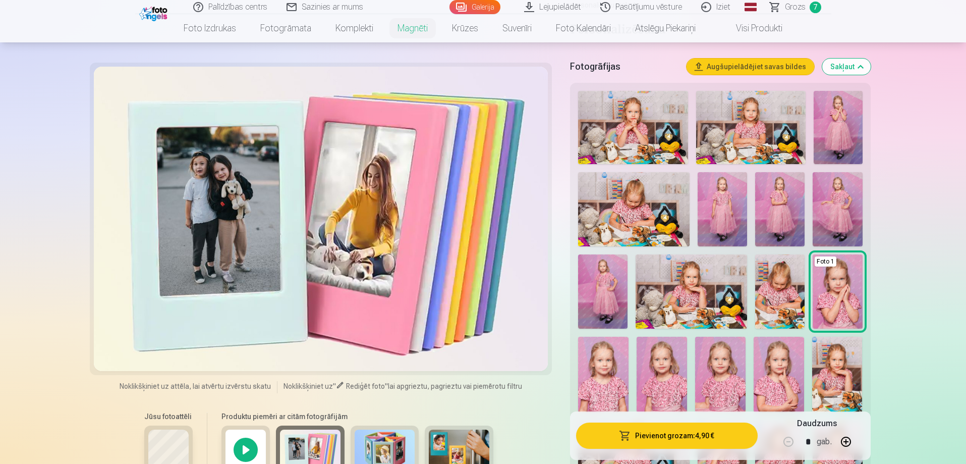
click at [850, 205] on img at bounding box center [837, 209] width 49 height 74
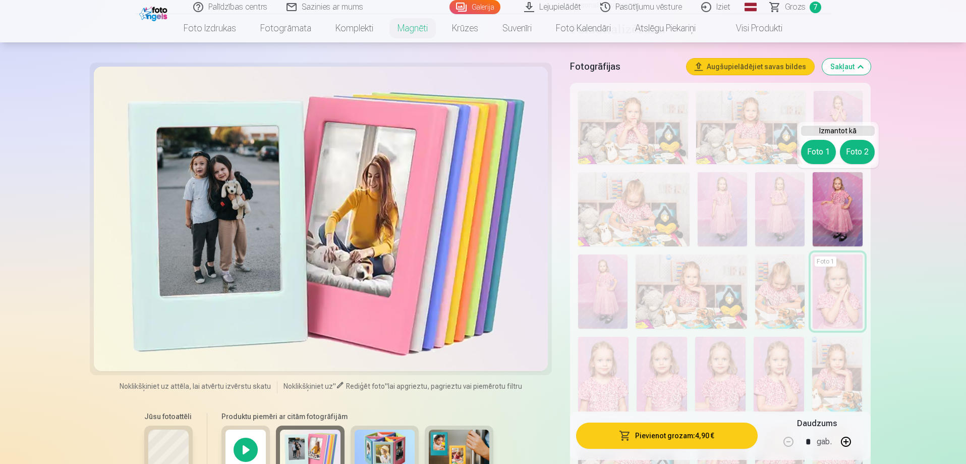
click at [823, 148] on button "Foto 1" at bounding box center [818, 152] width 35 height 24
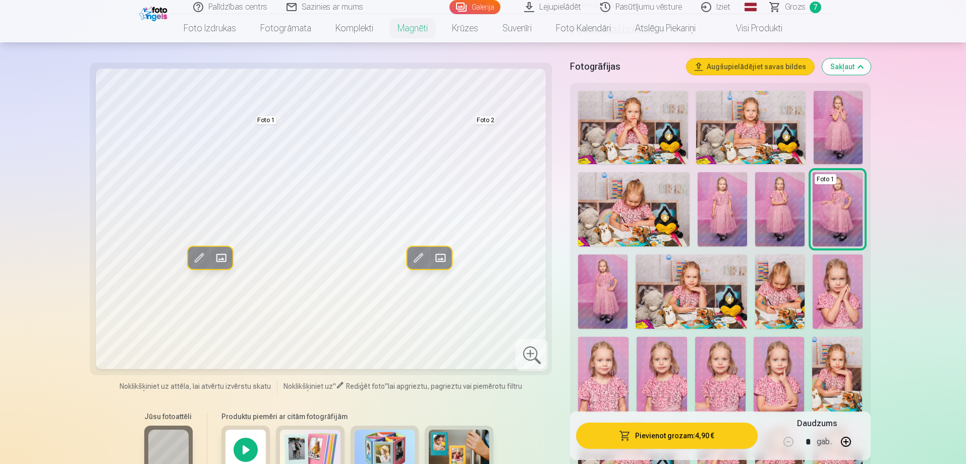
click at [834, 138] on img at bounding box center [838, 127] width 49 height 73
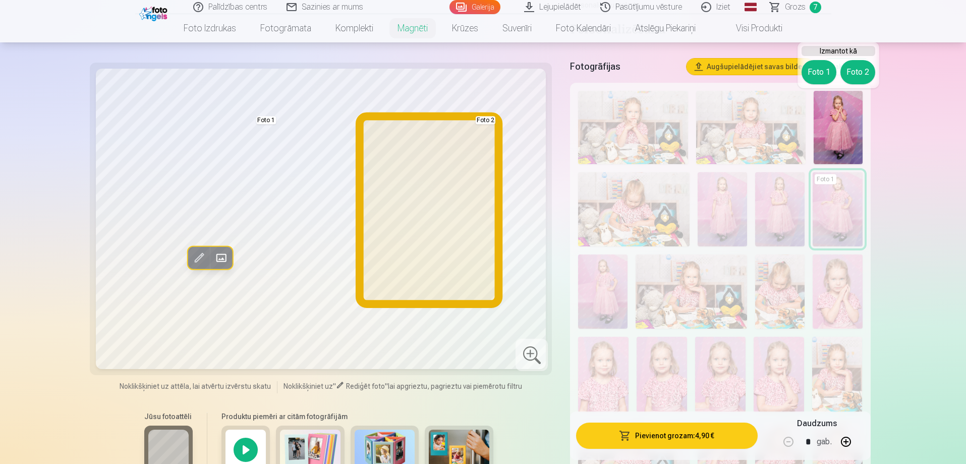
click at [856, 71] on button "Foto 2" at bounding box center [858, 72] width 35 height 24
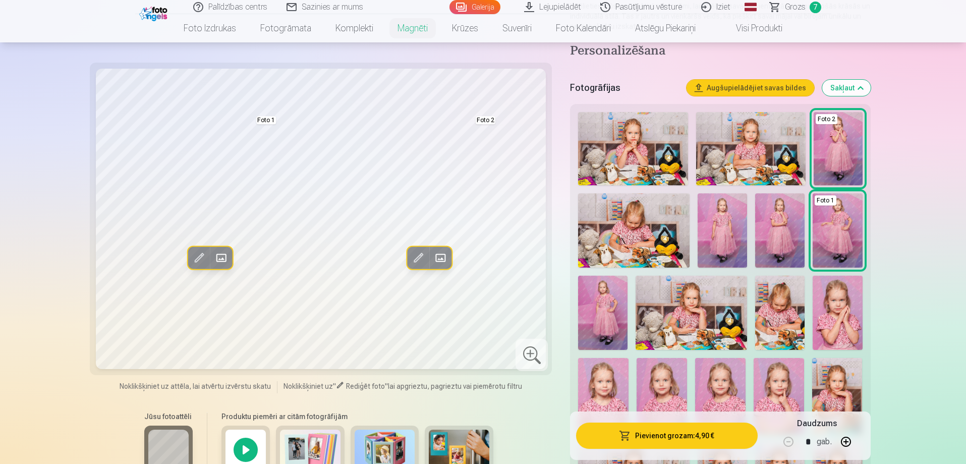
scroll to position [151, 0]
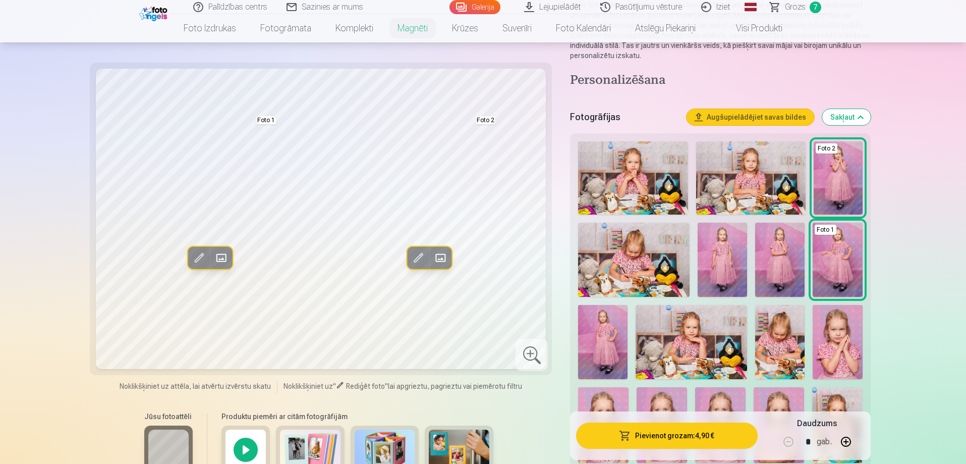
click at [730, 178] on img at bounding box center [751, 177] width 110 height 73
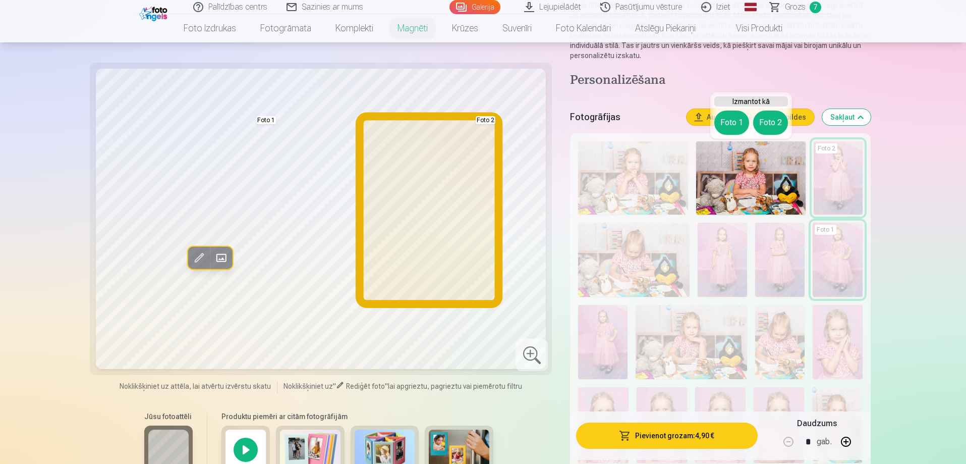
click at [773, 126] on button "Foto 2" at bounding box center [770, 123] width 35 height 24
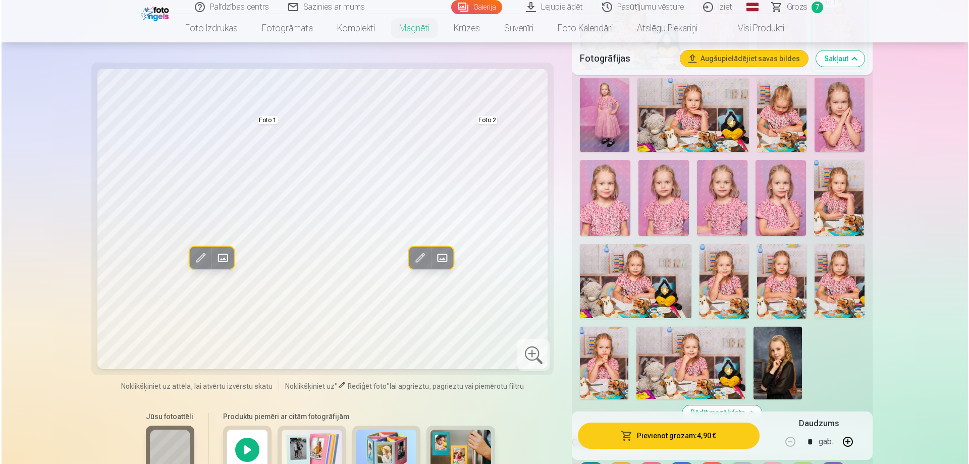
scroll to position [555, 0]
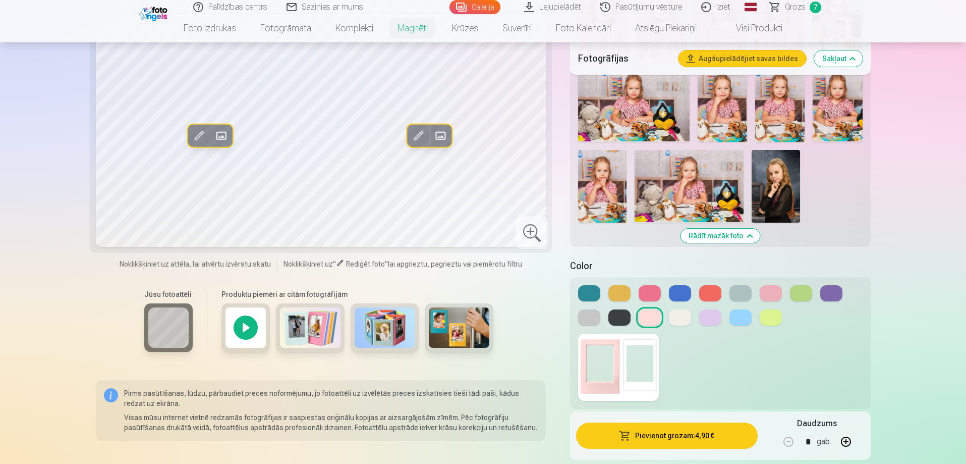
click at [700, 439] on button "Pievienot grozam : 4,90 €" at bounding box center [666, 435] width 181 height 26
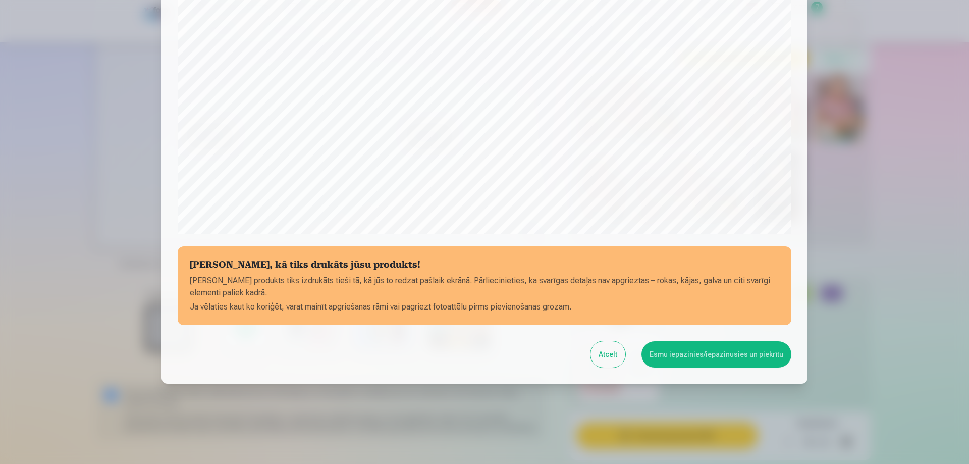
scroll to position [263, 0]
click at [700, 355] on button "Esmu iepazinies/iepazinusies un piekrītu" at bounding box center [716, 354] width 150 height 26
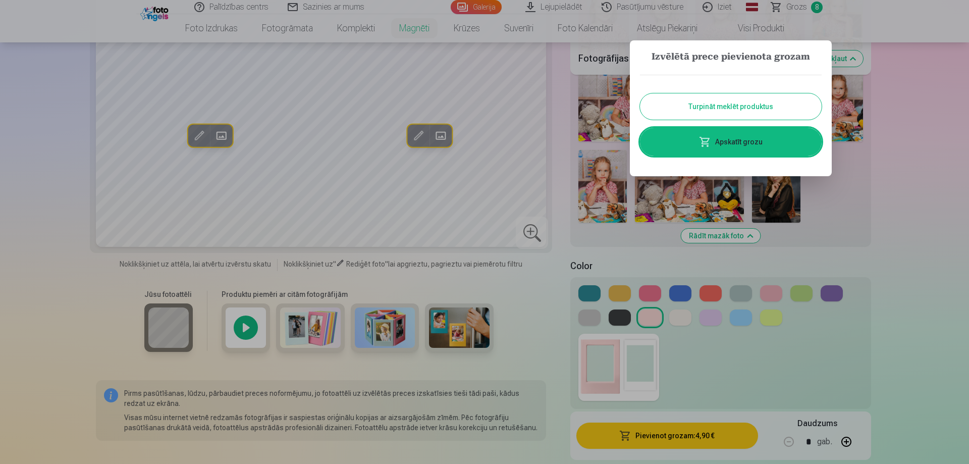
click at [721, 146] on link "Apskatīt grozu" at bounding box center [731, 142] width 182 height 28
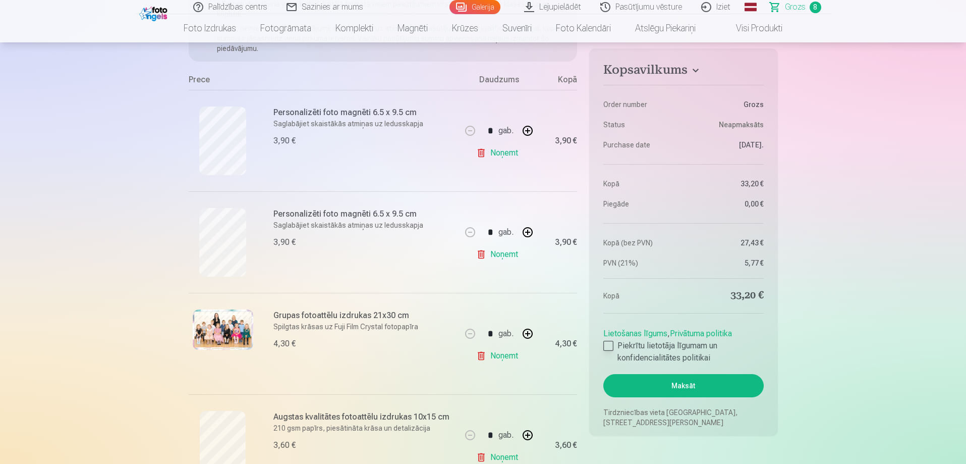
scroll to position [252, 0]
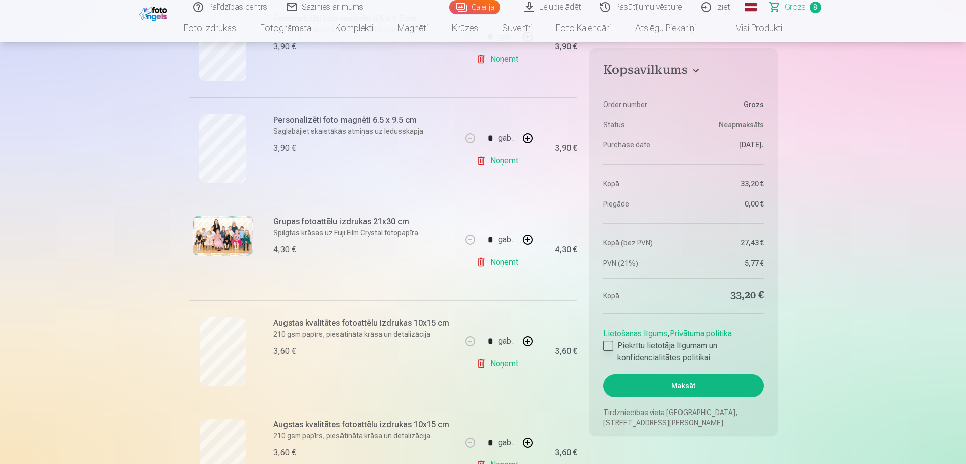
click at [608, 349] on div at bounding box center [609, 346] width 10 height 10
click at [655, 382] on button "Maksāt" at bounding box center [684, 385] width 160 height 23
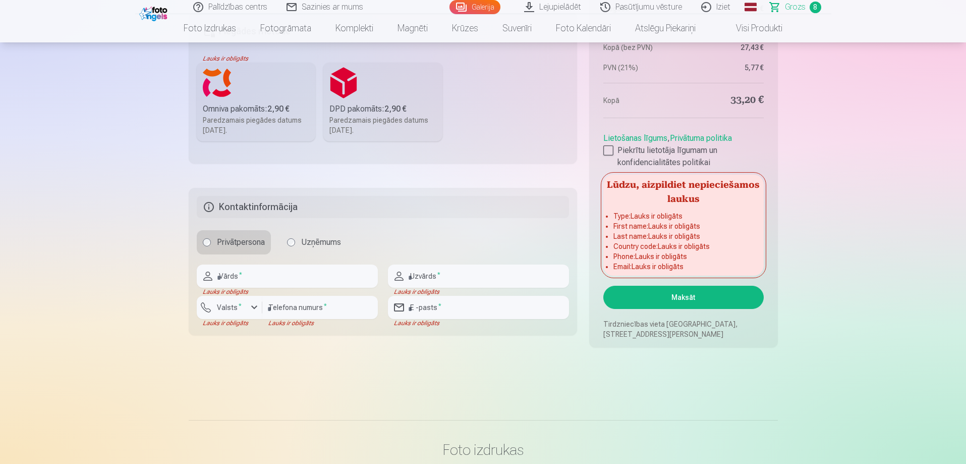
scroll to position [1161, 0]
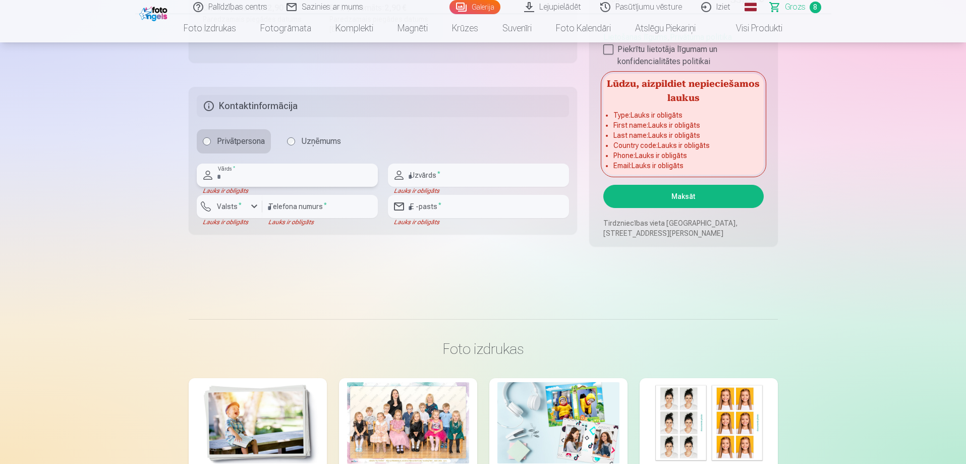
click at [267, 179] on input "text" at bounding box center [287, 175] width 181 height 23
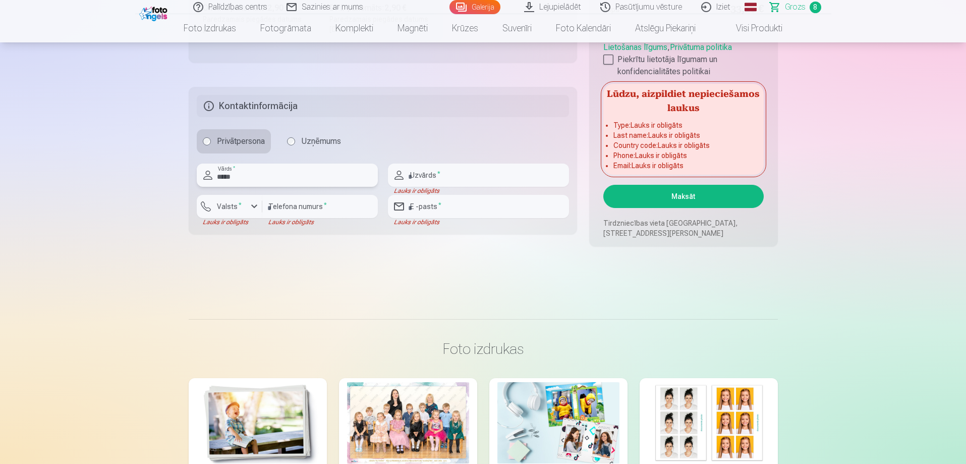
type input "*****"
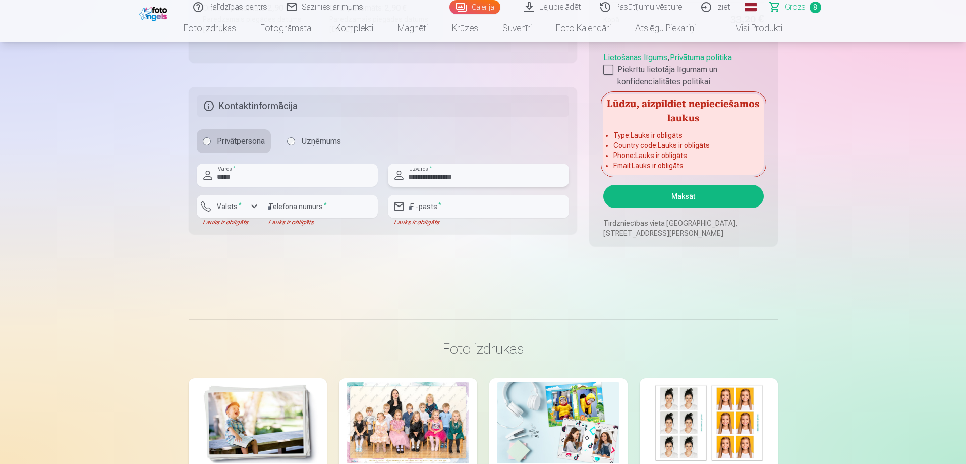
type input "**********"
click at [240, 208] on label "Valsts *" at bounding box center [229, 206] width 33 height 10
click at [249, 236] on li "+371 Latvija" at bounding box center [241, 230] width 72 height 20
click at [301, 205] on input "number" at bounding box center [320, 206] width 116 height 23
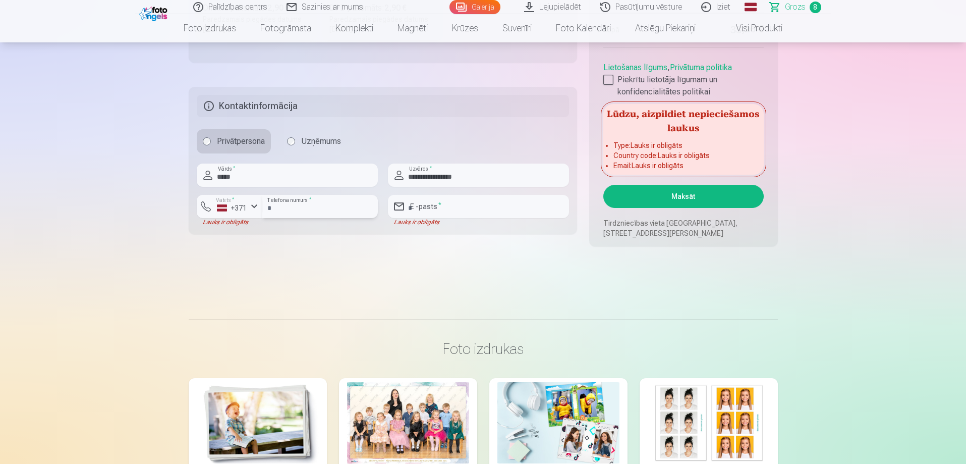
type input "********"
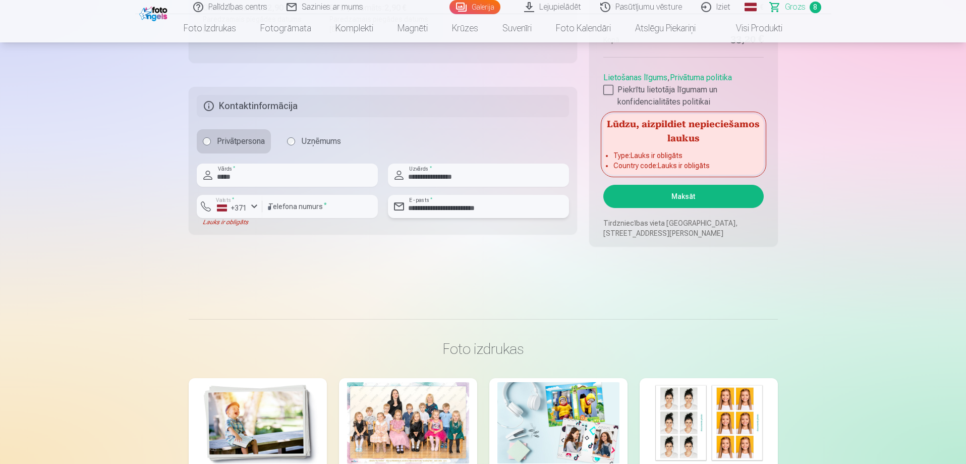
type input "**********"
click at [663, 201] on button "Maksāt" at bounding box center [684, 196] width 160 height 23
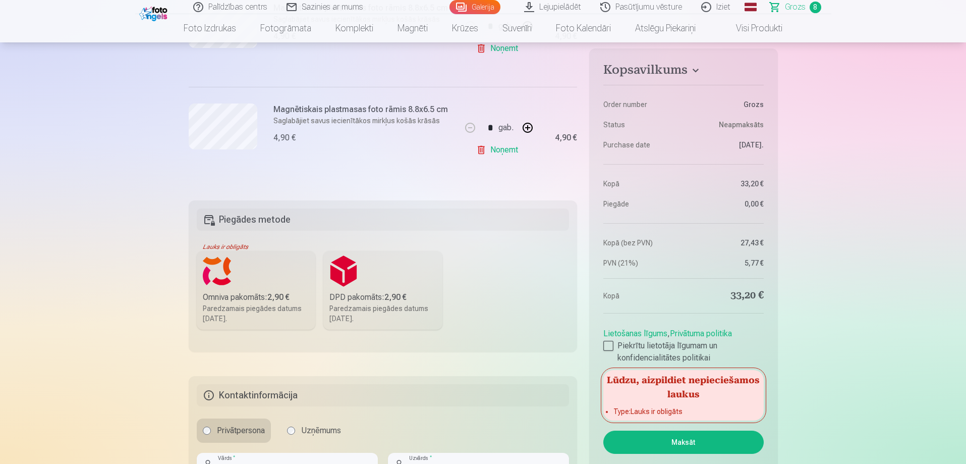
scroll to position [858, 0]
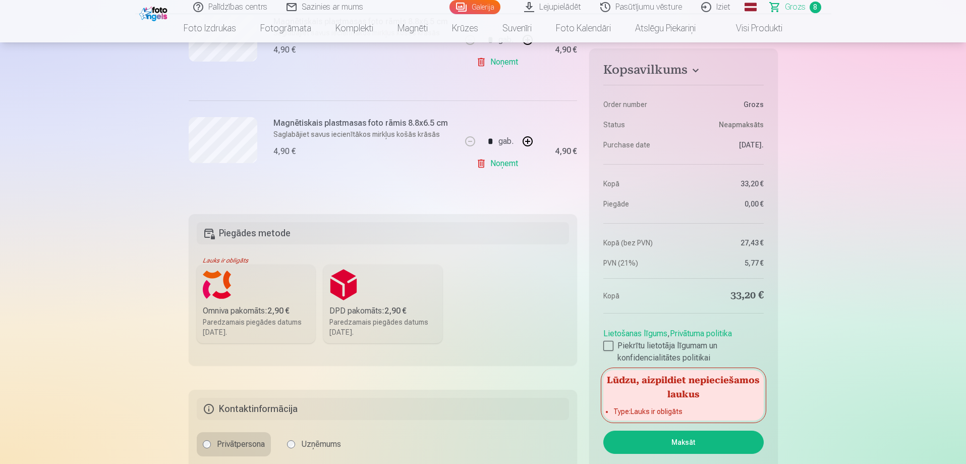
click at [273, 316] on label "Omniva pakomāts : 2,90 € Paredzamais piegādes datums 25.10.2025." at bounding box center [256, 303] width 119 height 79
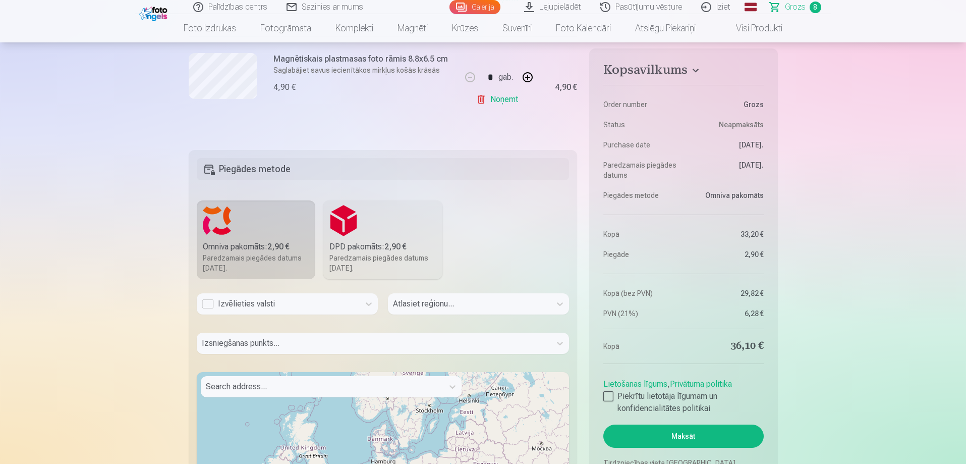
scroll to position [959, 0]
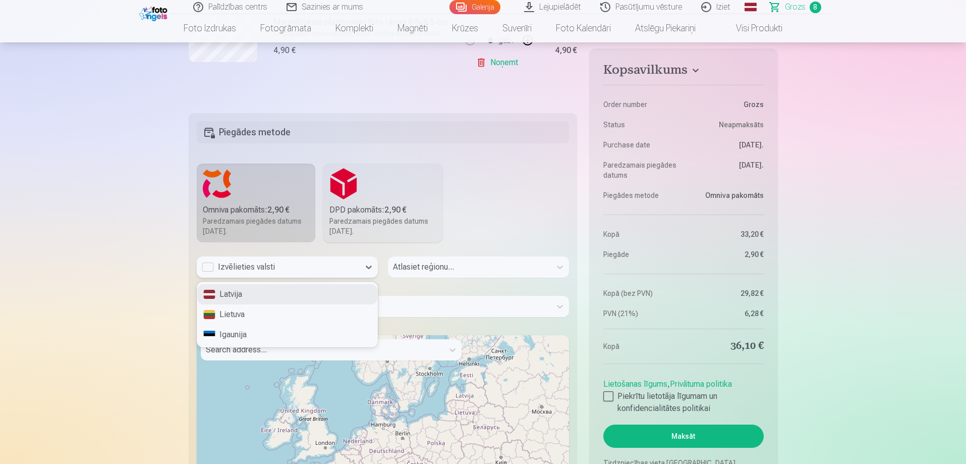
click at [307, 264] on div "Izvēlieties valsti" at bounding box center [278, 267] width 153 height 12
click at [270, 295] on div "Latvija" at bounding box center [287, 294] width 180 height 20
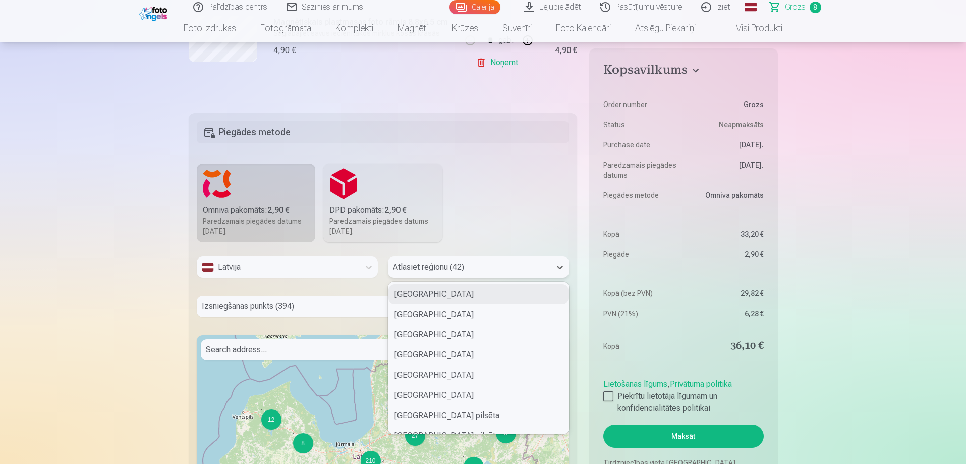
click at [450, 269] on div at bounding box center [469, 267] width 153 height 14
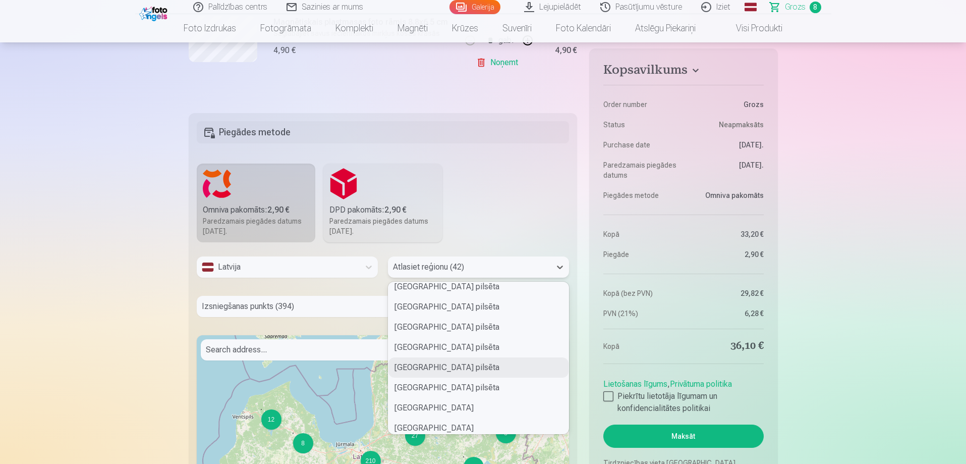
scroll to position [145, 0]
click at [448, 355] on div "Rīgas pilsēta" at bounding box center [479, 351] width 180 height 20
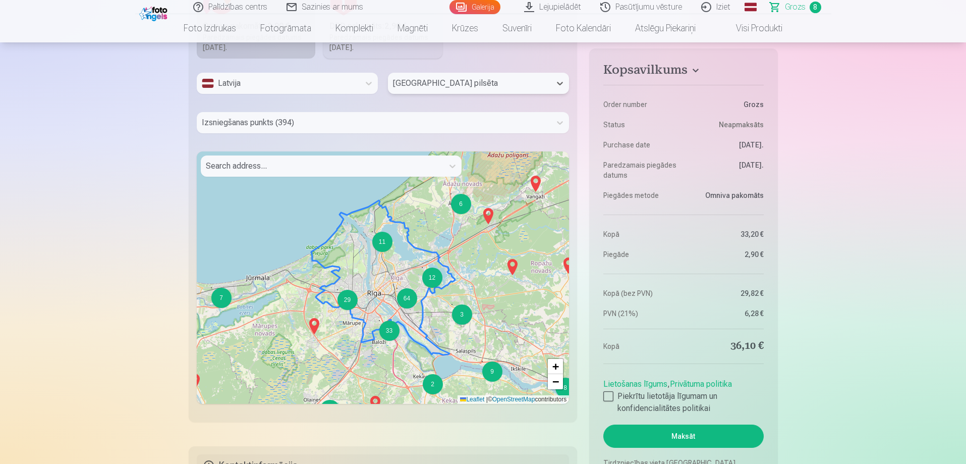
scroll to position [1161, 0]
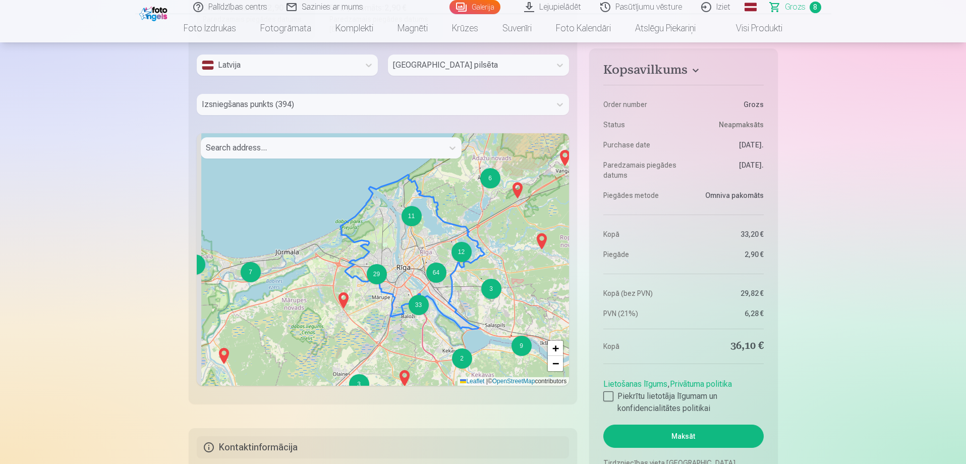
drag, startPoint x: 342, startPoint y: 311, endPoint x: 371, endPoint y: 303, distance: 30.2
click at [371, 303] on div "7 4 2 5 2 6 15 6 3 11 6 3 12 2 7 29 8 2 64 3 33 2 9 2 2 2 2 + − Leaflet | © Ope…" at bounding box center [383, 259] width 373 height 252
click at [558, 346] on span "+" at bounding box center [556, 348] width 7 height 13
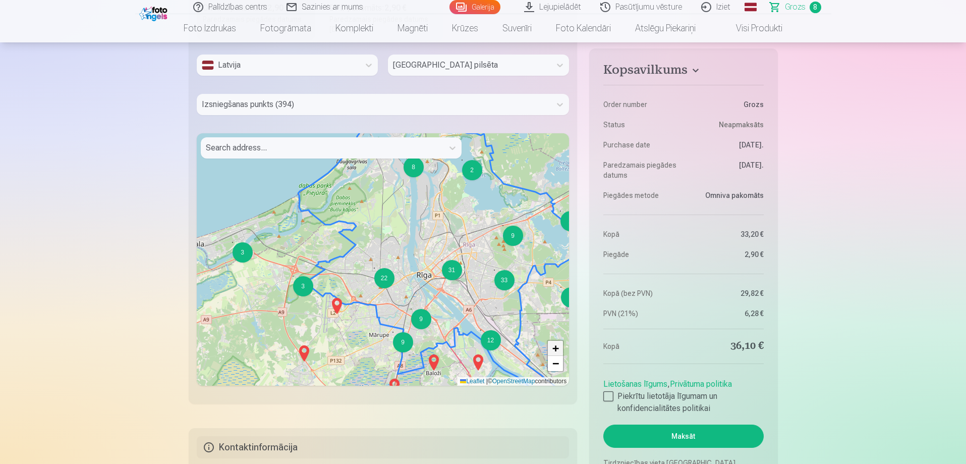
click at [558, 346] on span "+" at bounding box center [556, 348] width 7 height 13
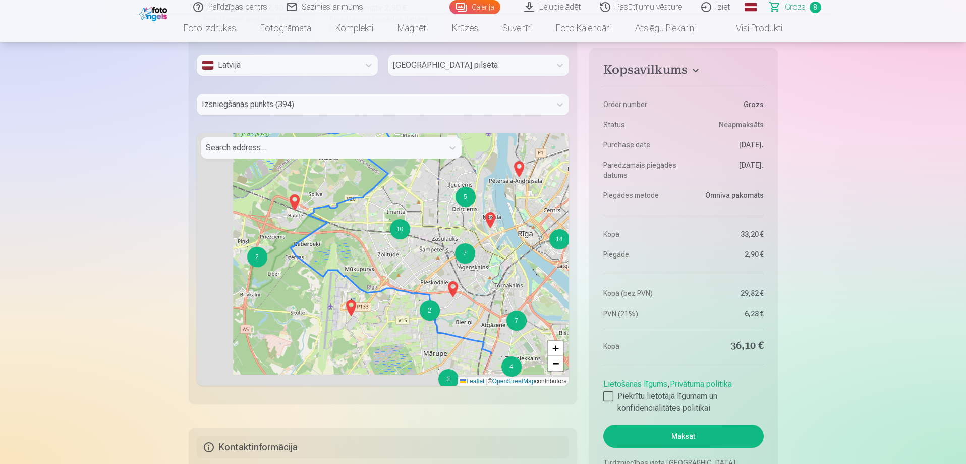
drag, startPoint x: 306, startPoint y: 314, endPoint x: 367, endPoint y: 256, distance: 83.9
click at [367, 256] on div "4 3 3 2 3 3 3 2 5 7 10 2 2 2 3 14 12 2 4 15 4 7 2 7 3 7 4 2 3 2 3 + − Leaflet |…" at bounding box center [383, 259] width 373 height 252
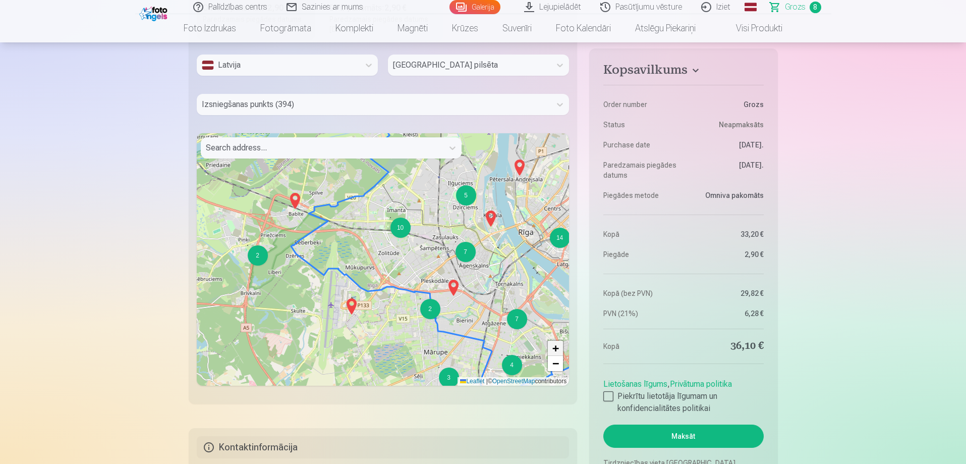
click at [560, 352] on link "+" at bounding box center [555, 348] width 15 height 15
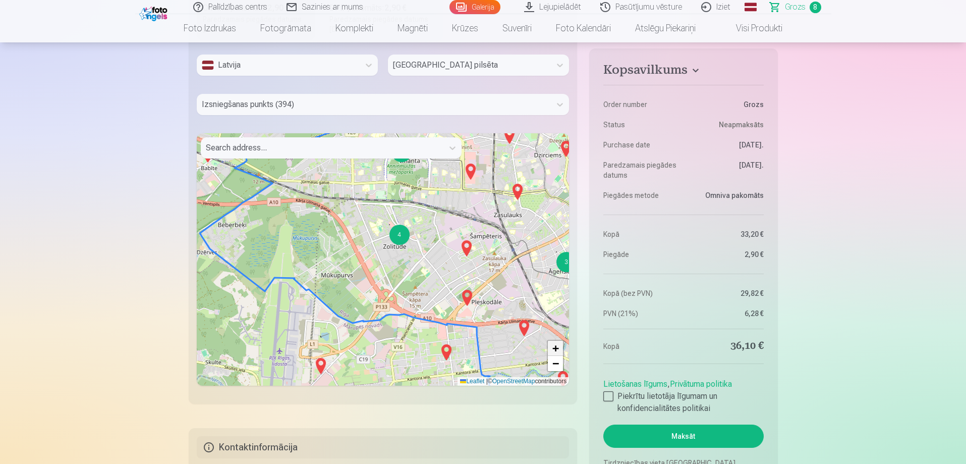
click at [560, 352] on link "+" at bounding box center [555, 348] width 15 height 15
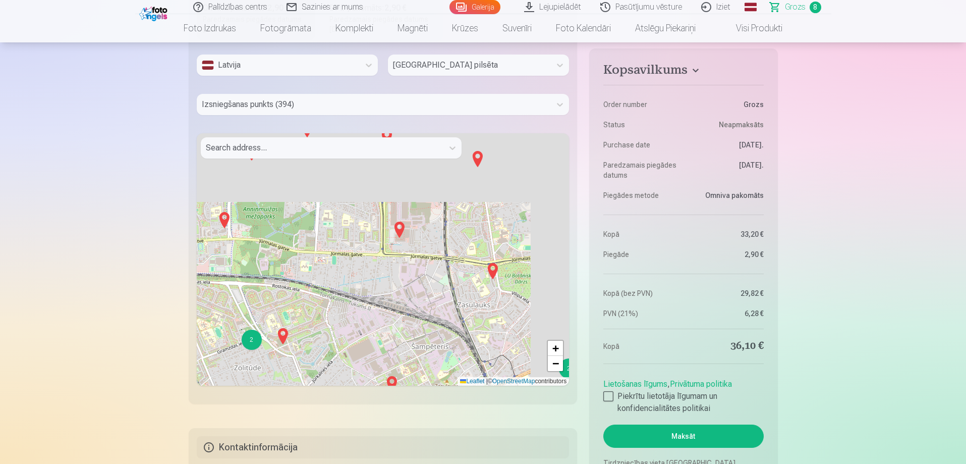
drag, startPoint x: 370, startPoint y: 283, endPoint x: 286, endPoint y: 361, distance: 115.0
click at [287, 360] on div "2 2 2 2 + − Leaflet | © OpenStreetMap contributors" at bounding box center [383, 259] width 373 height 252
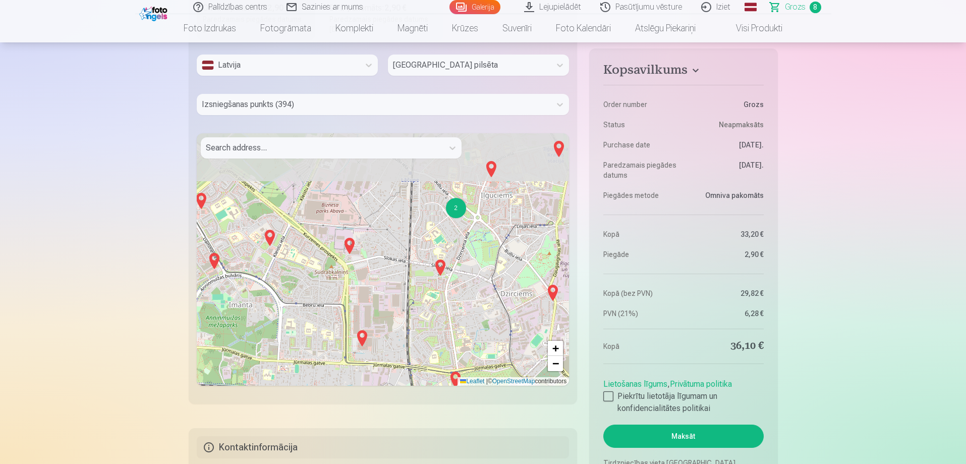
drag, startPoint x: 394, startPoint y: 238, endPoint x: 387, endPoint y: 289, distance: 51.4
click at [387, 289] on div "2 2 2 2 2 2 2 2 3 + − Leaflet | © OpenStreetMap contributors" at bounding box center [383, 259] width 373 height 252
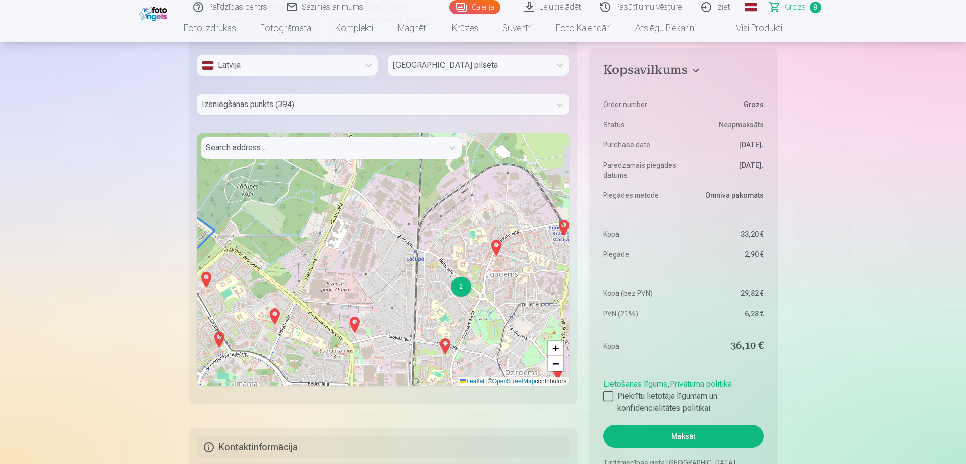
drag, startPoint x: 393, startPoint y: 310, endPoint x: 386, endPoint y: 333, distance: 23.8
click at [386, 333] on div "2 2 2 2 2 2 2 2 3 2 + − Leaflet | © OpenStreetMap contributors" at bounding box center [383, 259] width 373 height 252
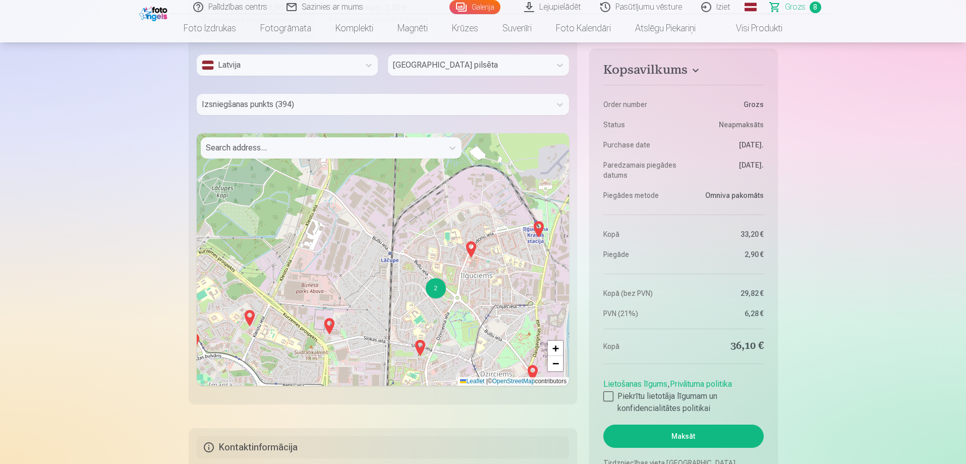
drag, startPoint x: 415, startPoint y: 328, endPoint x: 396, endPoint y: 304, distance: 30.4
click at [396, 304] on div "2 2 2 2 2 2 2 2 3 2 + − Leaflet | © OpenStreetMap contributors" at bounding box center [383, 259] width 373 height 252
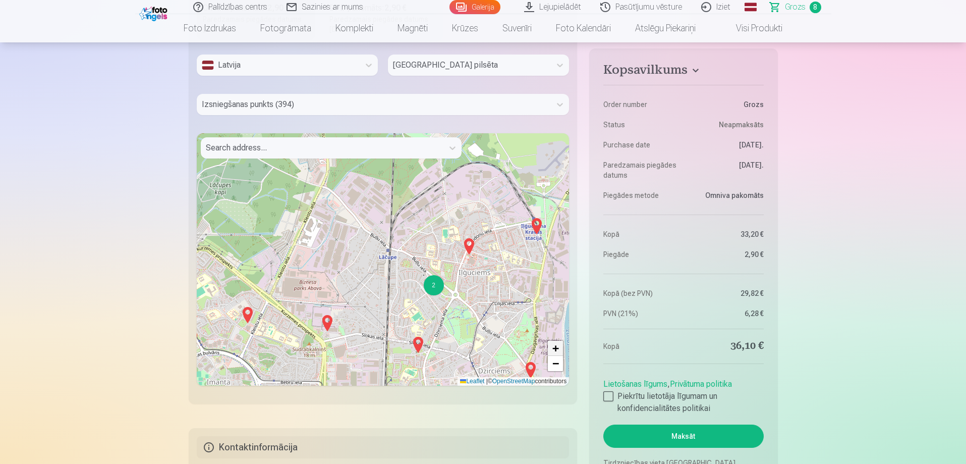
click at [557, 347] on span "+" at bounding box center [556, 348] width 7 height 13
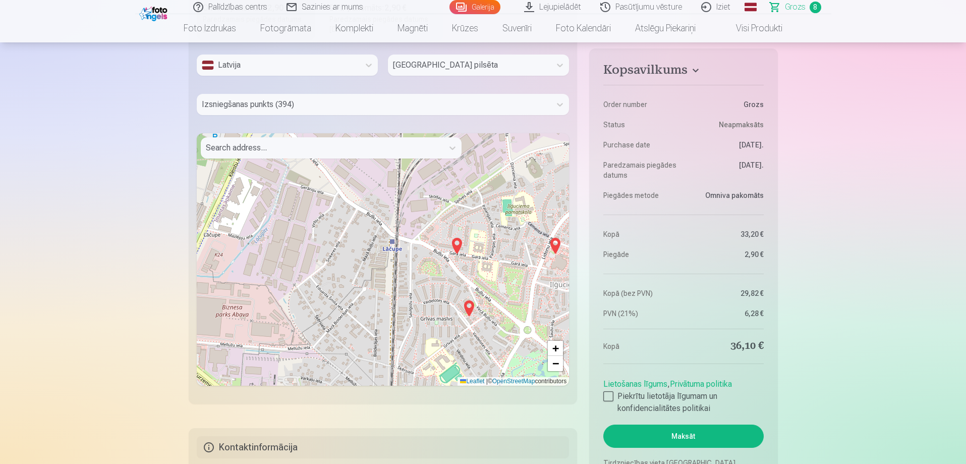
click at [457, 246] on img at bounding box center [457, 246] width 16 height 24
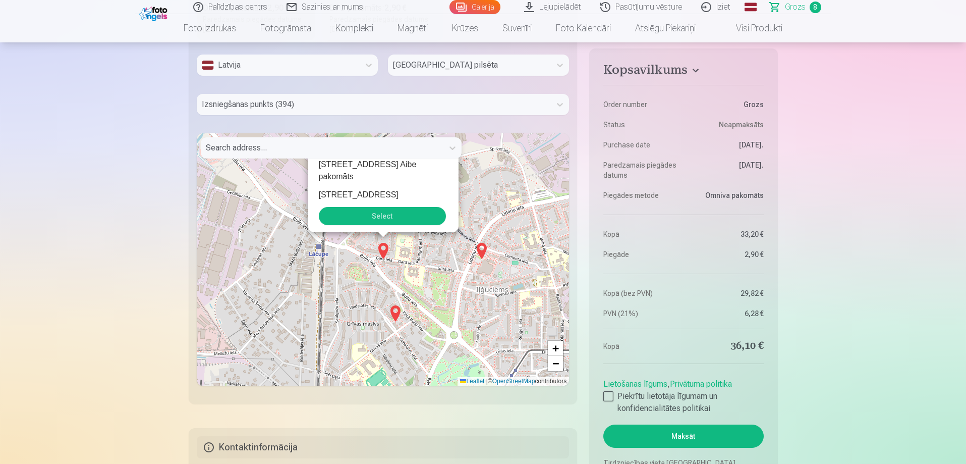
click at [406, 220] on button "Select" at bounding box center [382, 216] width 127 height 18
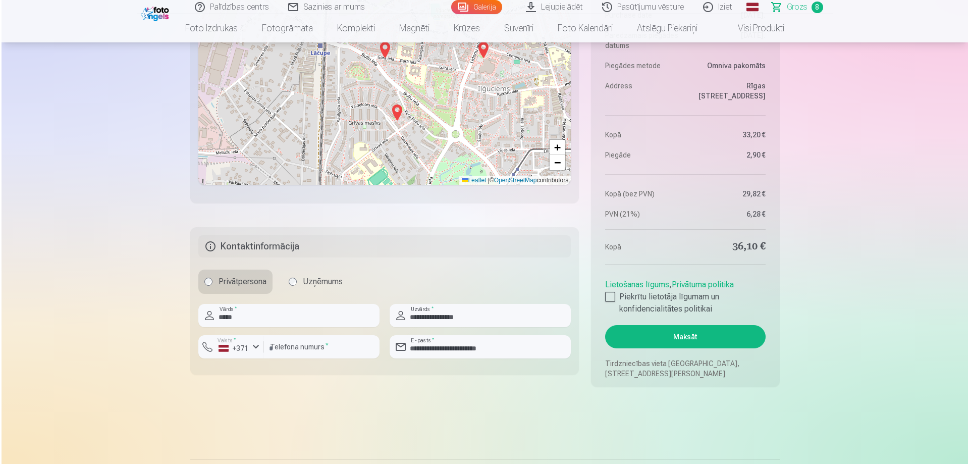
scroll to position [1363, 0]
click at [666, 333] on button "Maksāt" at bounding box center [684, 335] width 160 height 23
